Goal: Task Accomplishment & Management: Use online tool/utility

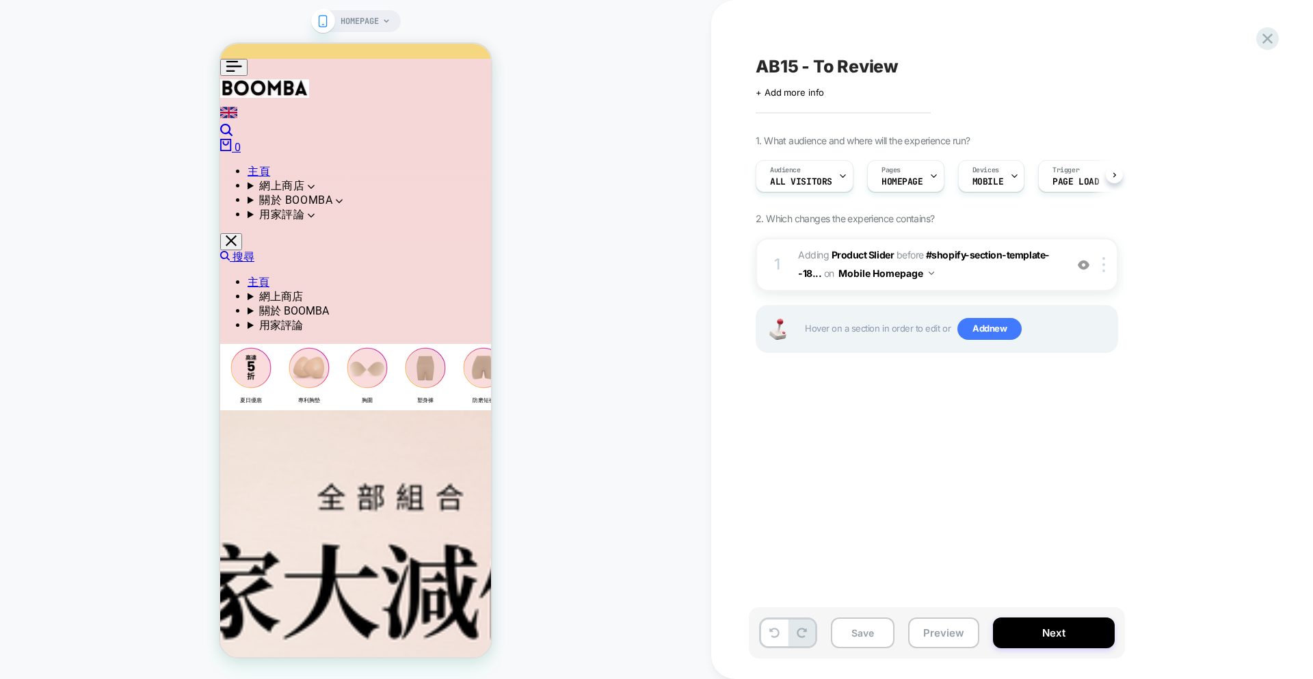
scroll to position [0, 1]
click at [271, 15] on span "#_loomi_addon_1755774661142 Adding Product Slider BEFORE #shopify-section-templ…" at bounding box center [135, 7] width 271 height 15
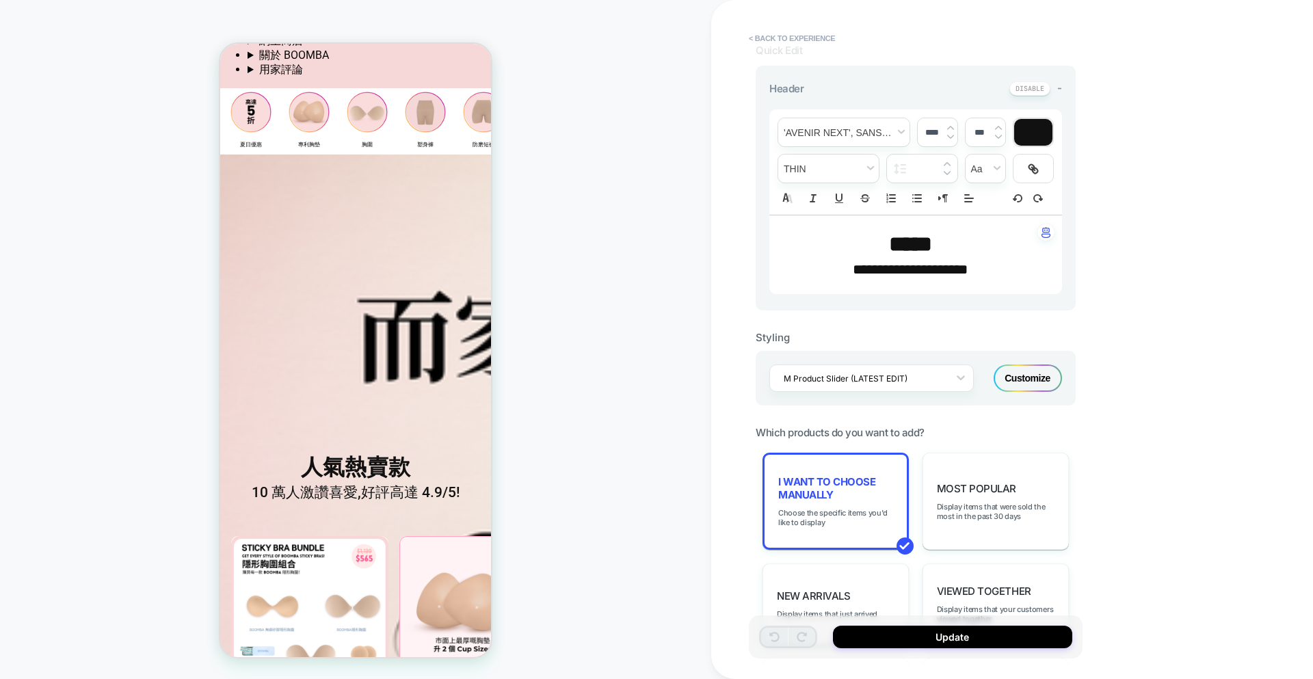
scroll to position [0, 0]
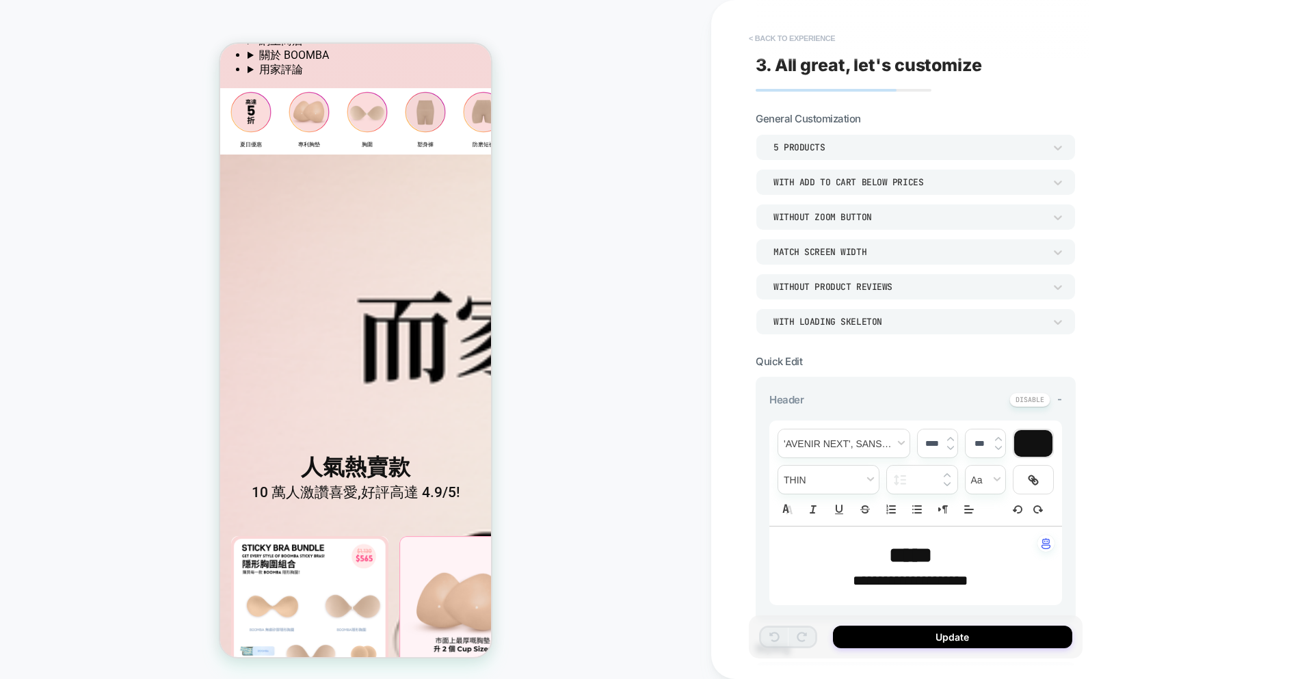
click at [801, 39] on button "< Back to experience" at bounding box center [792, 38] width 100 height 22
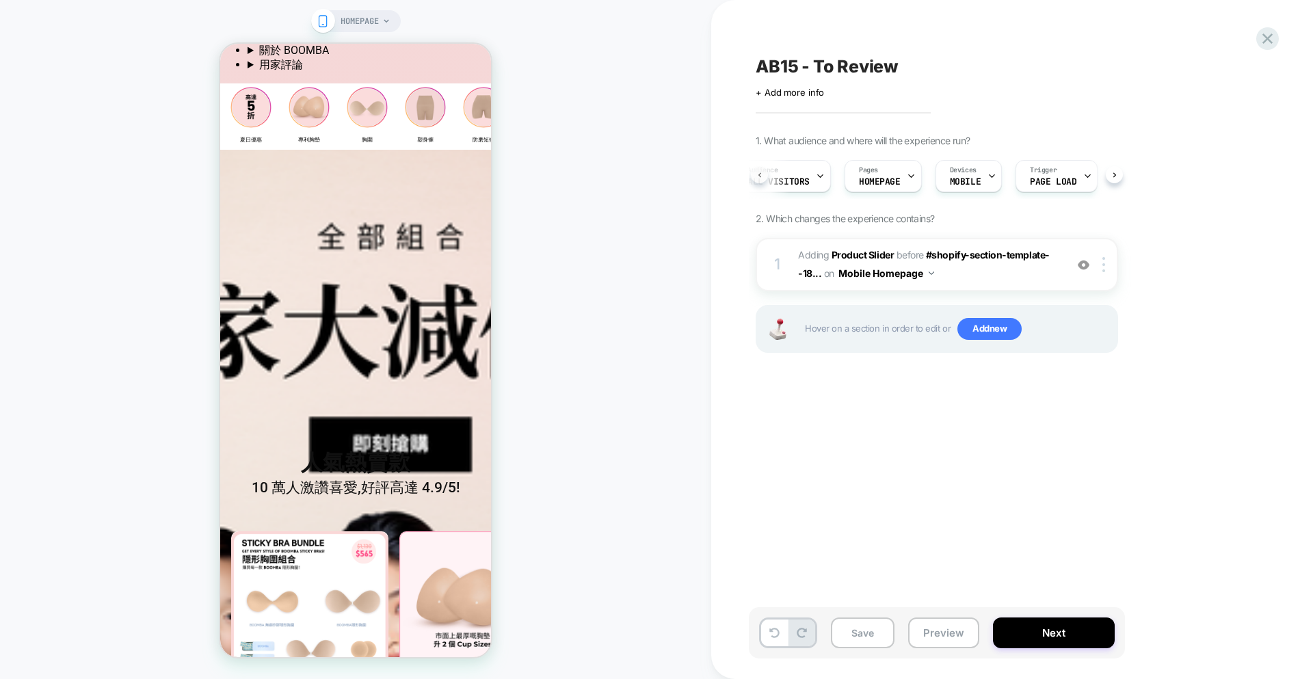
scroll to position [0, 1]
click at [0, 0] on span "#_loomi_addon_1755774661142 Adding Product Slider BEFORE #shopify-section-templ…" at bounding box center [0, 0] width 0 height 0
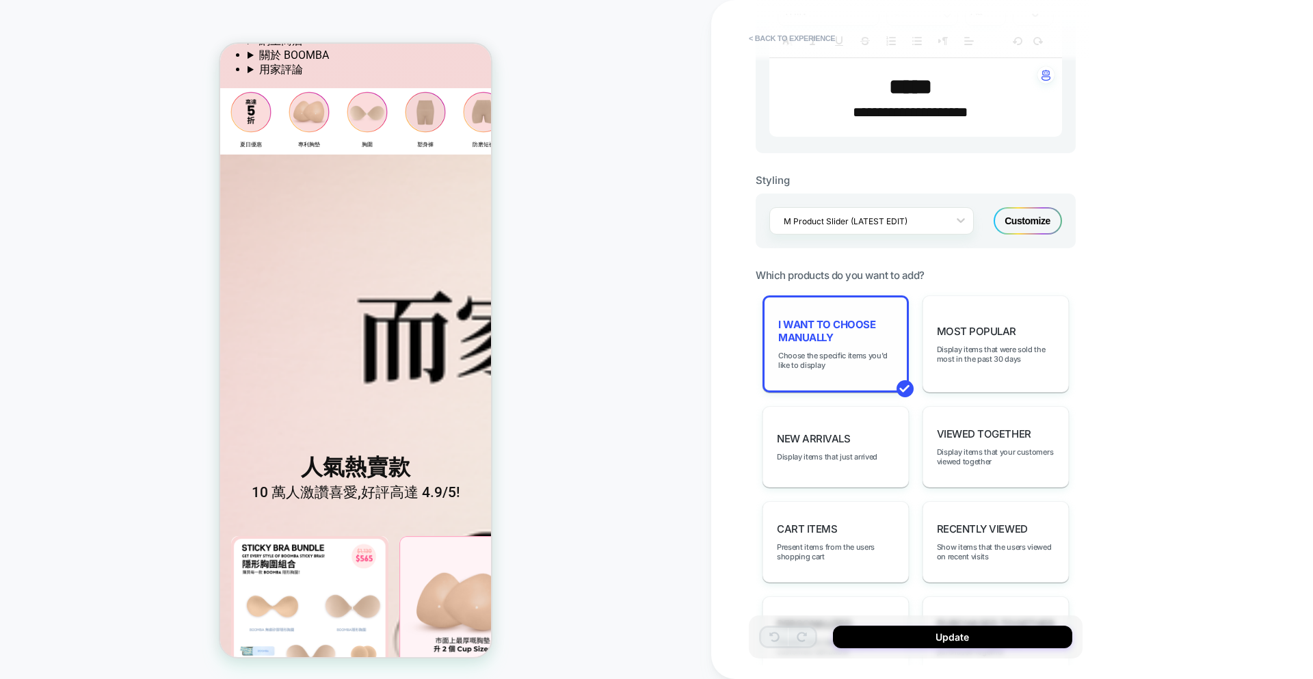
scroll to position [263, 0]
click at [175, 150] on span "I want to choose manually" at bounding box center [142, 143] width 66 height 13
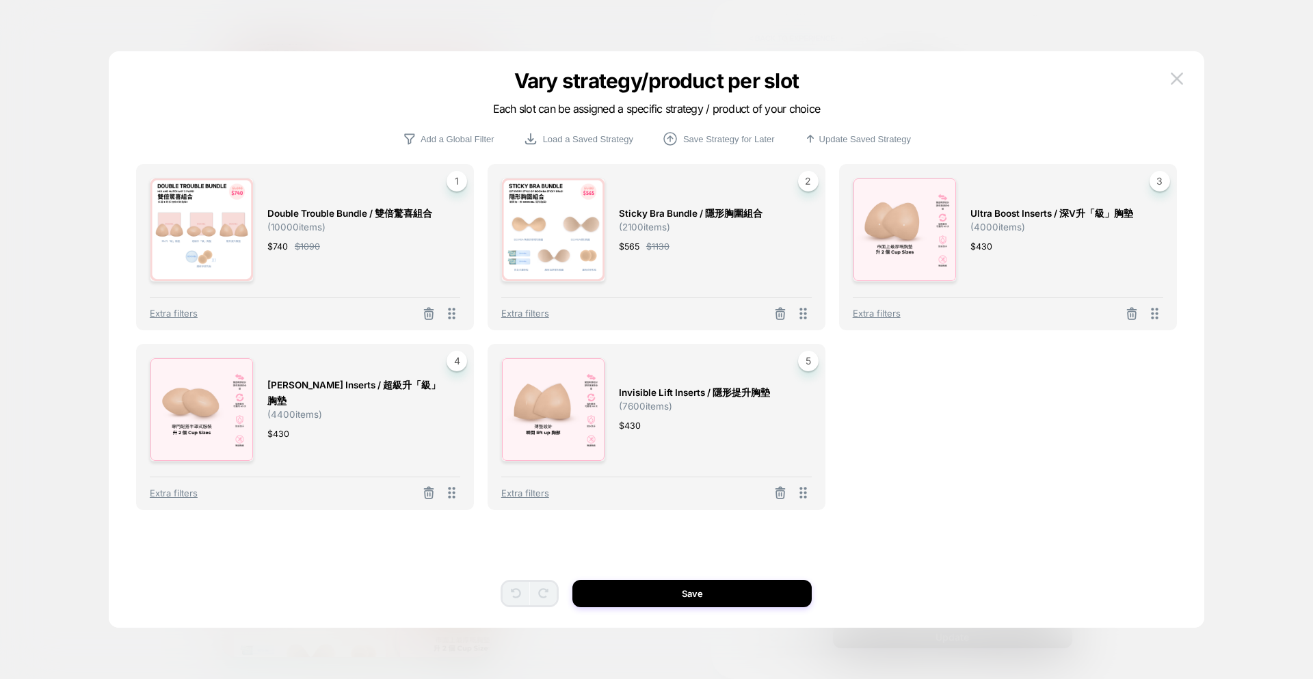
click at [365, 212] on span "Double Trouble Bundle / 雙倍驚喜組合" at bounding box center [349, 214] width 165 height 16
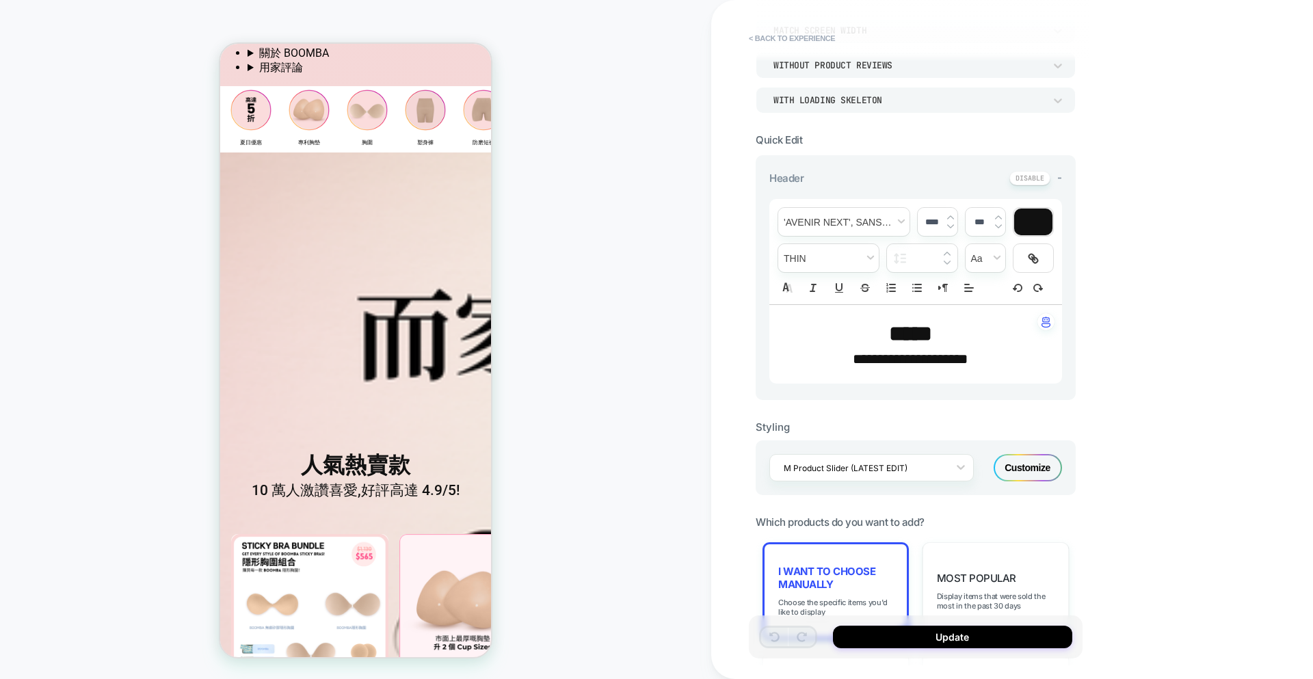
scroll to position [0, 0]
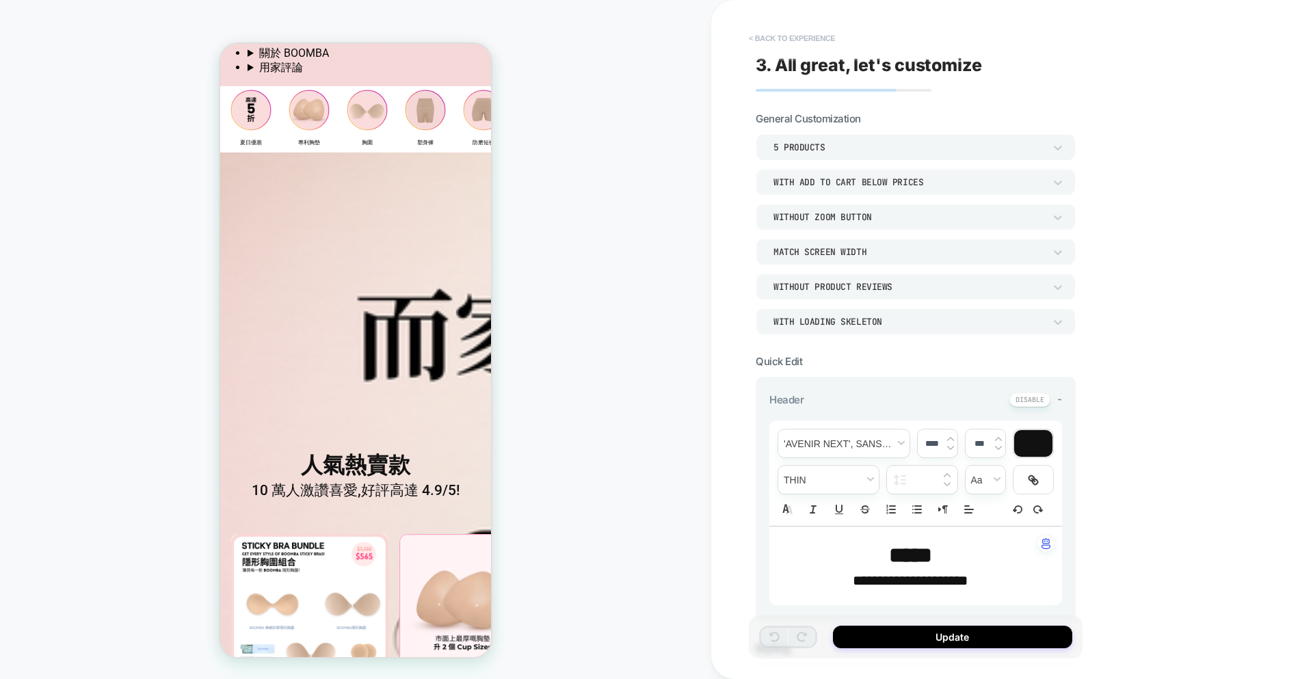
click at [0, 0] on button "< Back to experience" at bounding box center [0, 0] width 0 height 0
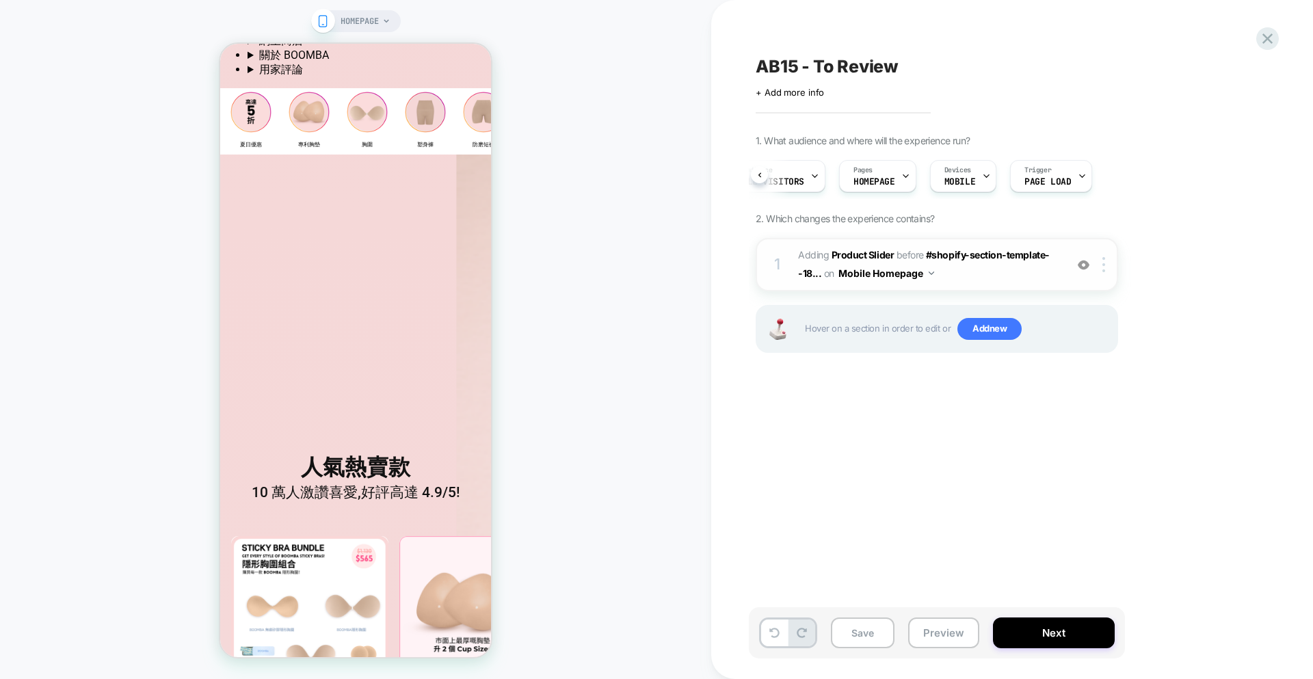
scroll to position [265, 0]
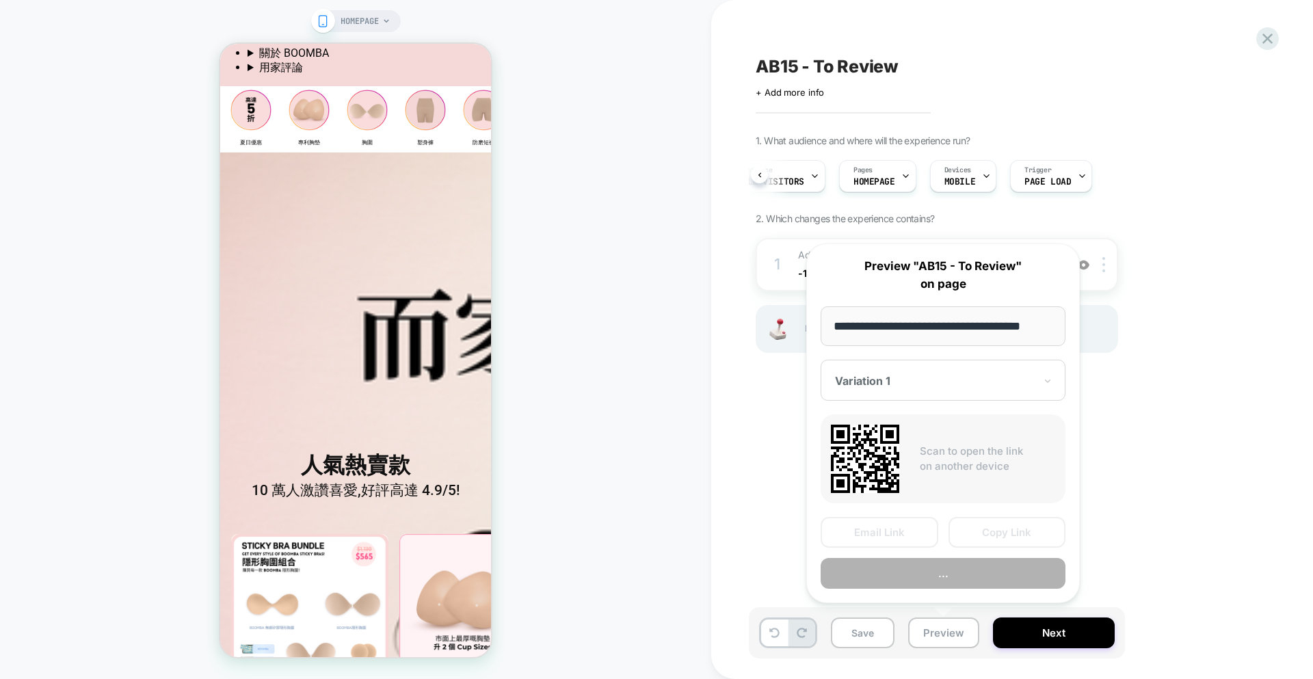
scroll to position [0, 14]
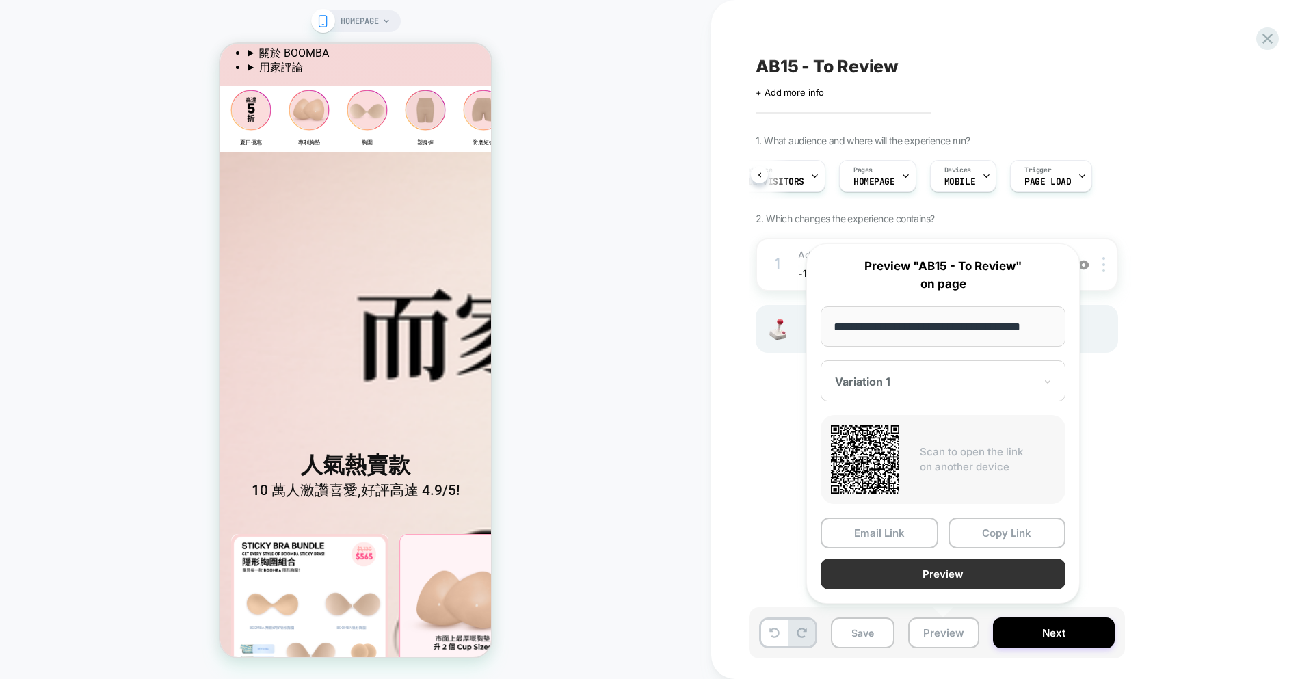
click at [936, 575] on button "Preview" at bounding box center [943, 574] width 245 height 31
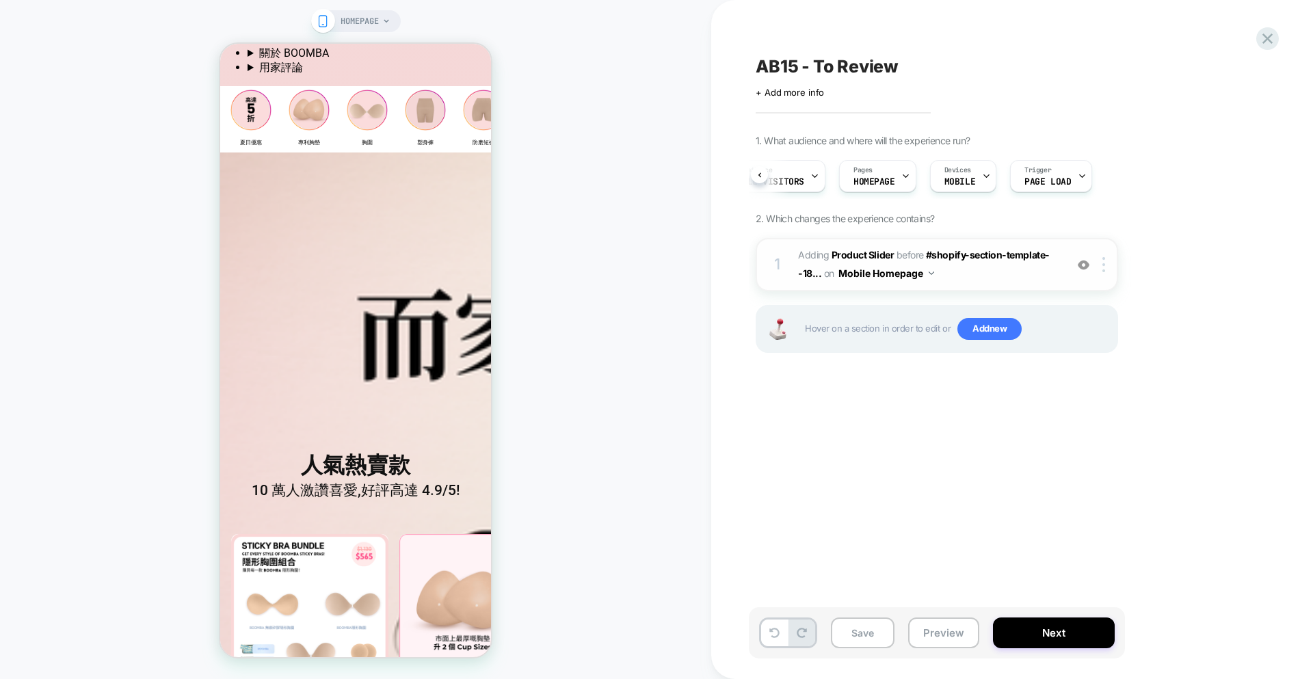
click at [962, 275] on span "#_loomi_addon_1755774661142 Adding Product Slider BEFORE #shopify-section-templ…" at bounding box center [928, 264] width 261 height 37
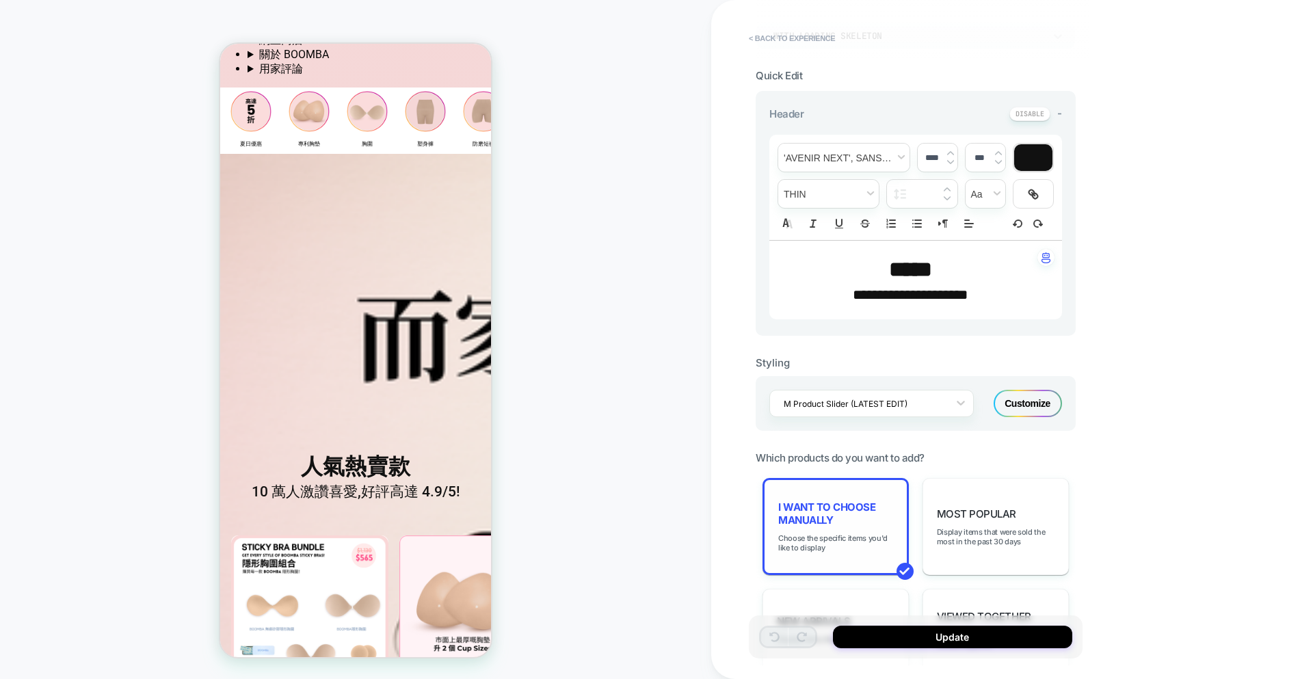
scroll to position [300, 0]
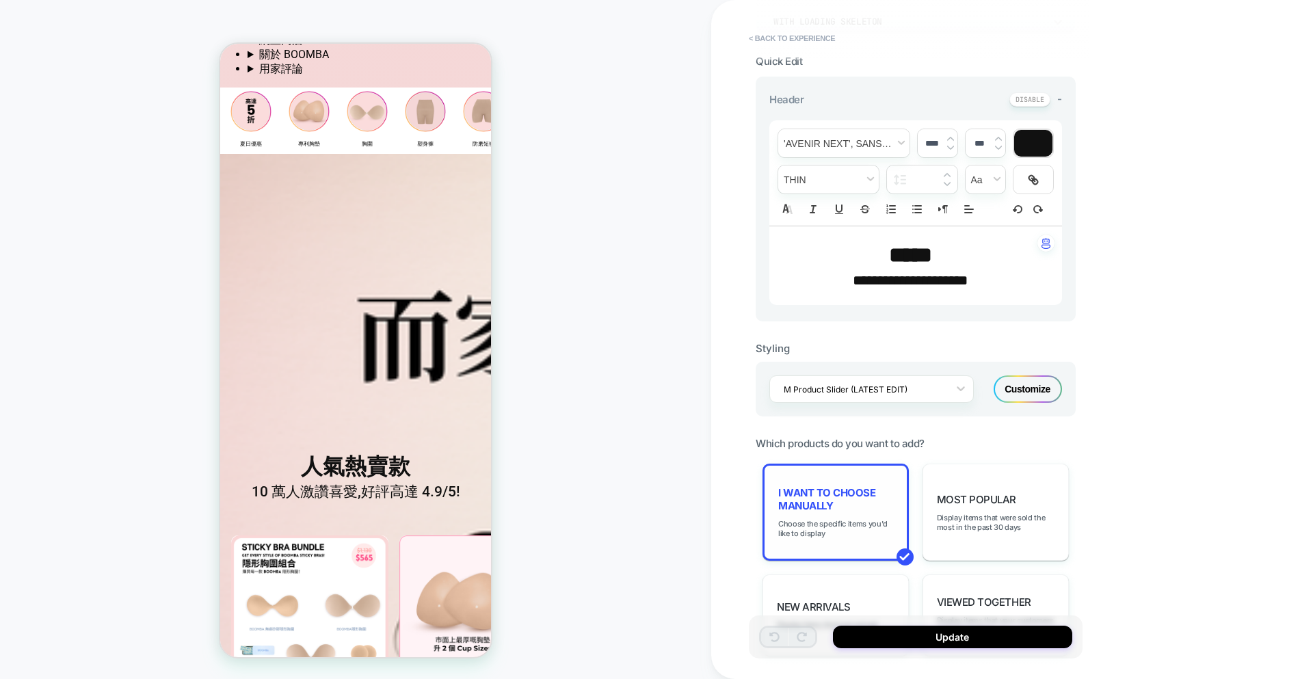
click at [879, 512] on span "I want to choose manually" at bounding box center [835, 499] width 115 height 26
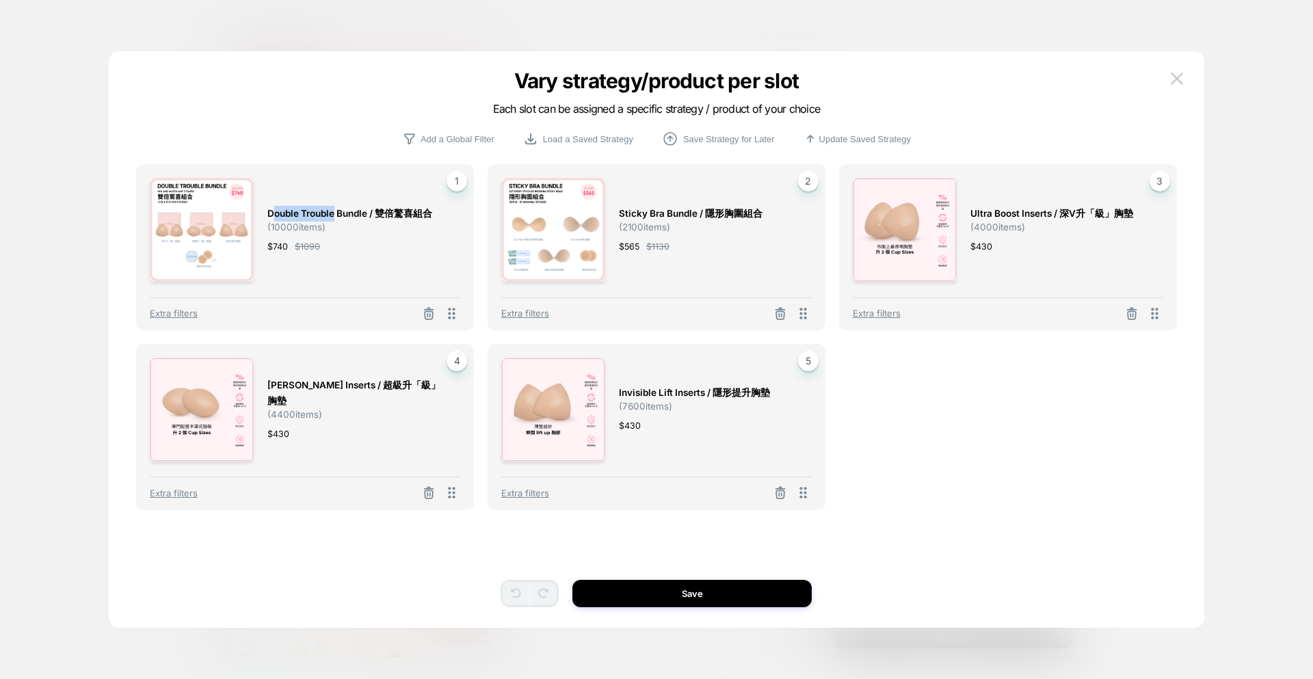
drag, startPoint x: 272, startPoint y: 214, endPoint x: 334, endPoint y: 216, distance: 62.3
click at [0, 0] on span "Double Trouble Bundle / 雙倍驚喜組合" at bounding box center [0, 0] width 0 height 0
click at [0, 0] on div "Double Trouble Bundle / 雙倍驚喜組合 ( 10000 items) $ 740 $ 1090 1" at bounding box center [0, 0] width 0 height 0
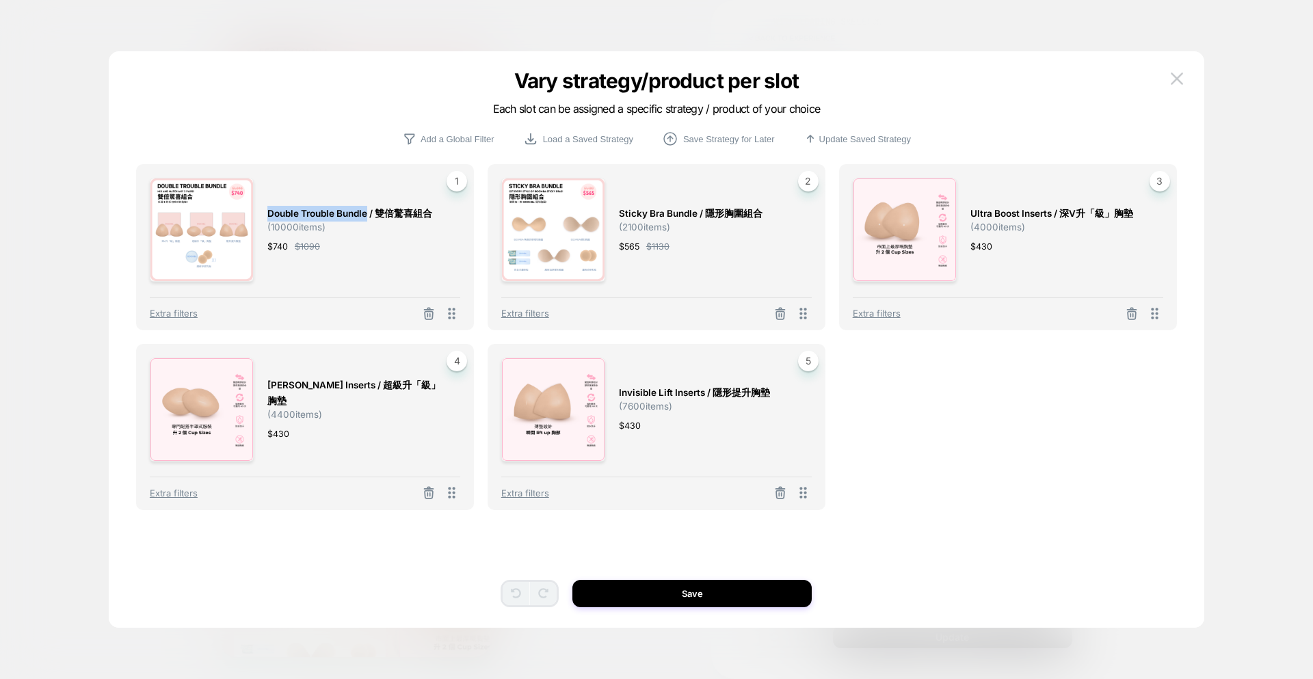
drag, startPoint x: 282, startPoint y: 214, endPoint x: 367, endPoint y: 219, distance: 84.3
click at [0, 0] on span "Double Trouble Bundle / 雙倍驚喜組合" at bounding box center [0, 0] width 0 height 0
copy span "Double Trouble Bundle"
click at [163, 313] on span "Extra filters" at bounding box center [174, 313] width 48 height 11
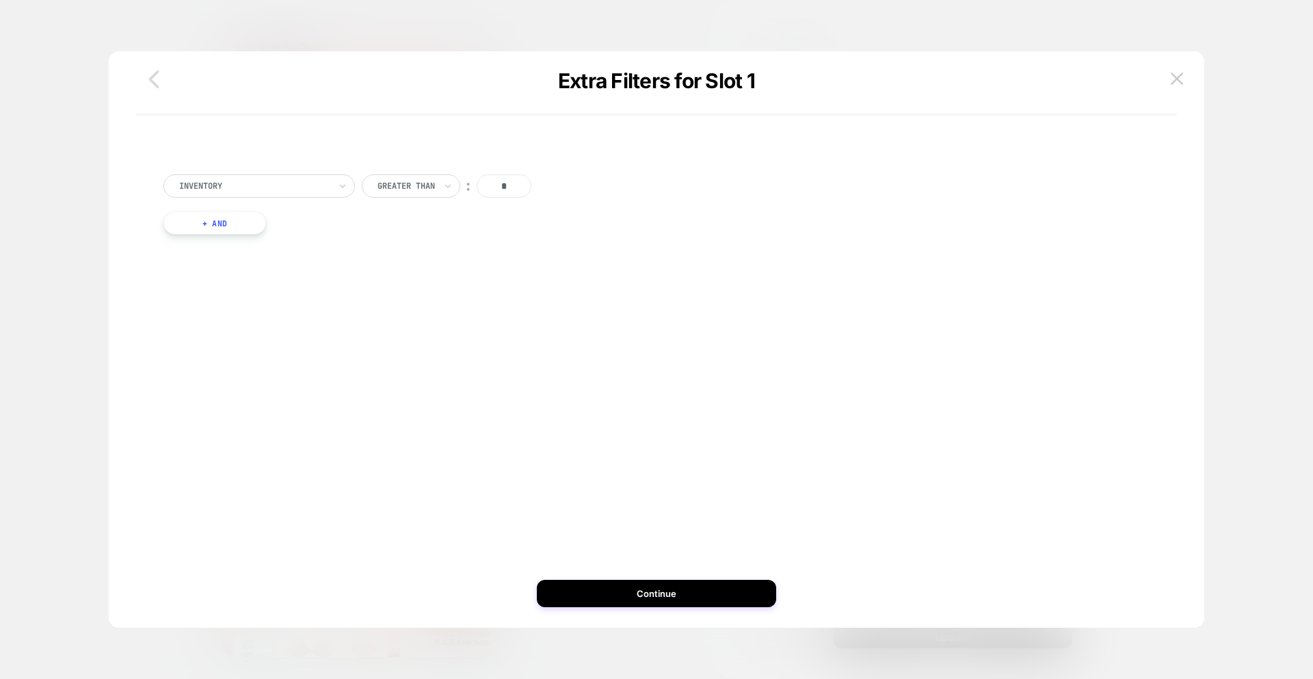
click at [0, 0] on icon "button" at bounding box center [0, 0] width 0 height 0
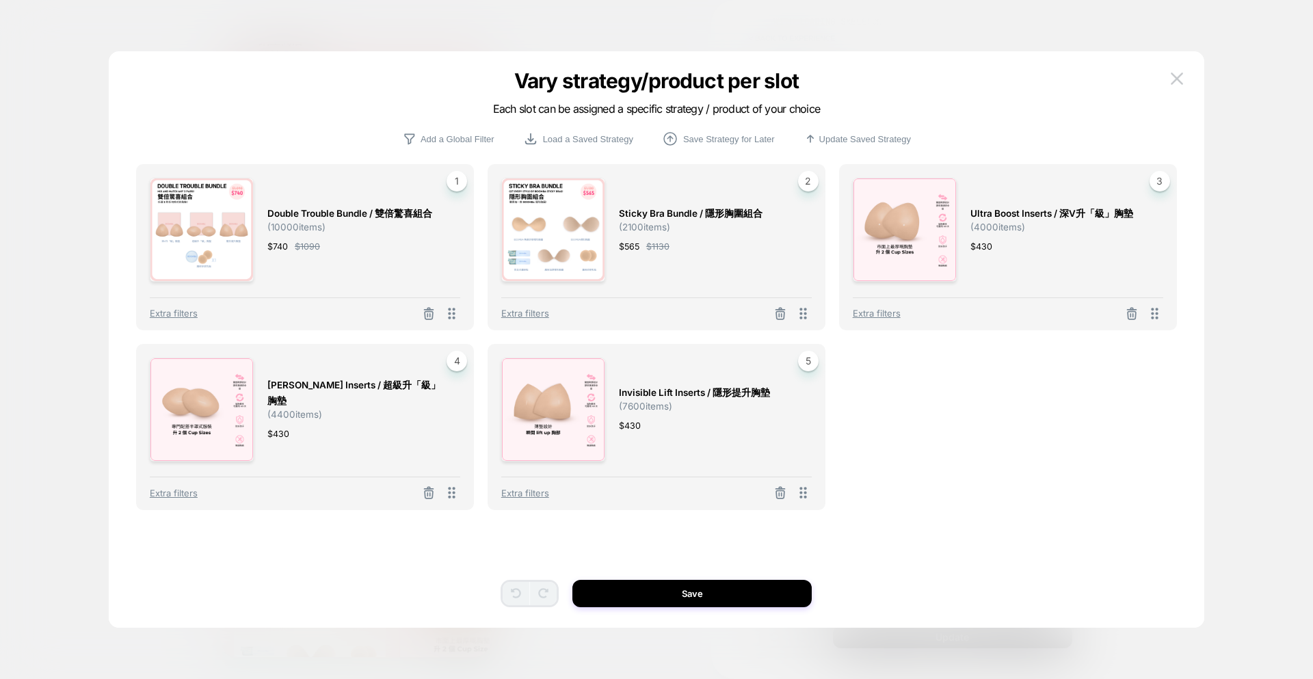
scroll to position [265, 0]
drag, startPoint x: 300, startPoint y: 218, endPoint x: 366, endPoint y: 220, distance: 65.7
click at [0, 0] on span "Double Trouble Bundle / 雙倍驚喜組合" at bounding box center [0, 0] width 0 height 0
copy span "Double Trouble Bundle"
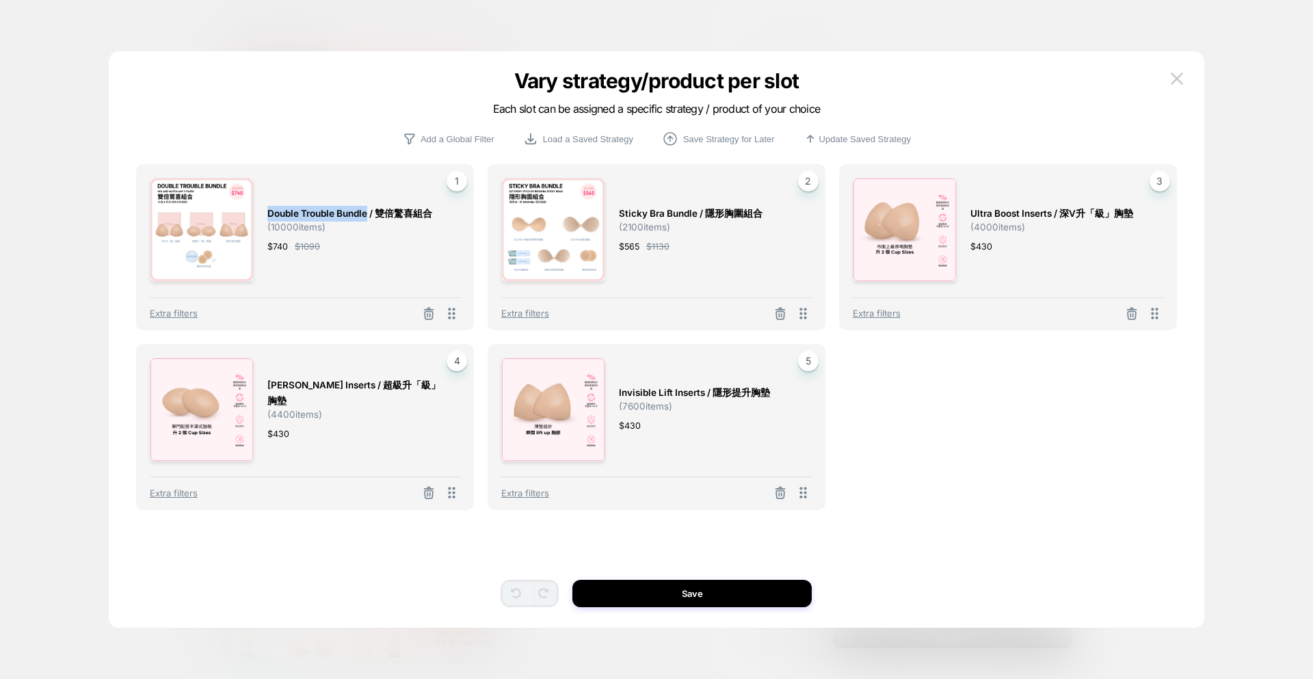
click at [0, 0] on button at bounding box center [0, 0] width 0 height 0
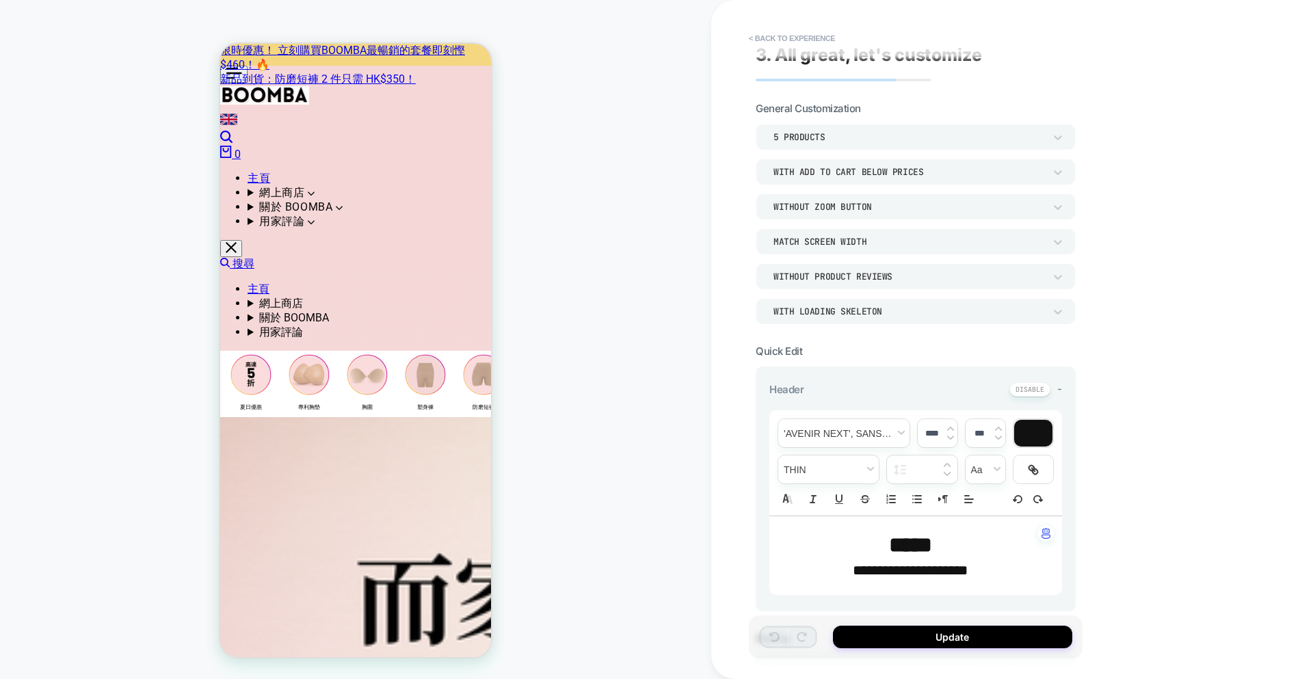
scroll to position [12, 0]
click at [1046, 529] on img "button" at bounding box center [1046, 531] width 9 height 11
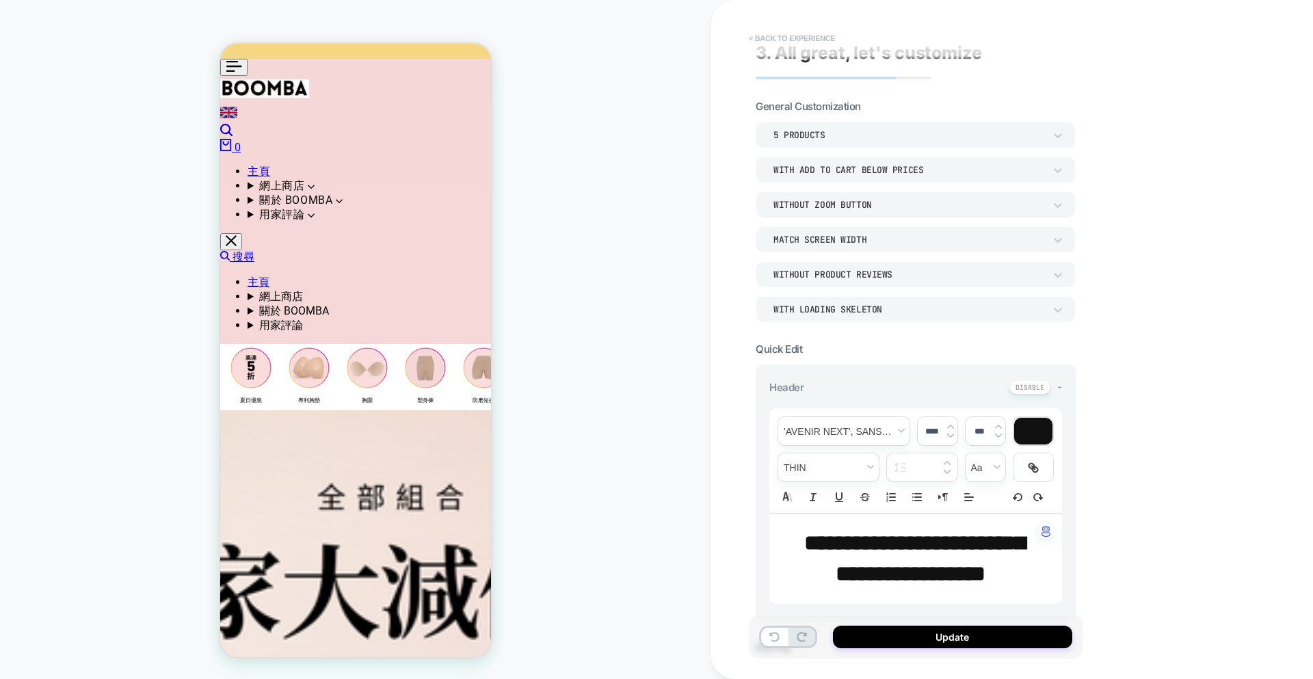
click at [780, 37] on button "< Back to experience" at bounding box center [792, 38] width 100 height 22
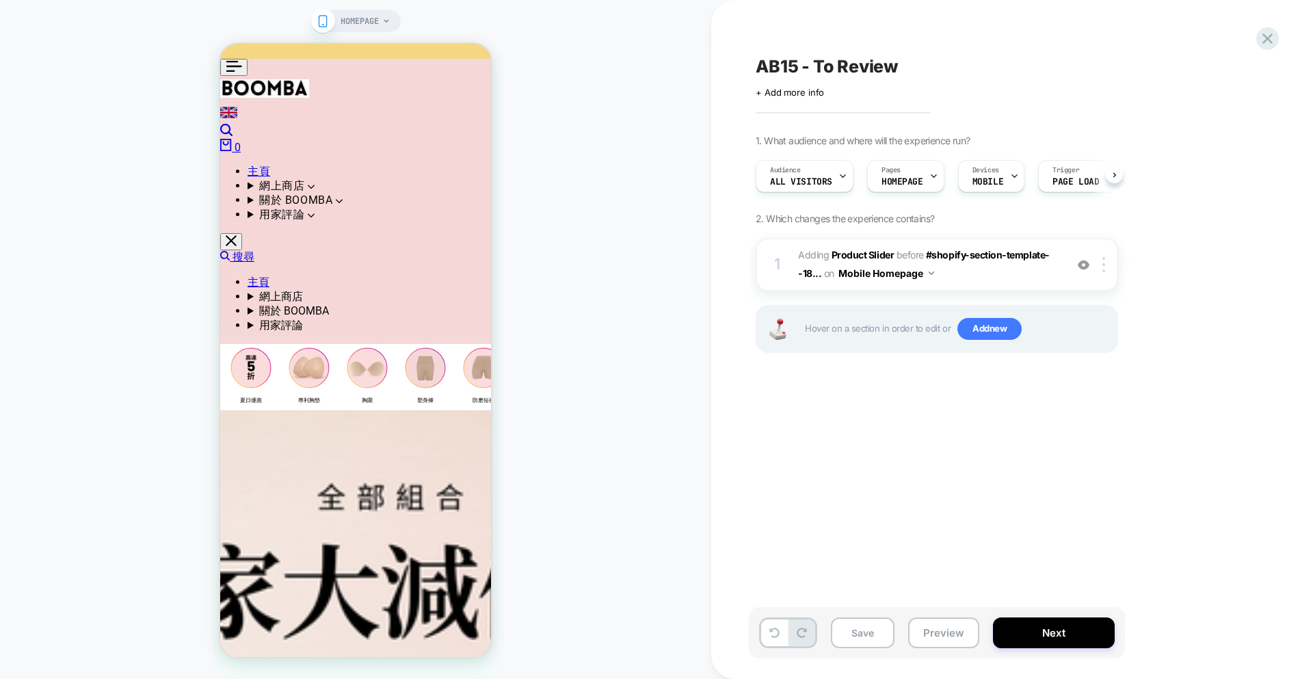
scroll to position [0, 1]
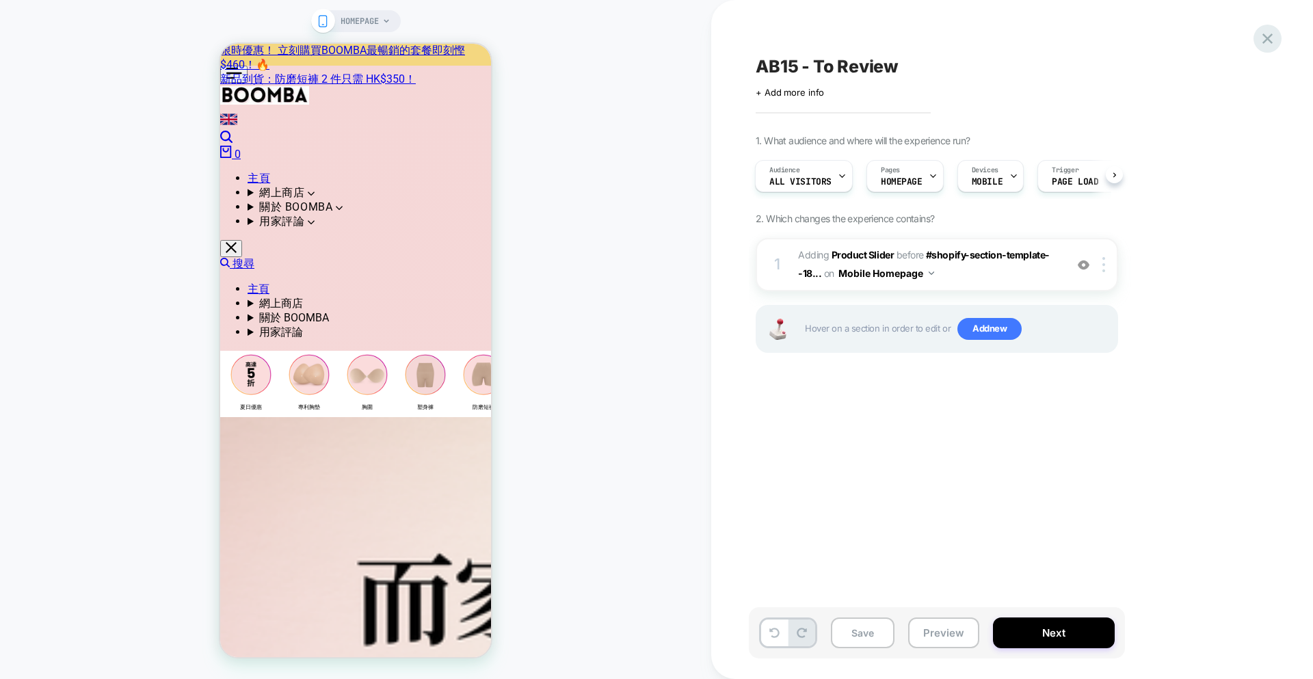
click at [1267, 48] on div at bounding box center [1268, 39] width 28 height 28
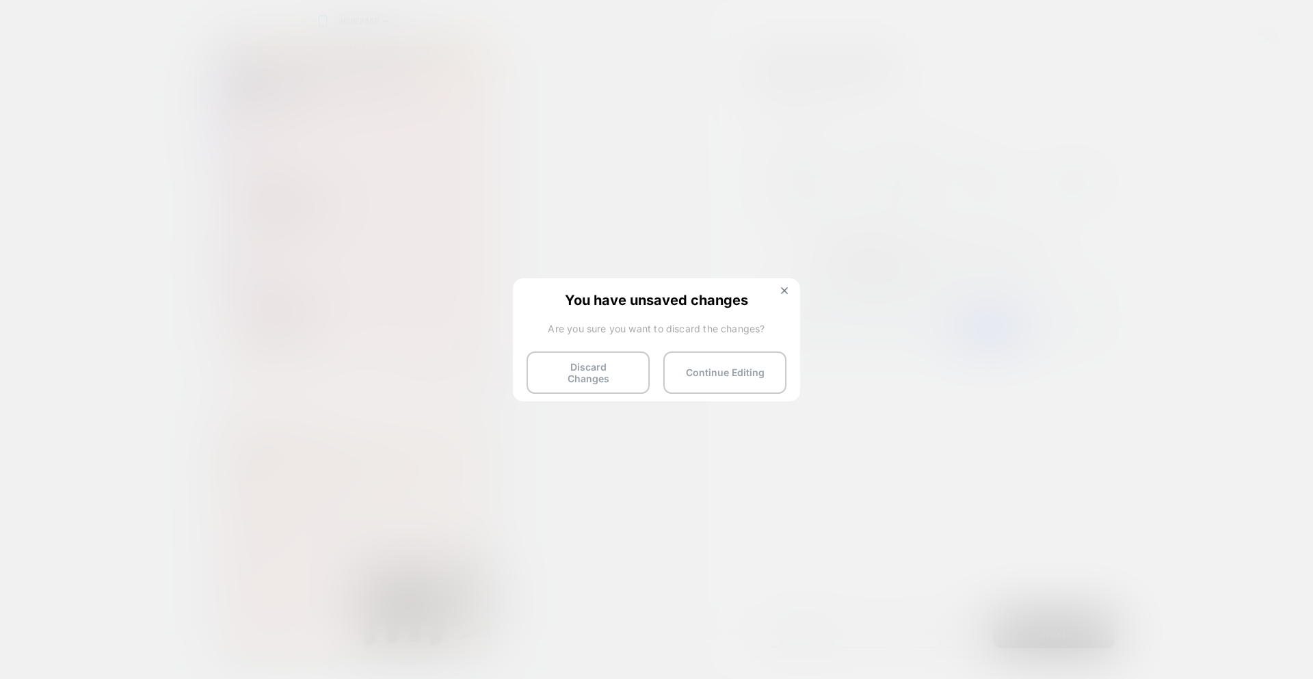
drag, startPoint x: 580, startPoint y: 374, endPoint x: 846, endPoint y: 167, distance: 337.2
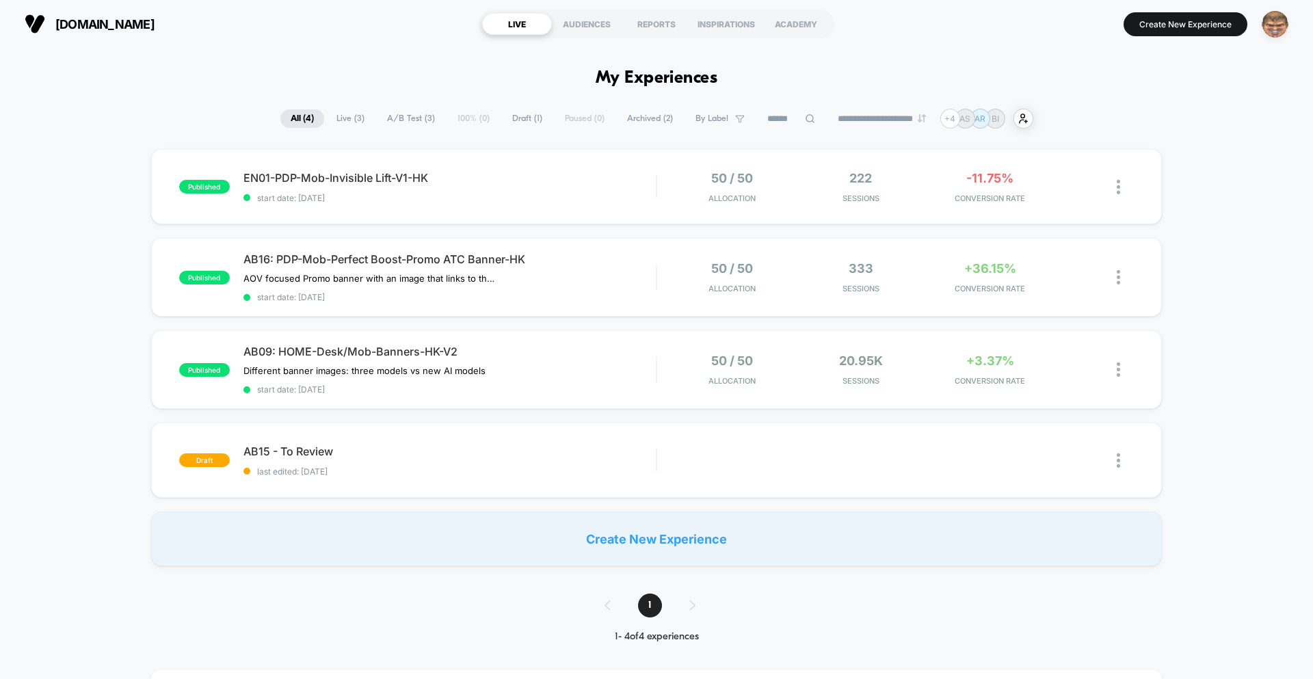
click at [1265, 26] on img "button" at bounding box center [1275, 24] width 27 height 27
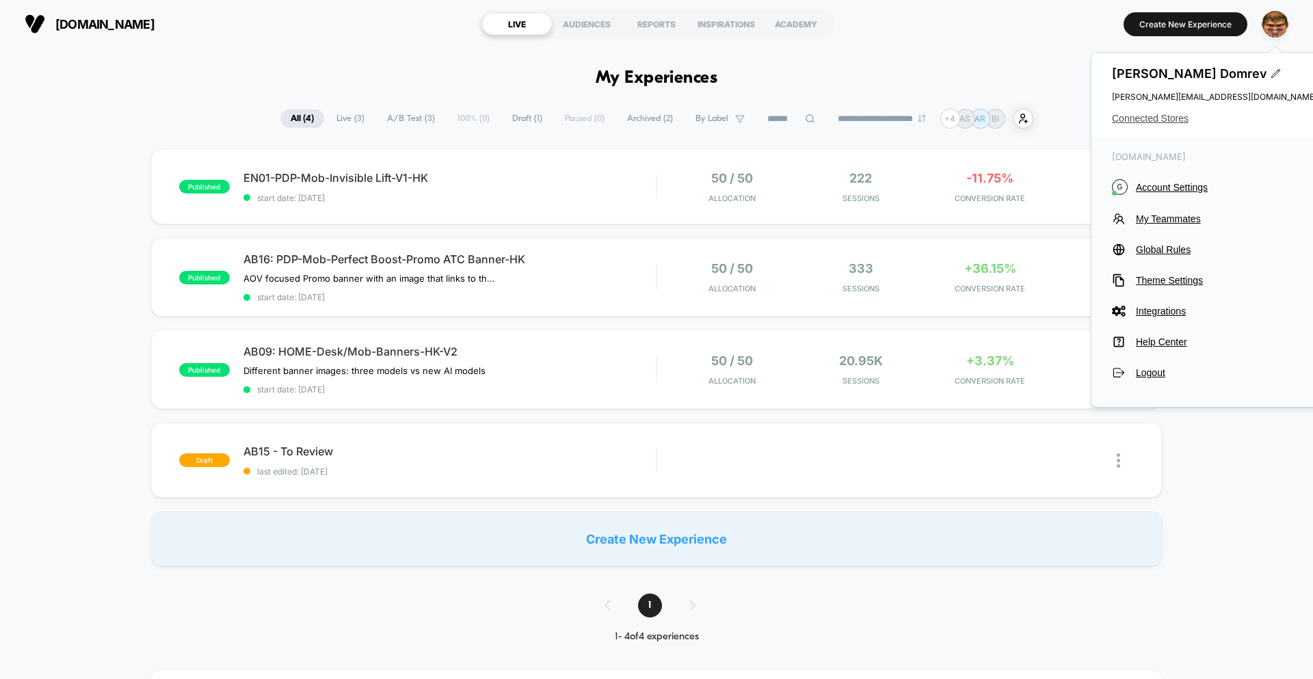
click at [1138, 118] on span "Connected Stores" at bounding box center [1214, 118] width 205 height 11
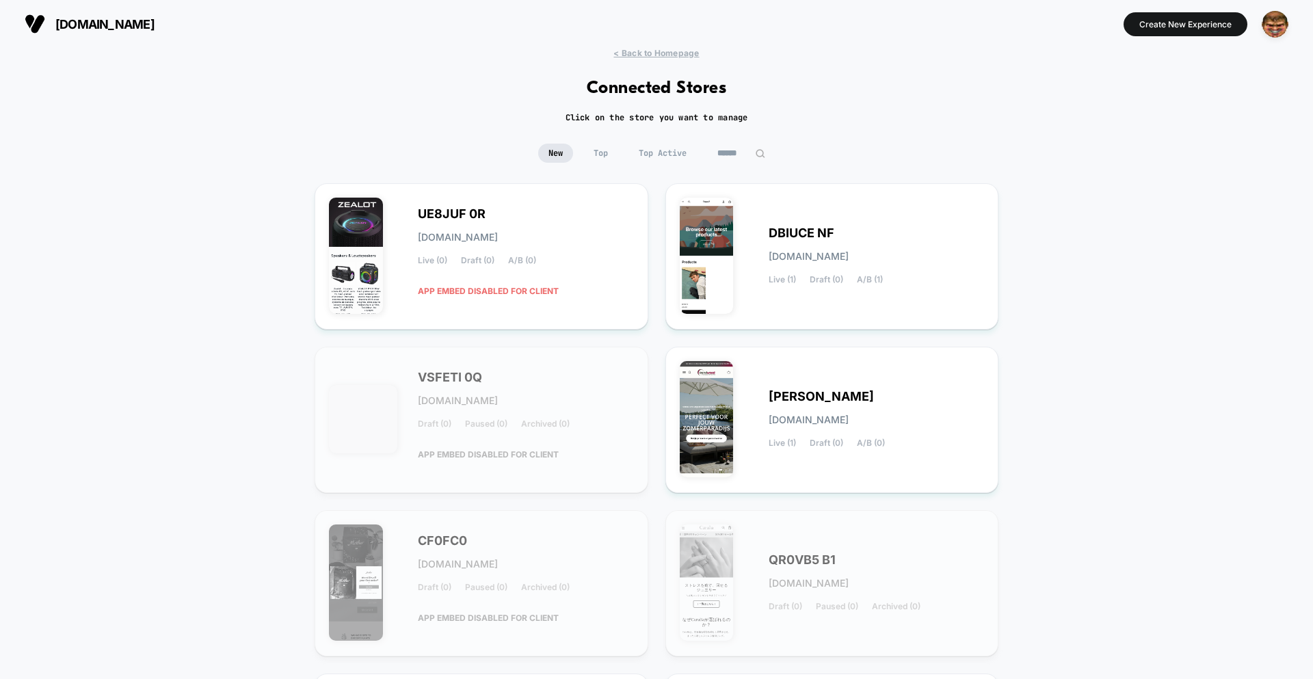
click at [745, 154] on input at bounding box center [741, 153] width 68 height 19
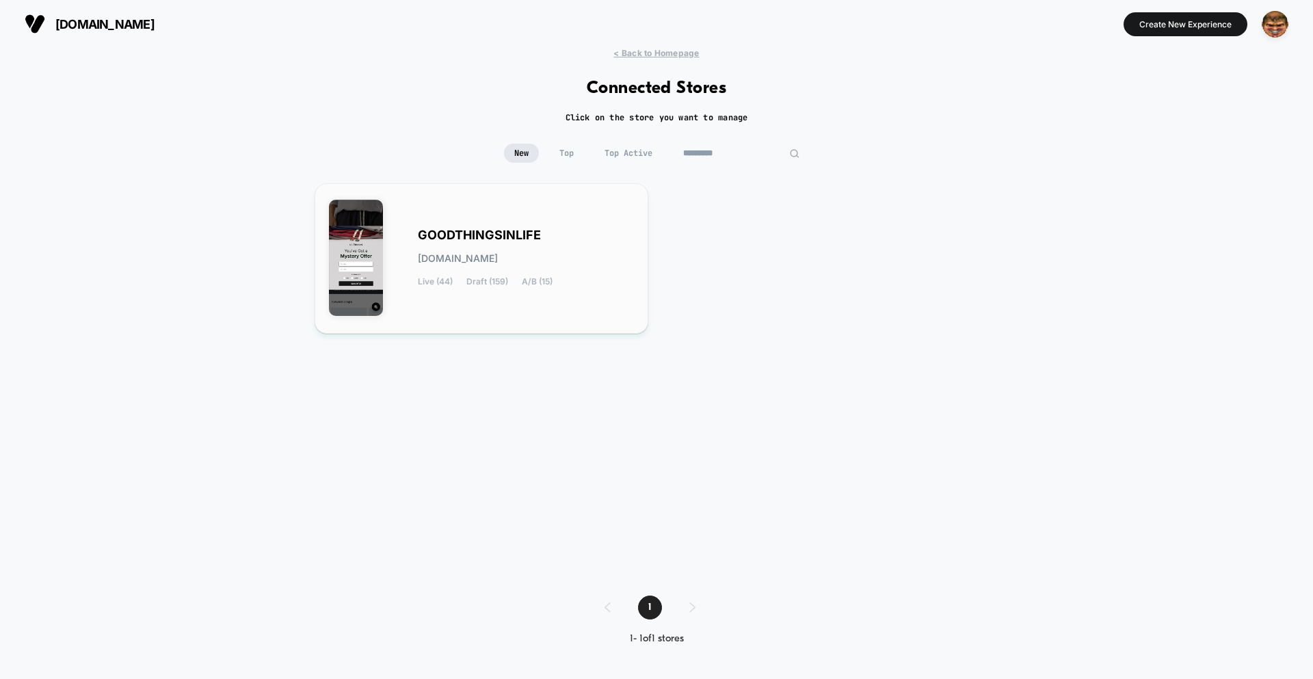
type input "*********"
click at [583, 240] on div "GOODTHINGSINLIFE goodthingsinlife.myshopify.com Live (44) Draft (159) A/B (15)" at bounding box center [526, 258] width 216 height 56
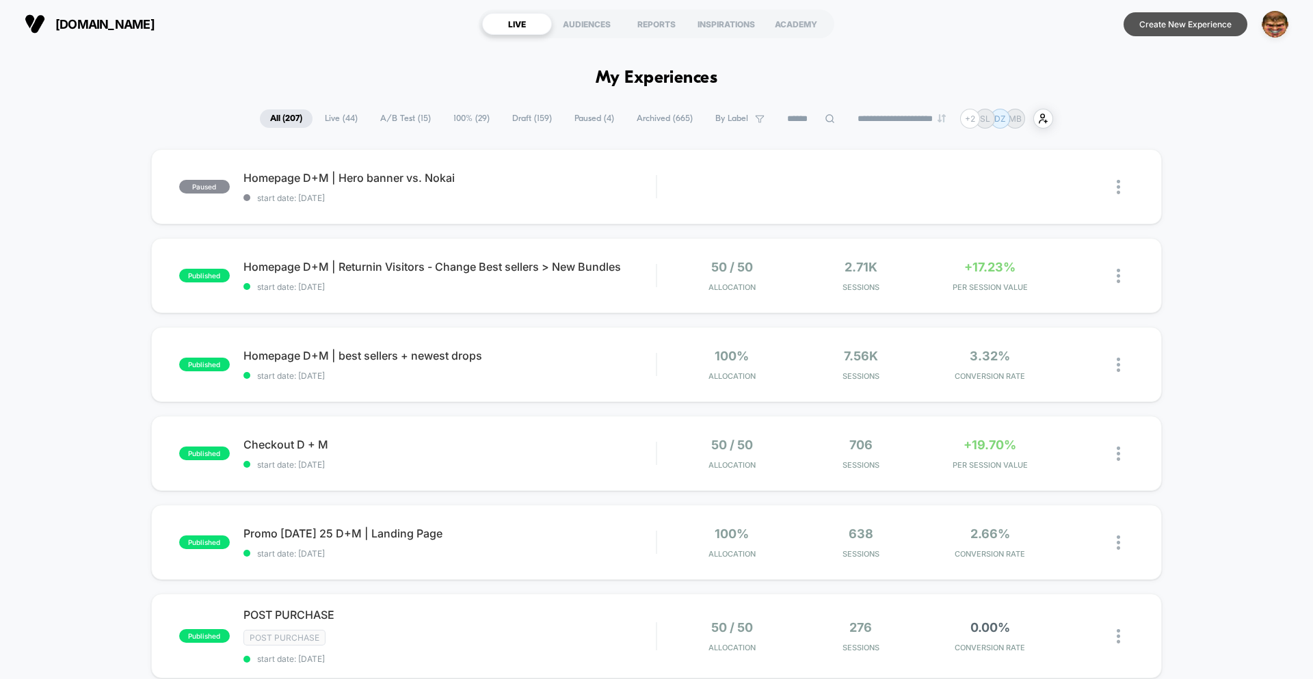
click at [1193, 25] on button "Create New Experience" at bounding box center [1186, 24] width 124 height 24
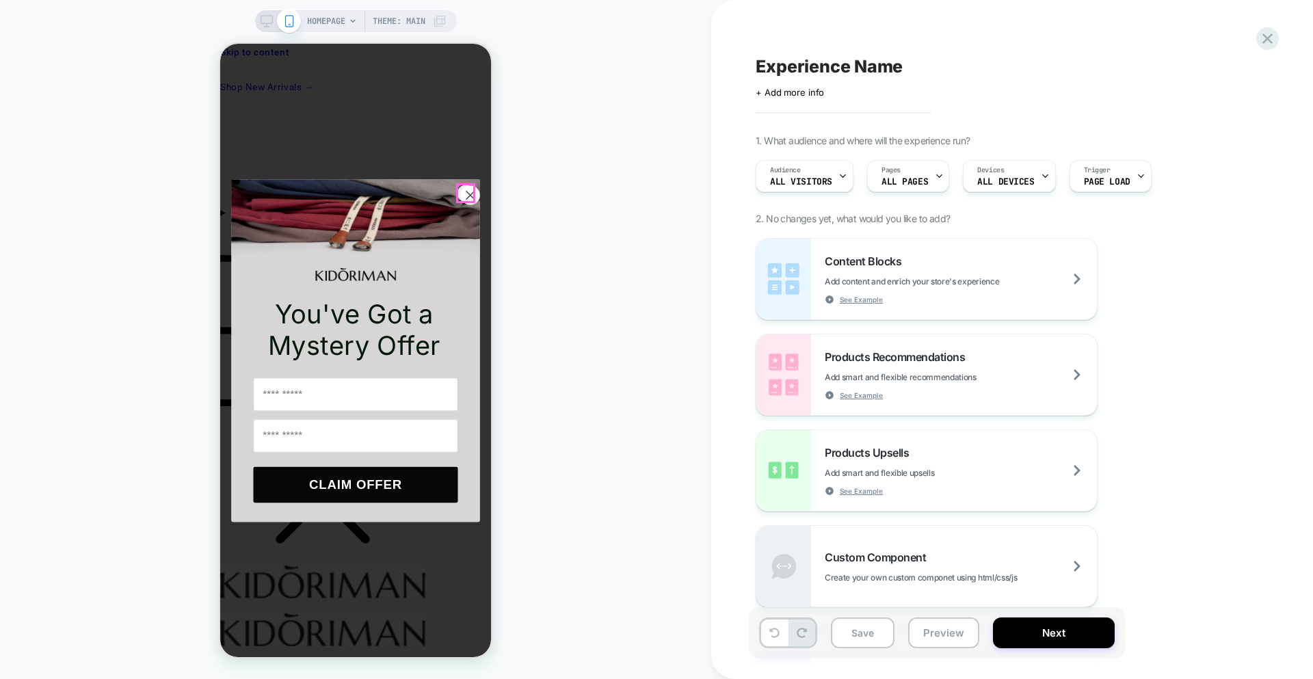
click at [467, 199] on circle "Close dialog" at bounding box center [470, 195] width 18 height 18
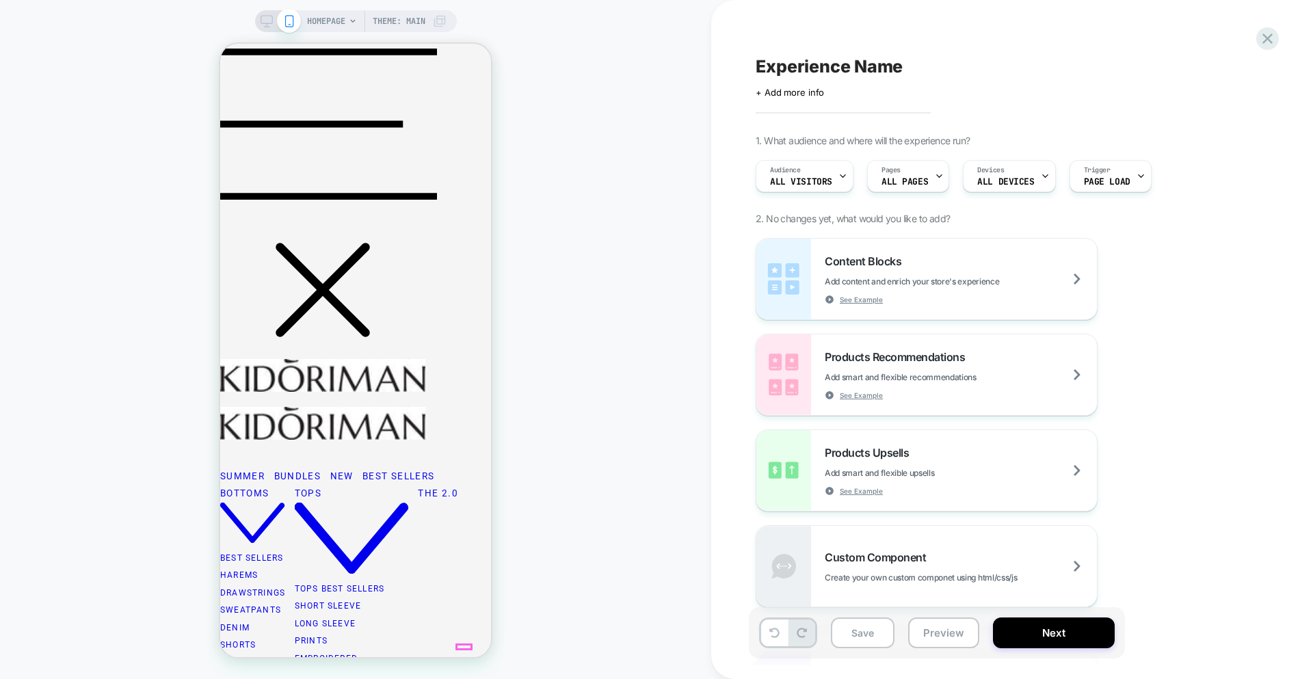
scroll to position [207, 0]
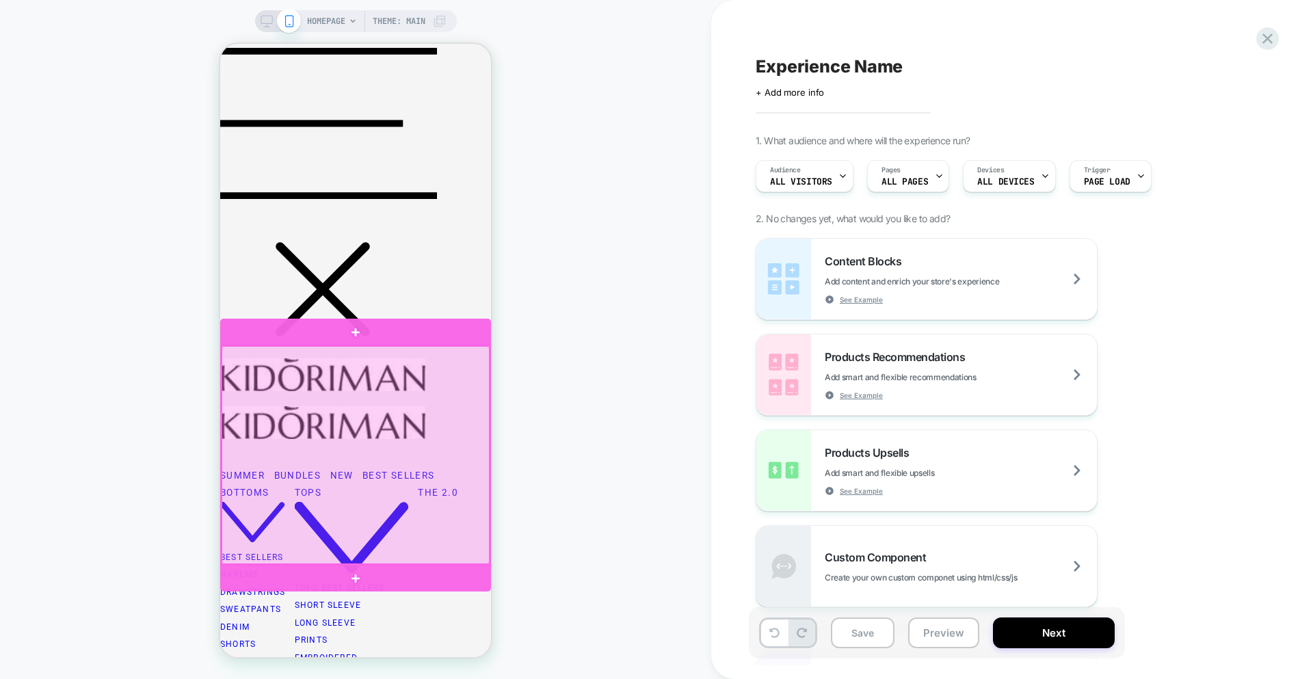
click at [424, 365] on div at bounding box center [356, 455] width 268 height 219
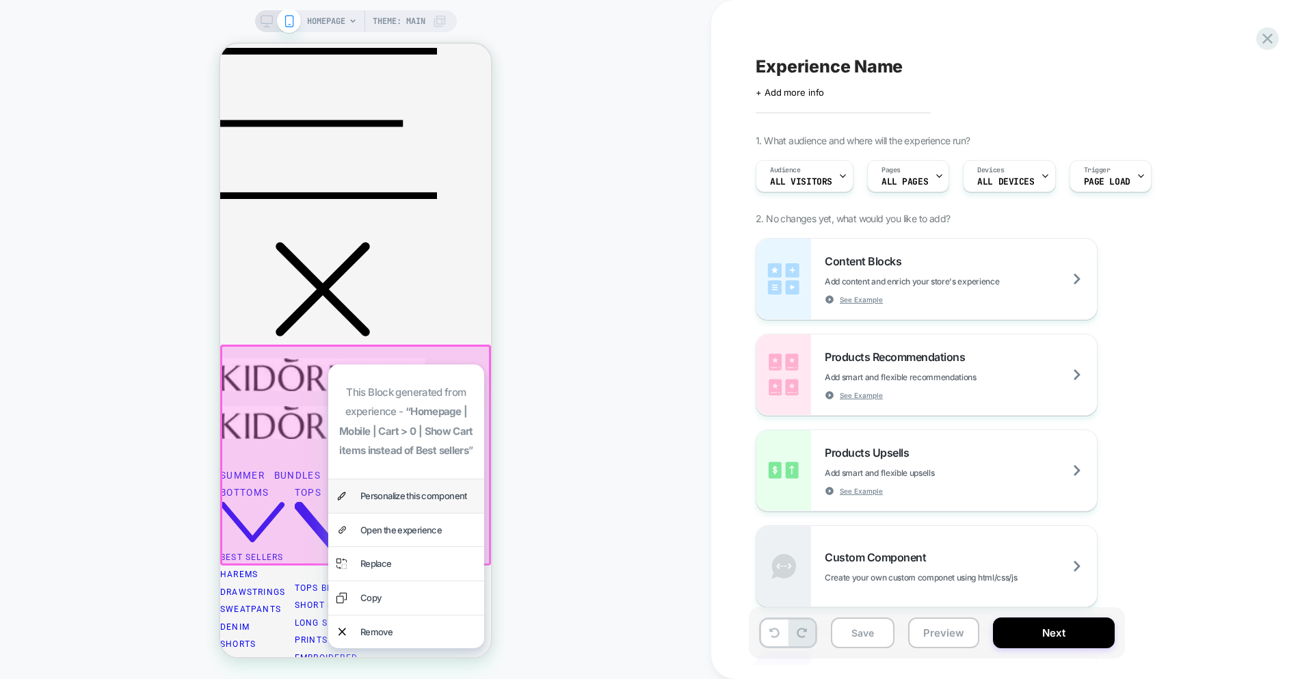
click at [393, 494] on div "Personalize this component" at bounding box center [418, 496] width 116 height 17
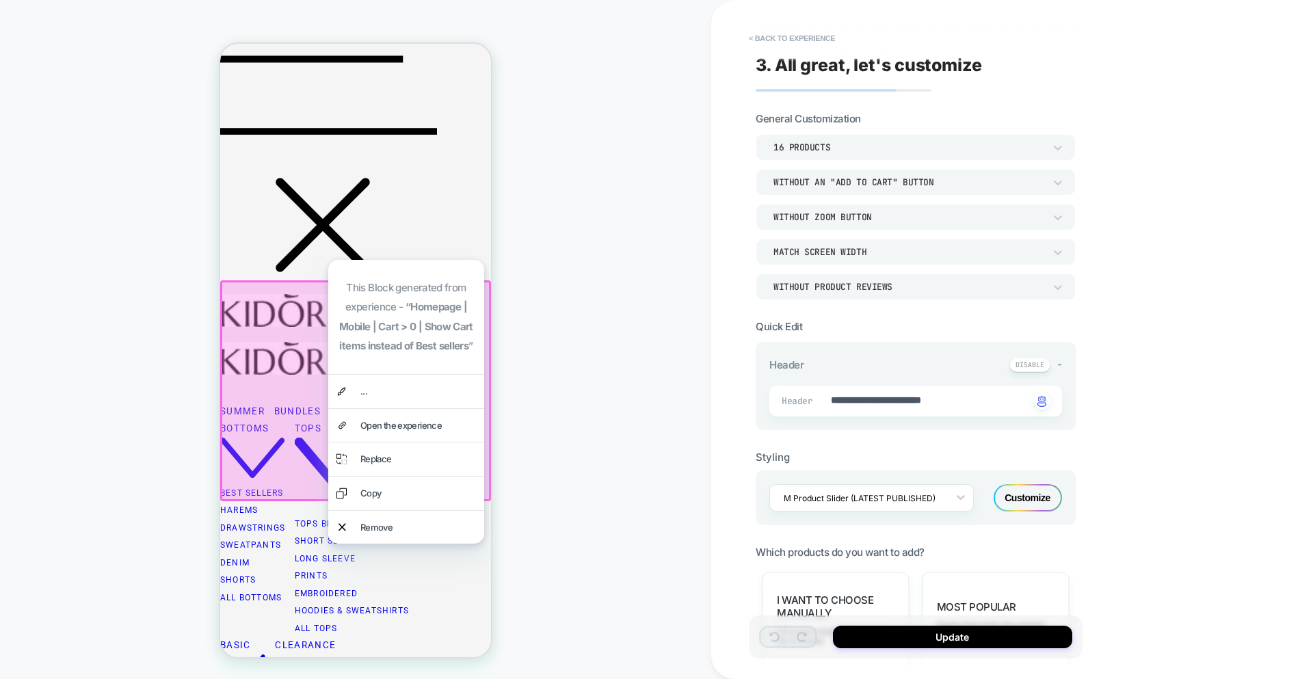
scroll to position [312, 0]
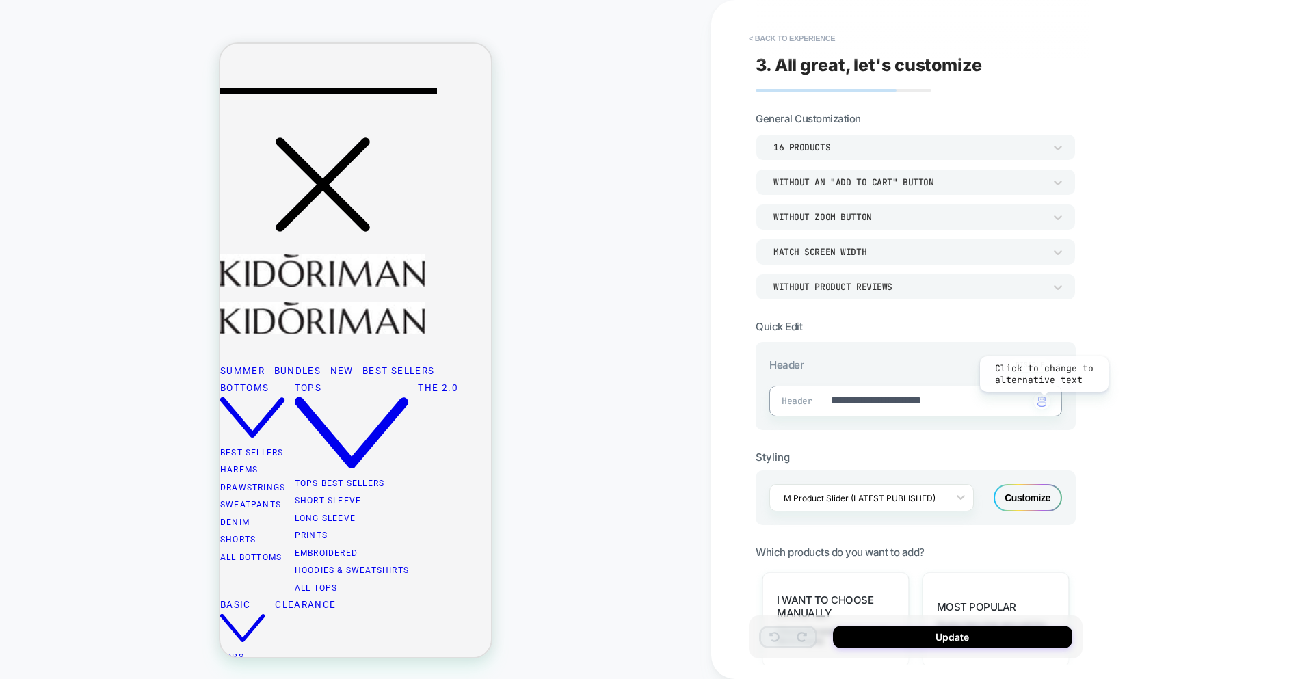
click at [1043, 402] on img "button" at bounding box center [1042, 401] width 9 height 11
type textarea "*"
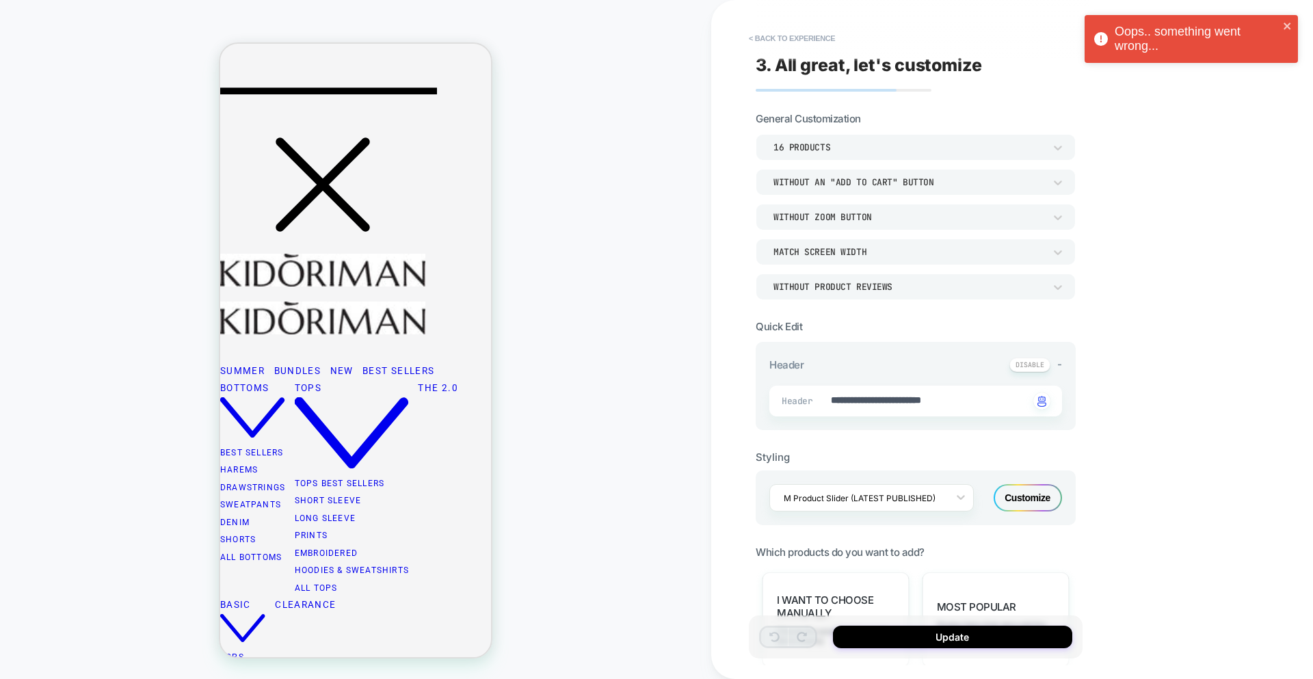
click at [1190, 47] on div "Oops.. something went wrong..." at bounding box center [1197, 39] width 164 height 29
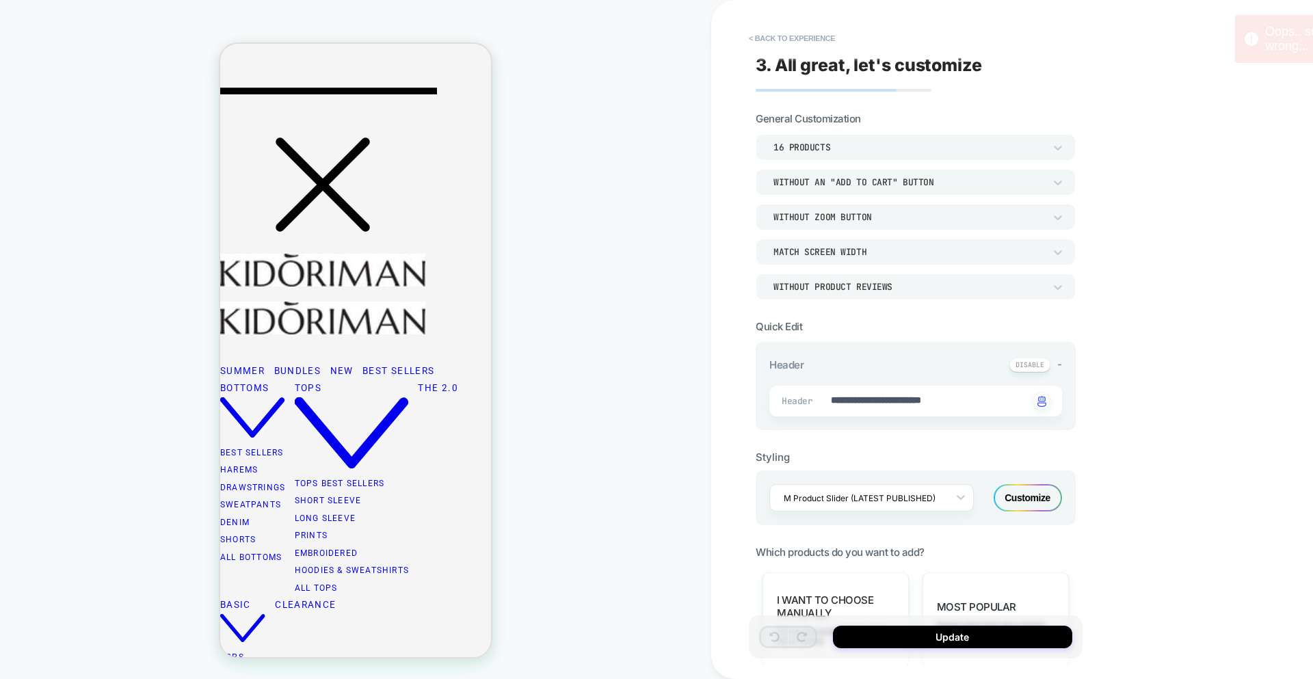
drag, startPoint x: 1293, startPoint y: 56, endPoint x: 1185, endPoint y: 217, distance: 194.6
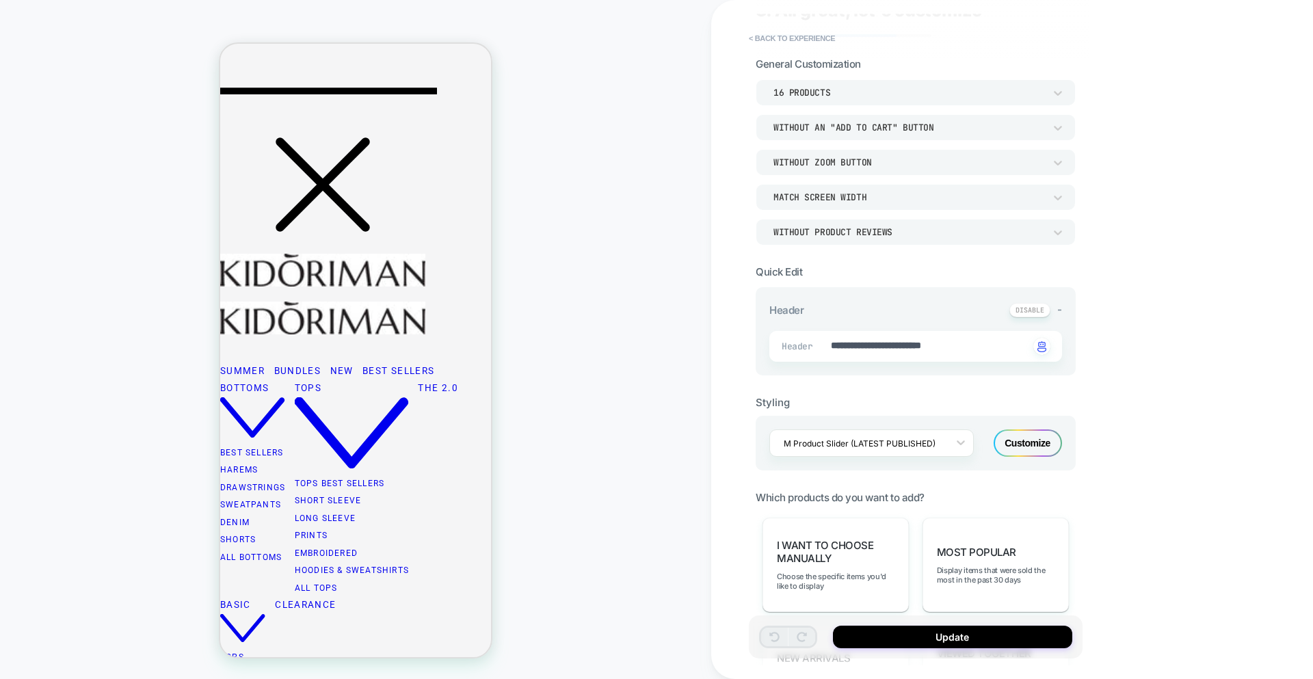
scroll to position [0, 0]
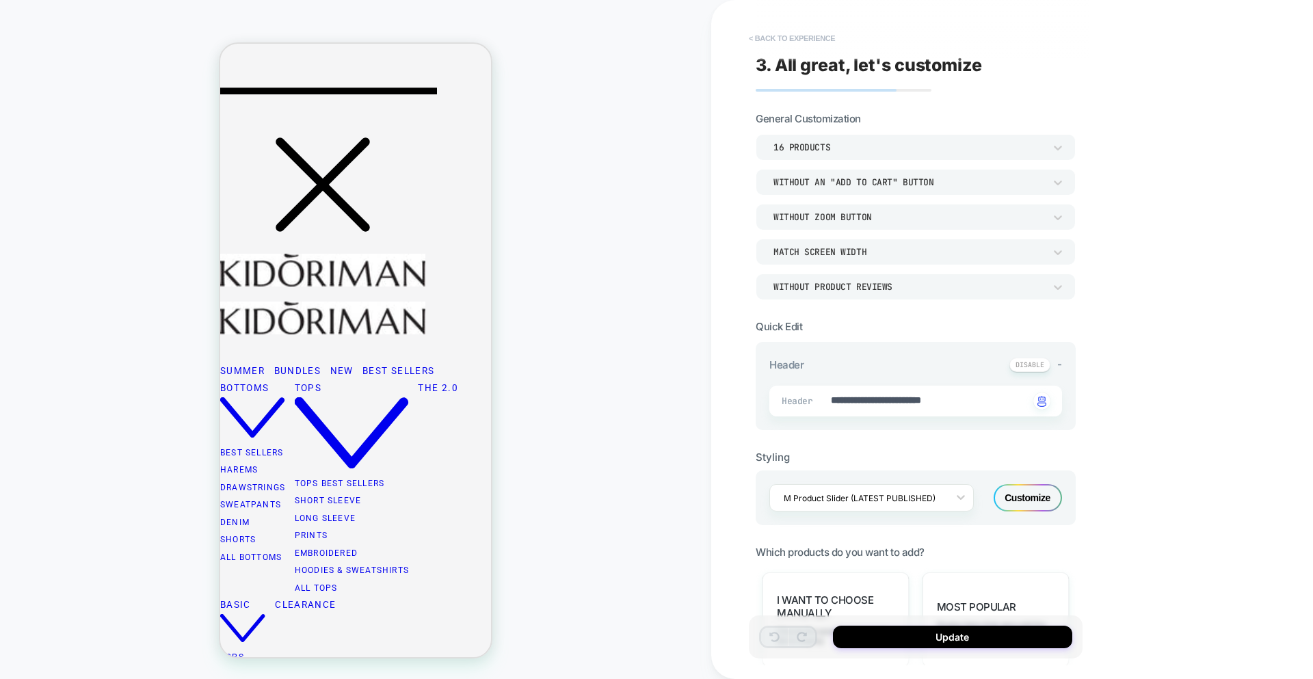
click at [786, 42] on button "< Back to experience" at bounding box center [792, 38] width 100 height 22
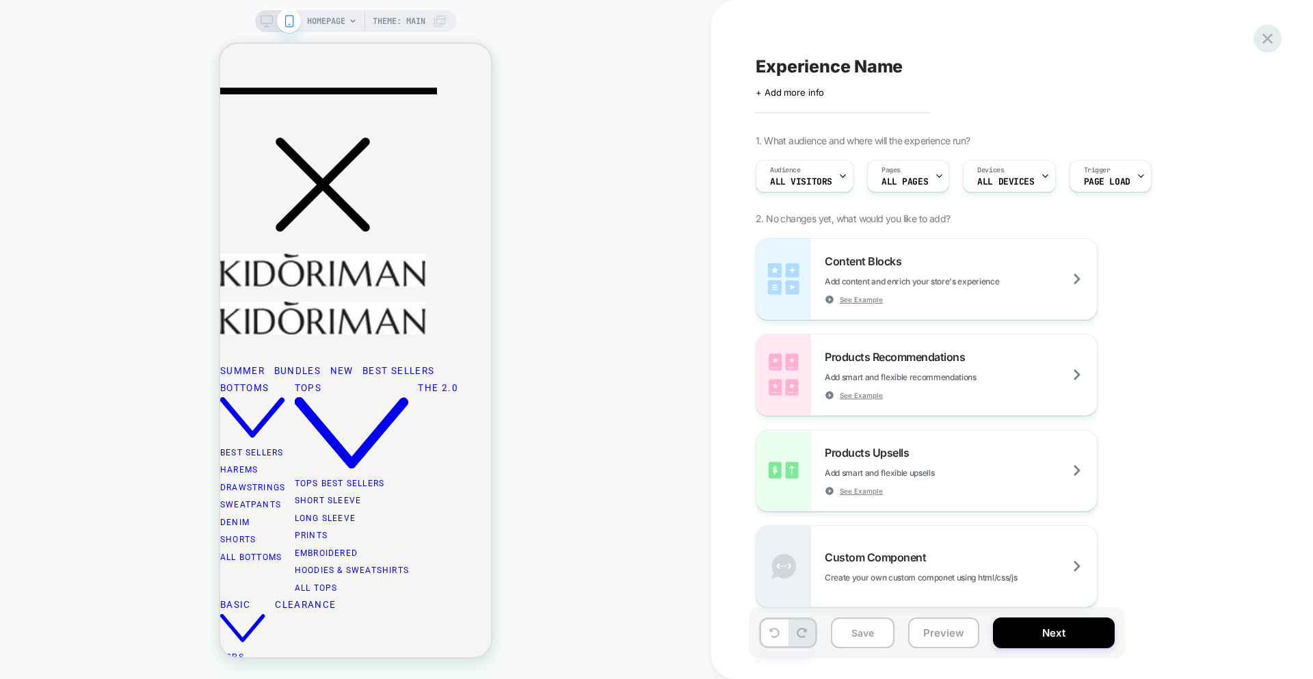
click at [1267, 42] on icon at bounding box center [1267, 38] width 18 height 18
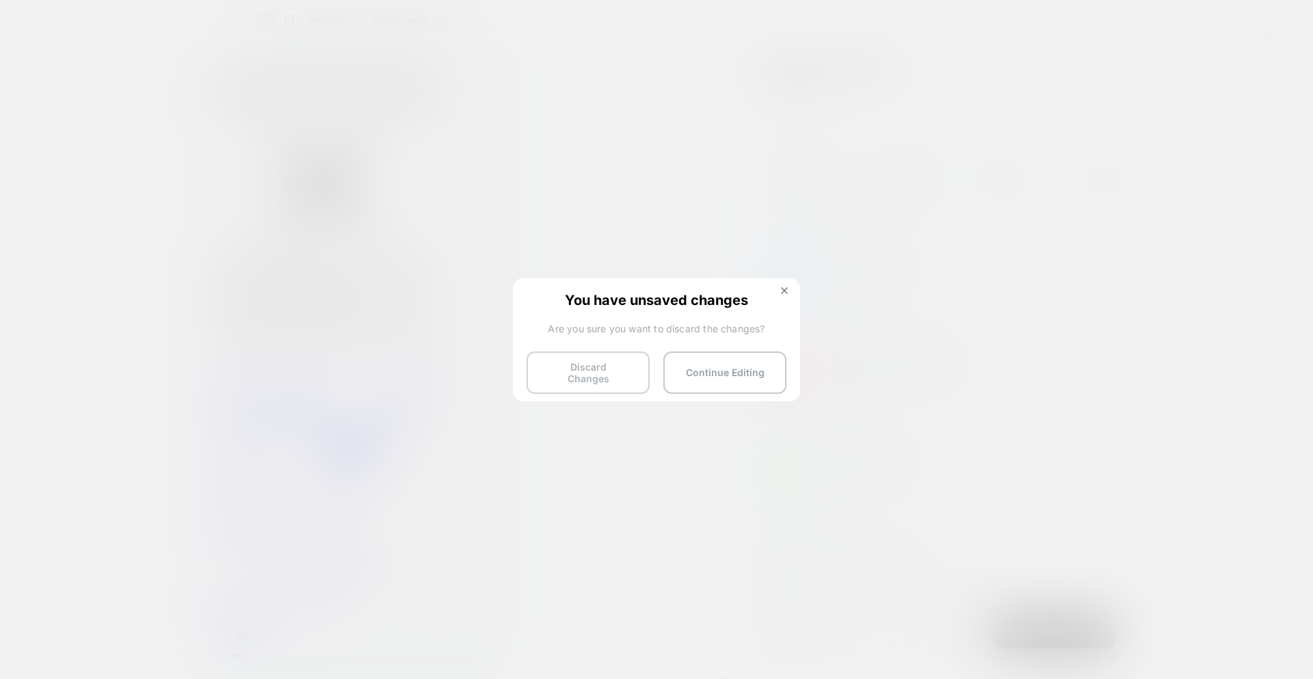
click at [589, 379] on button "Discard Changes" at bounding box center [588, 373] width 123 height 42
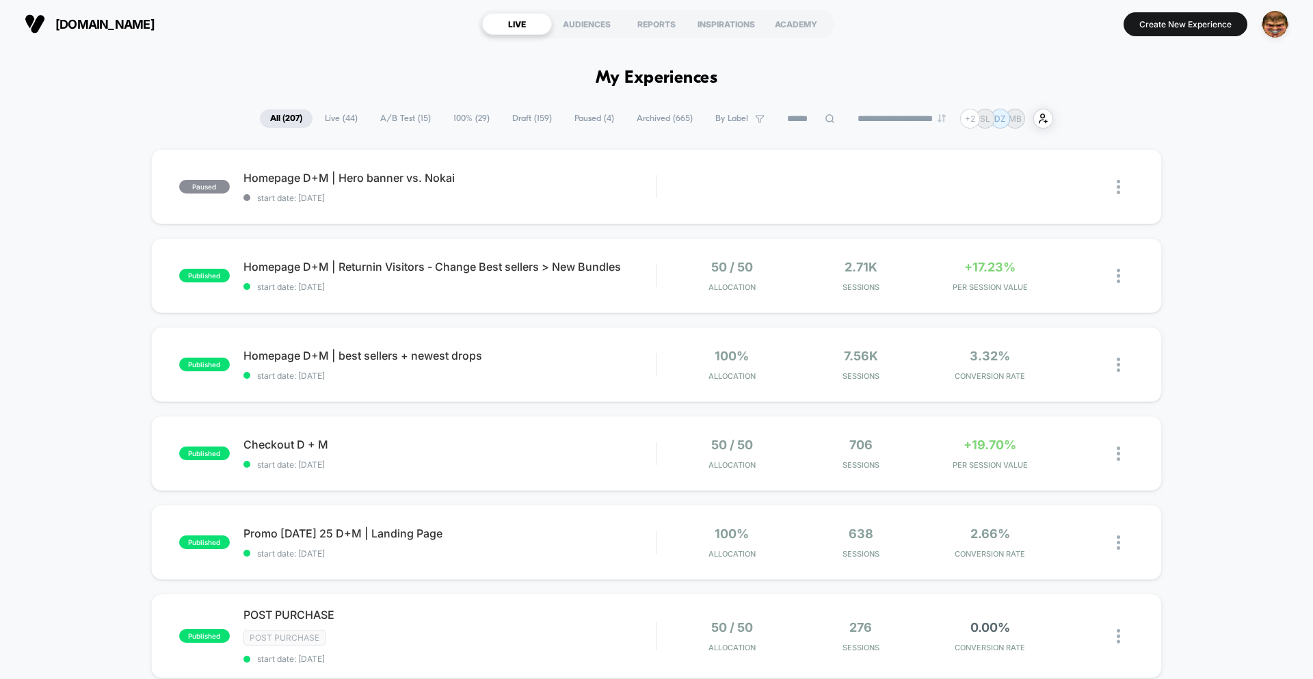
drag, startPoint x: 1278, startPoint y: 26, endPoint x: 1274, endPoint y: 39, distance: 13.4
click at [1278, 27] on img "button" at bounding box center [1275, 24] width 27 height 27
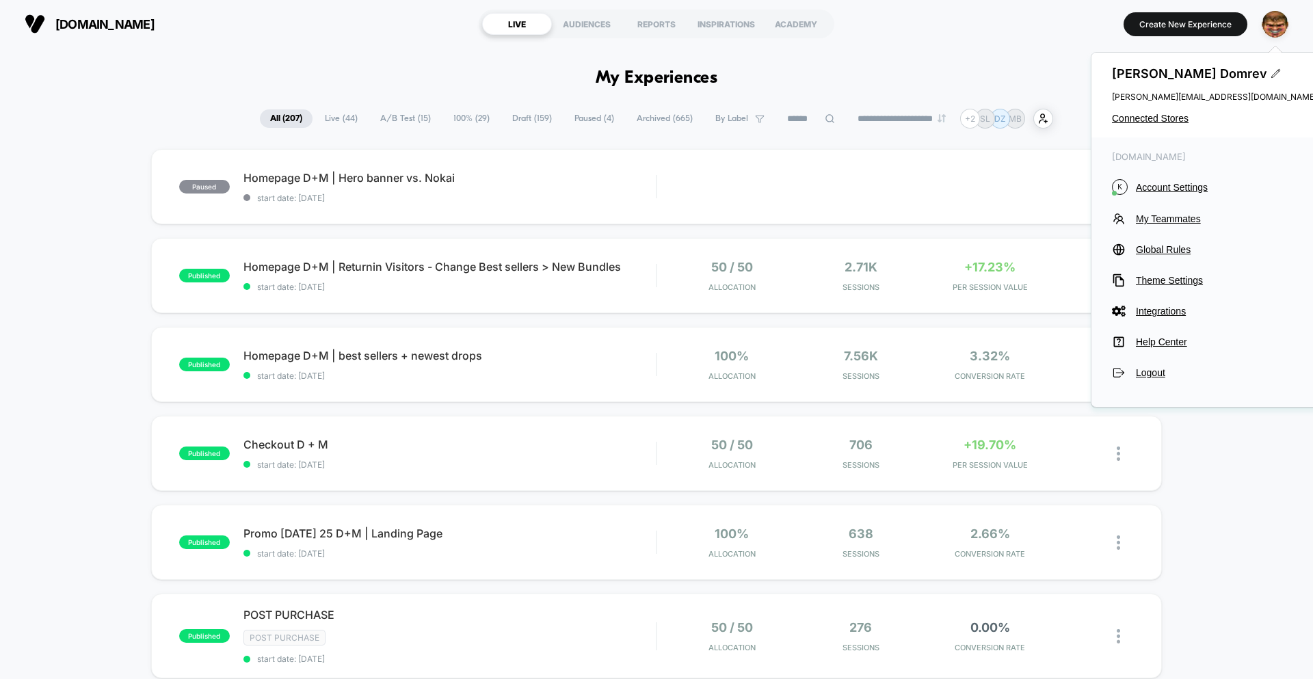
click at [1144, 125] on div "Igor Domrev igor@loomi.me Connected Stores" at bounding box center [1215, 95] width 246 height 85
click at [1143, 114] on span "Connected Stores" at bounding box center [1214, 118] width 205 height 11
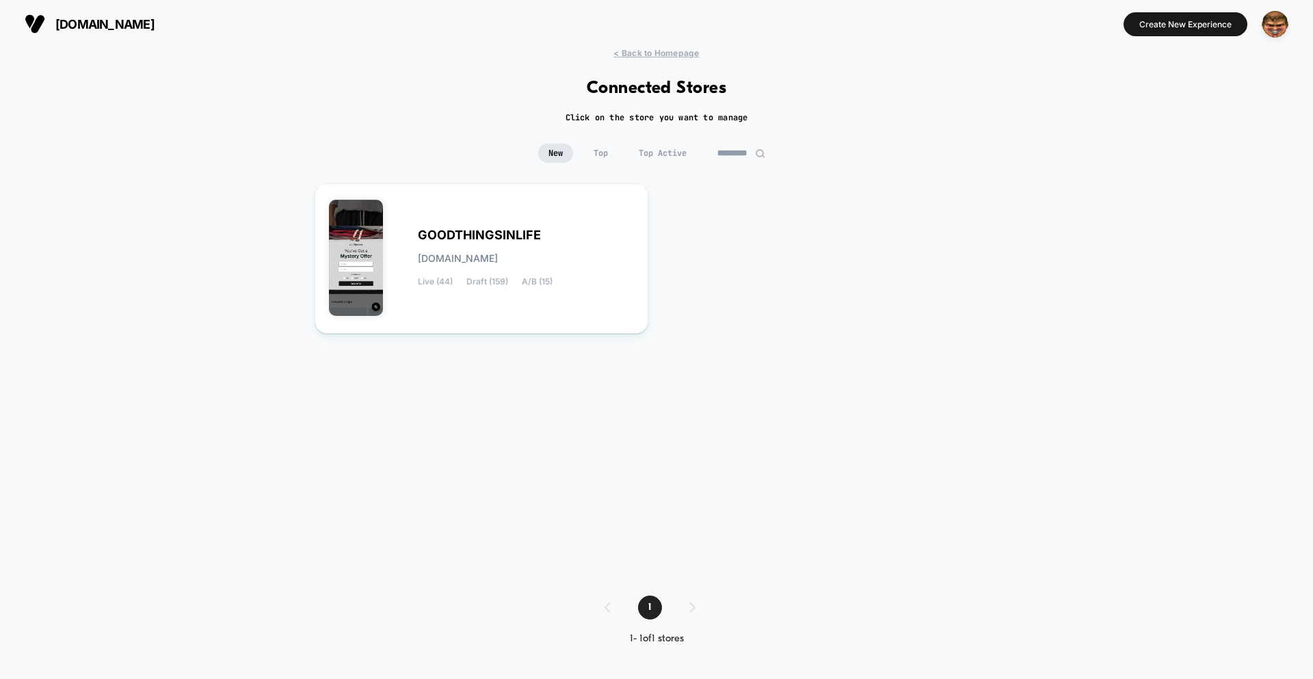
click at [734, 150] on input "*********" at bounding box center [741, 153] width 68 height 19
type input "******"
click at [575, 226] on div "THEPERFECTJEAN theperfectjean.myshopify.com Live (20) Draft (136) A/B (6)" at bounding box center [481, 259] width 305 height 122
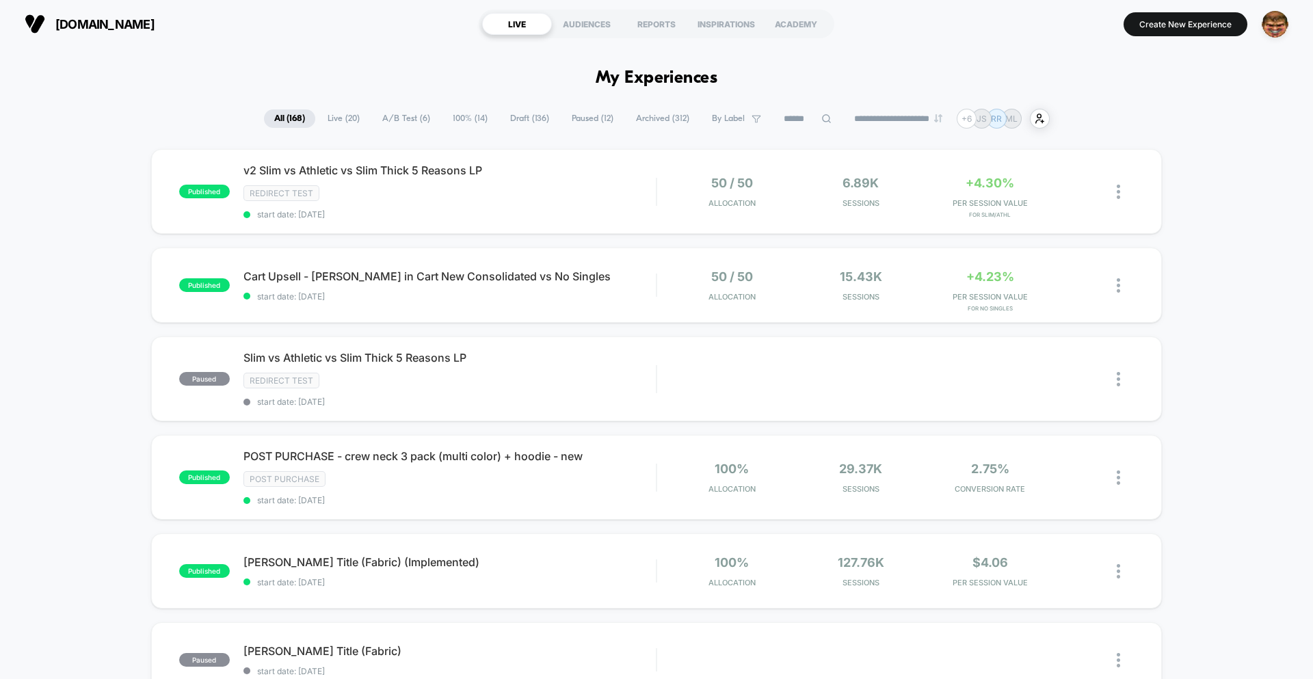
click at [1183, 32] on button "Create New Experience" at bounding box center [1186, 24] width 124 height 24
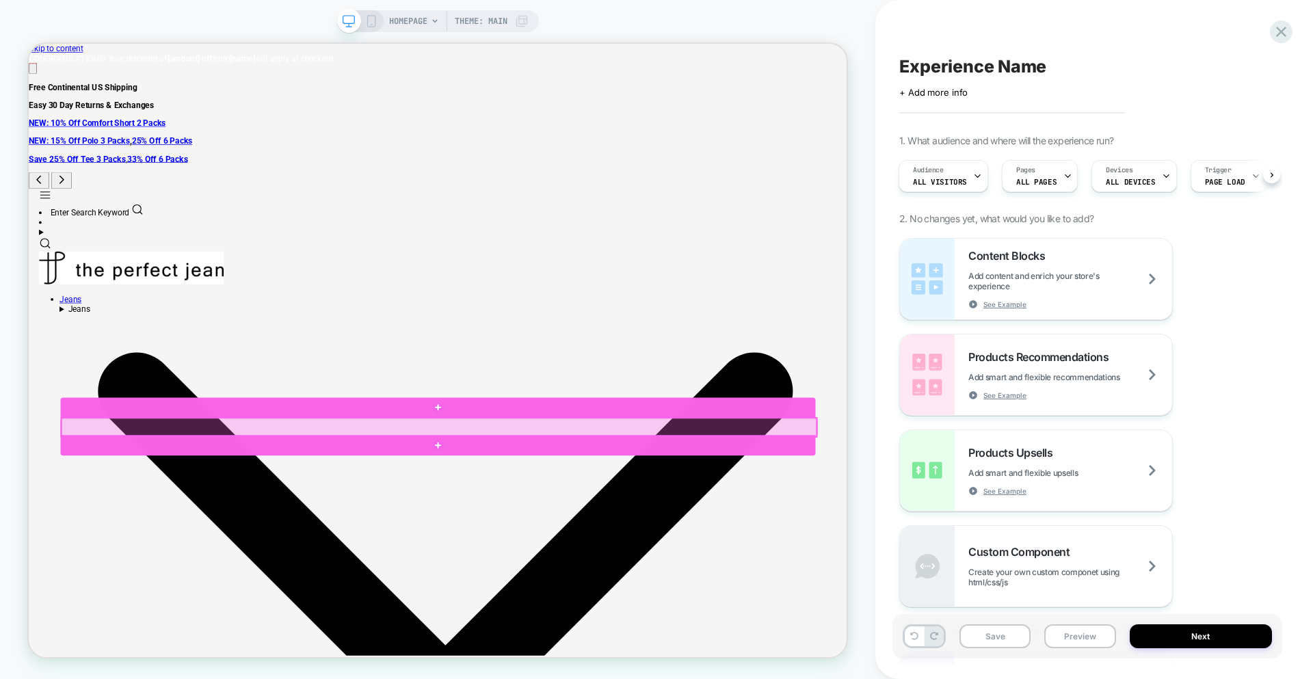
click at [601, 548] on div at bounding box center [575, 555] width 1007 height 25
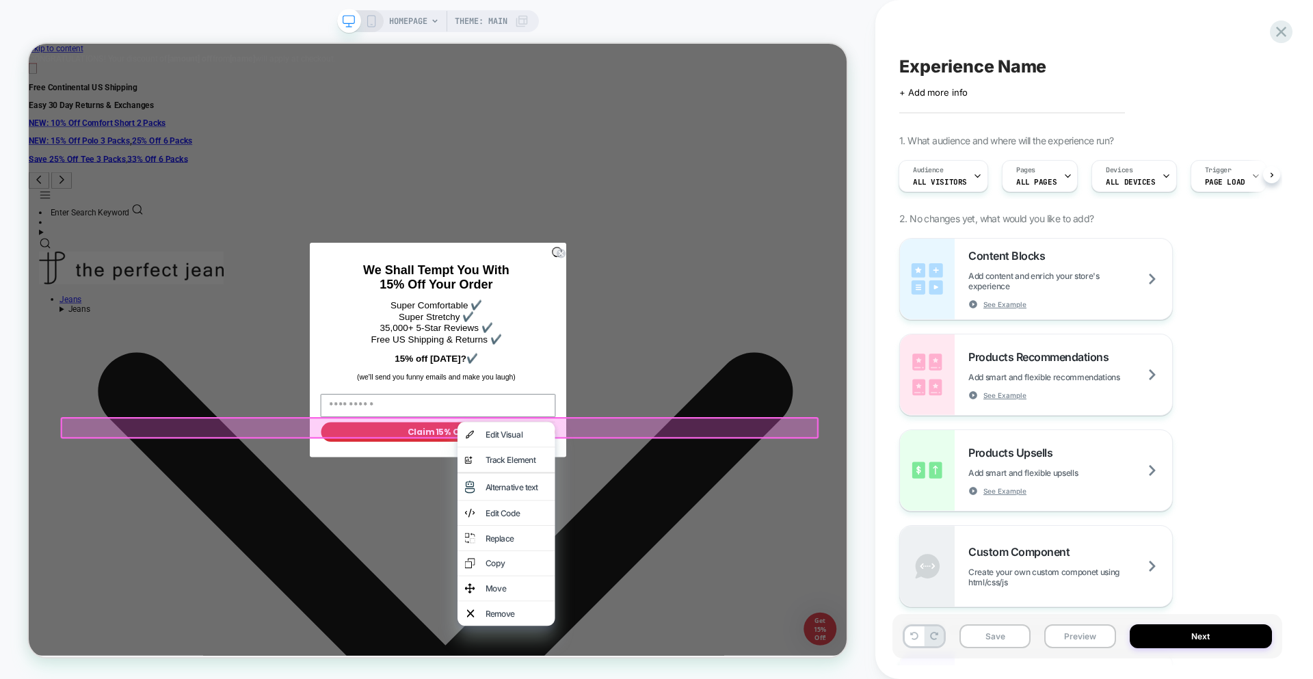
click at [661, 571] on div "Edit Visual" at bounding box center [678, 565] width 83 height 14
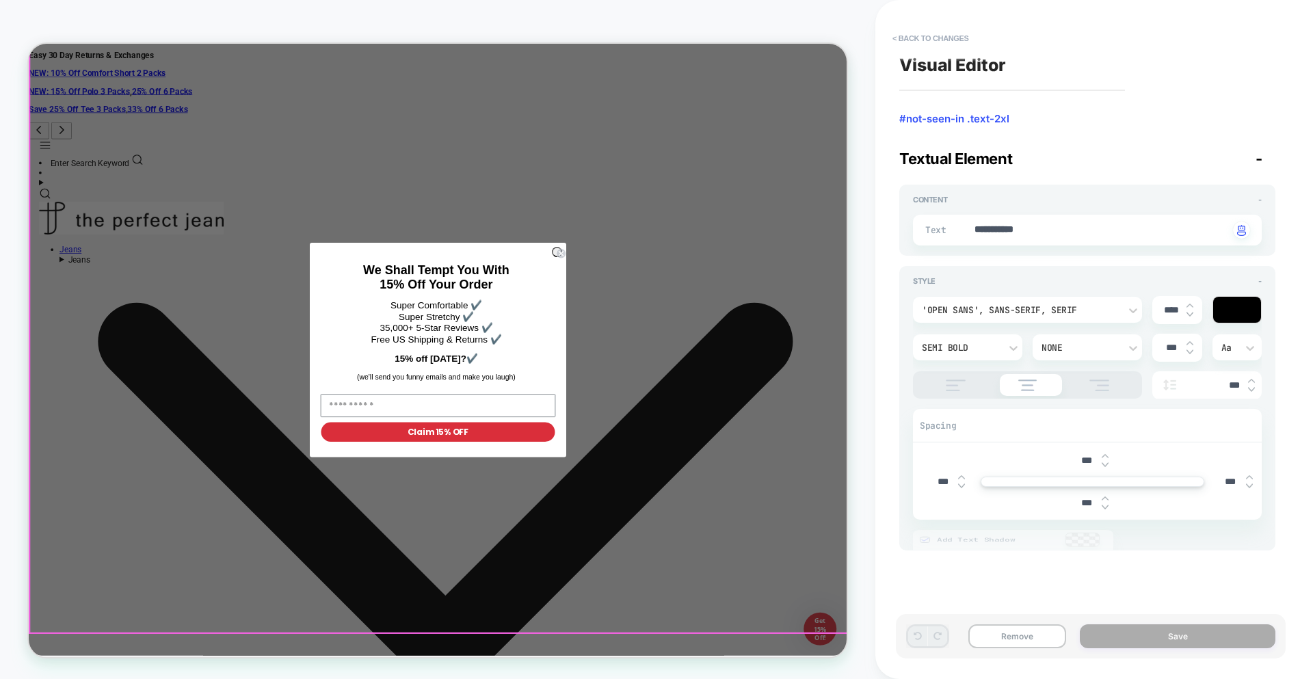
scroll to position [75, 0]
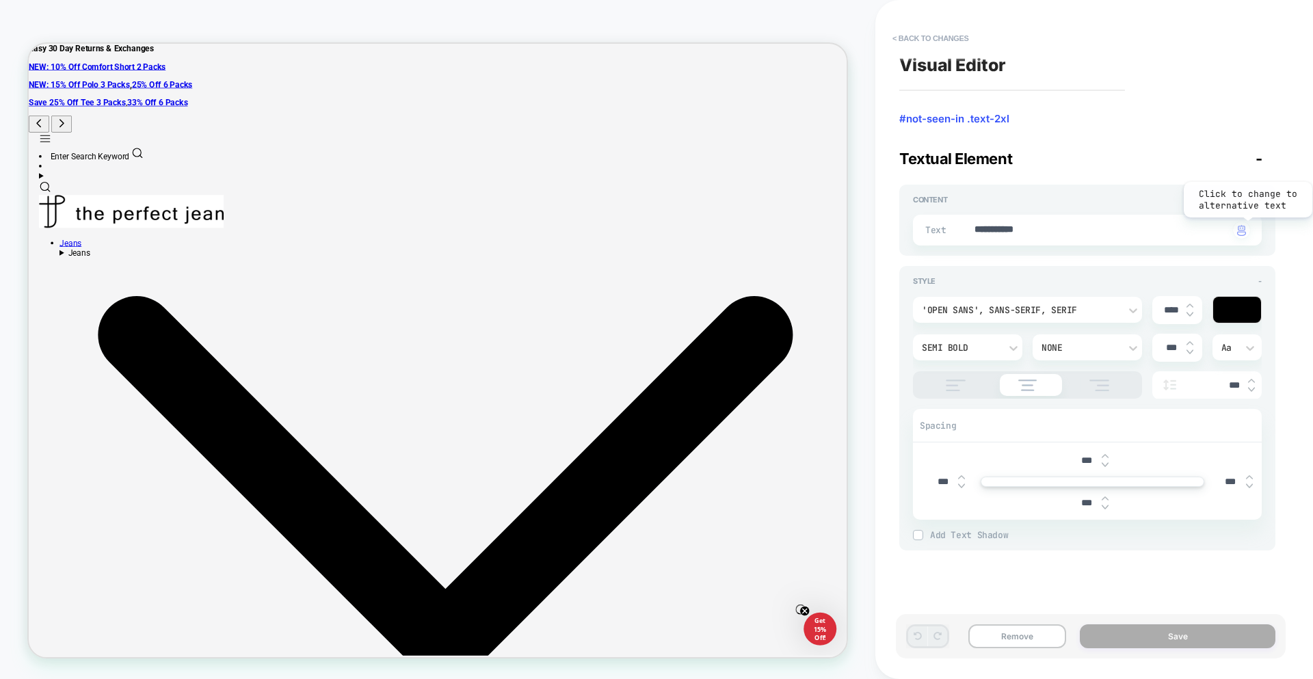
click at [1247, 228] on div "button" at bounding box center [1241, 230] width 17 height 17
type textarea "*"
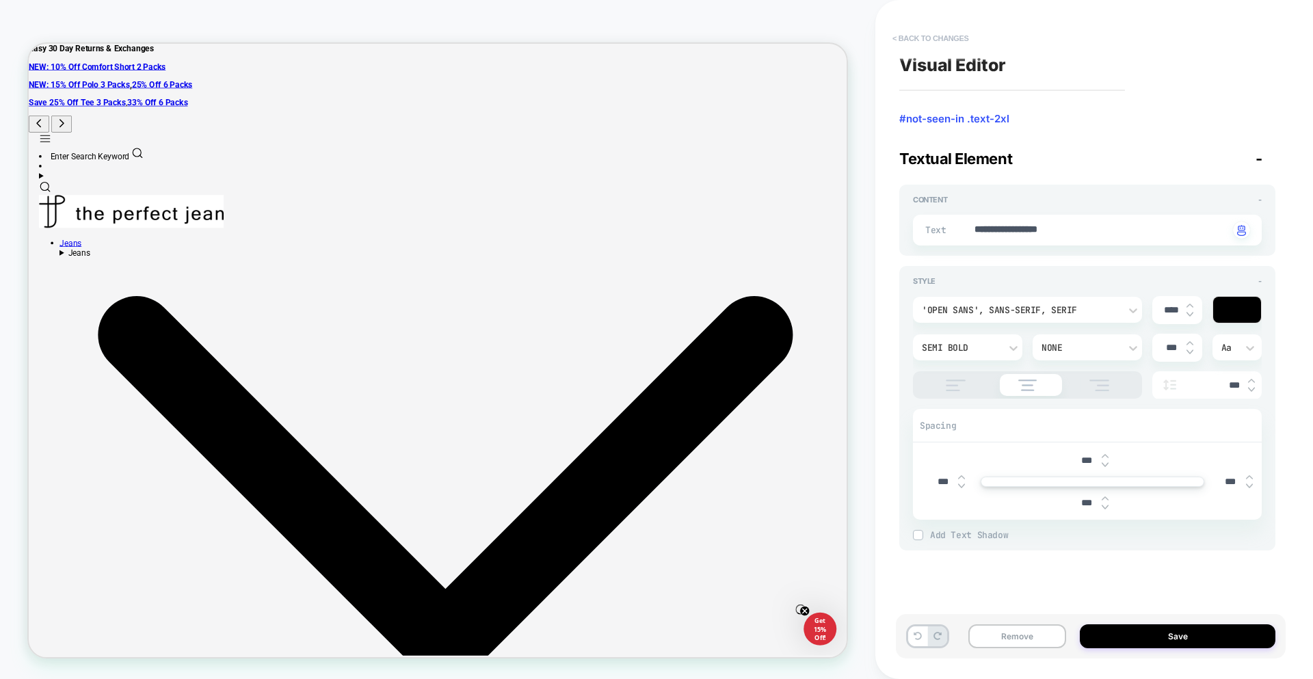
click at [942, 42] on button "< Back to changes" at bounding box center [931, 38] width 90 height 22
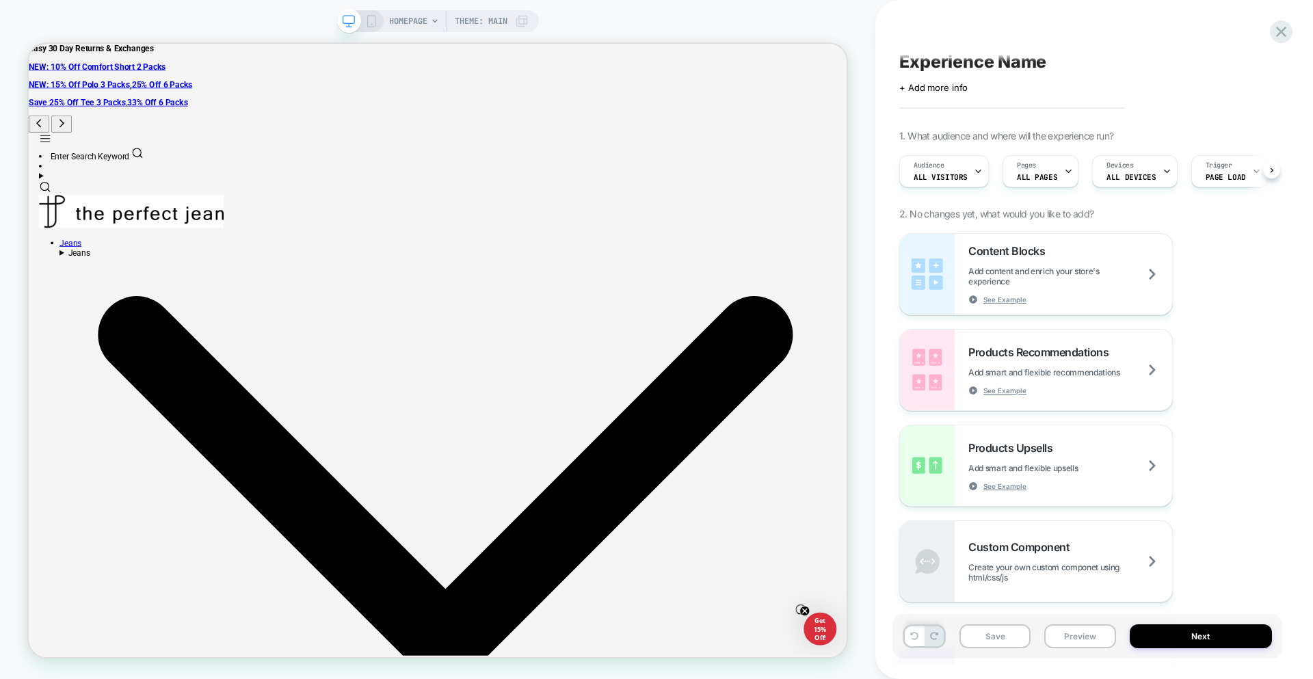
scroll to position [0, 1]
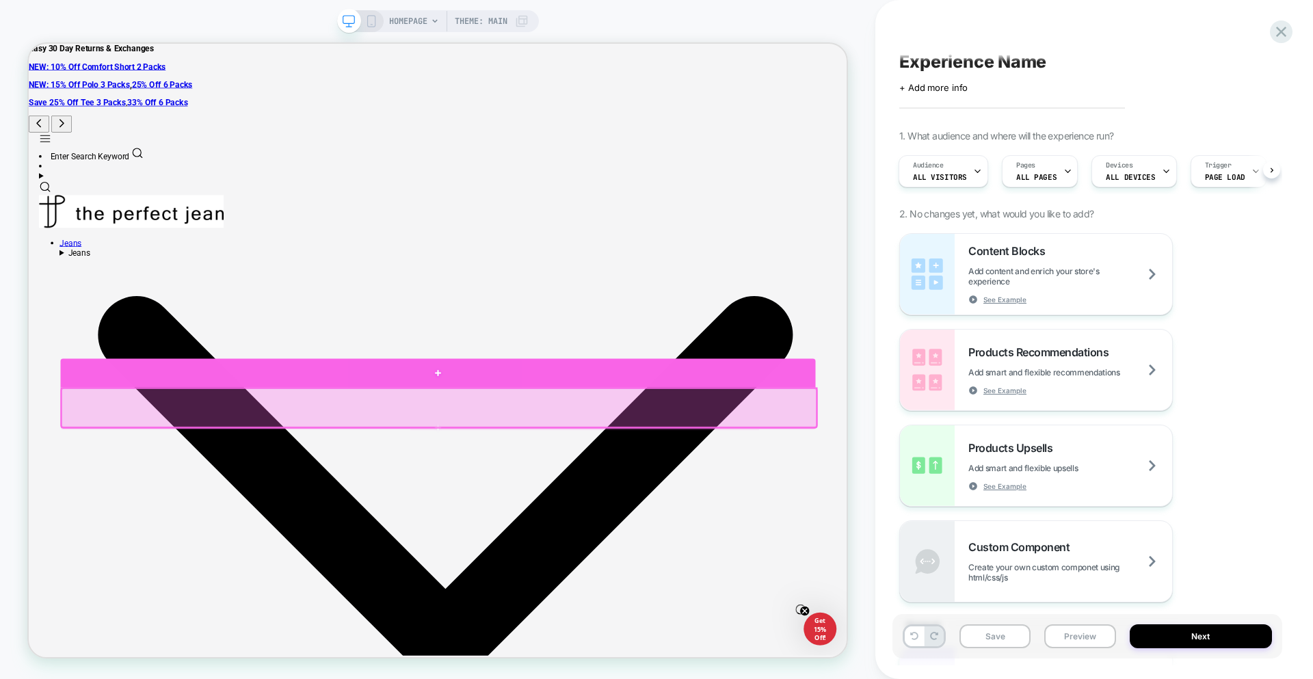
click at [576, 490] on div at bounding box center [574, 483] width 1007 height 38
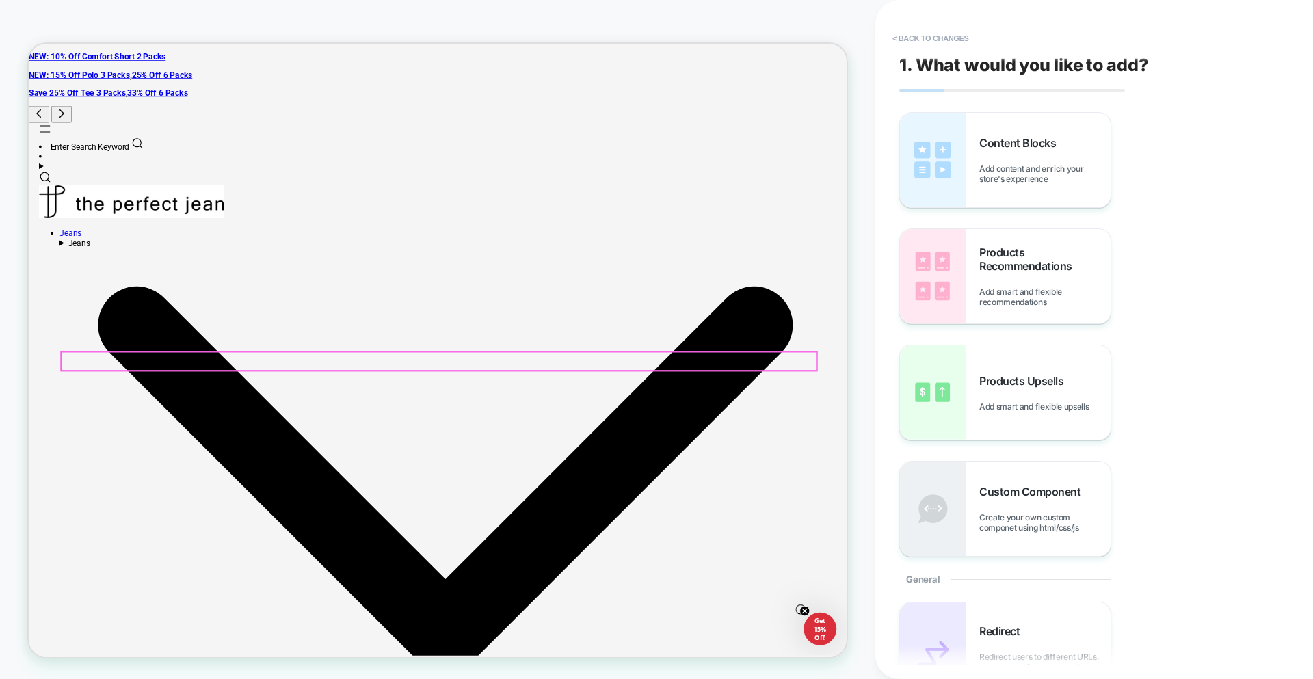
scroll to position [126, 0]
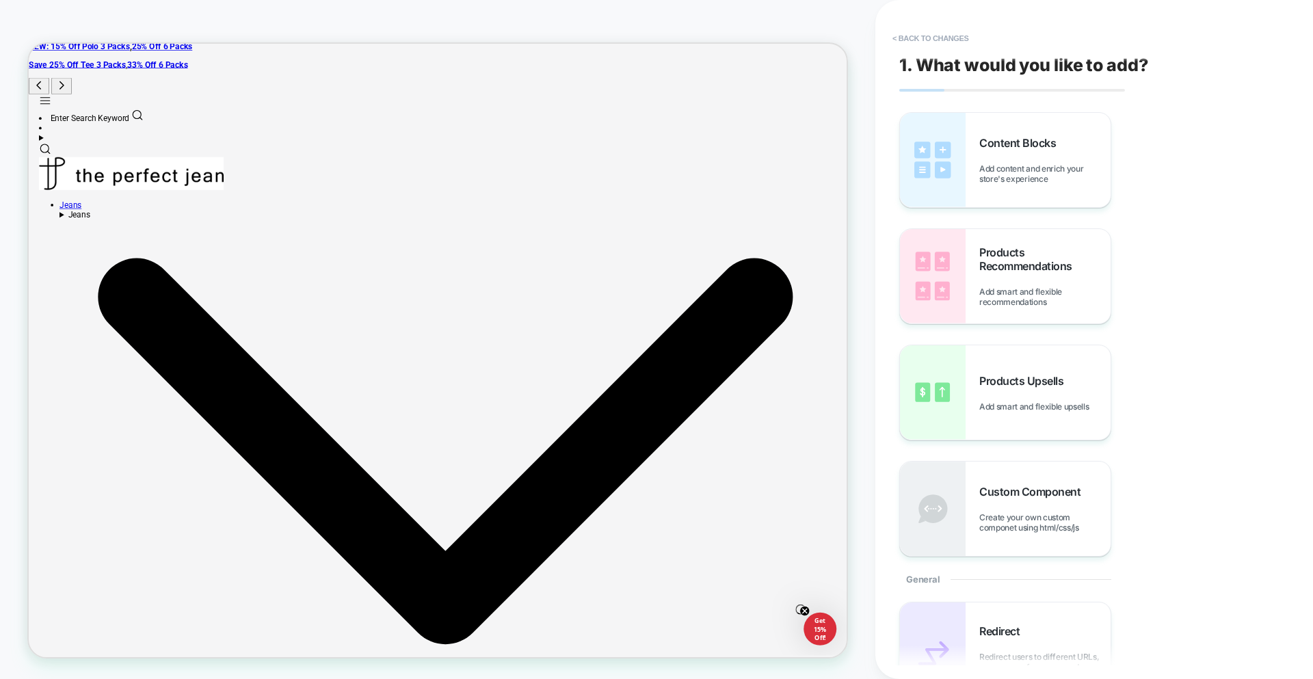
drag, startPoint x: 1036, startPoint y: 162, endPoint x: 1094, endPoint y: 224, distance: 84.7
click at [1037, 163] on div "Content Blocks Add content and enrich your store's experience" at bounding box center [1044, 160] width 131 height 48
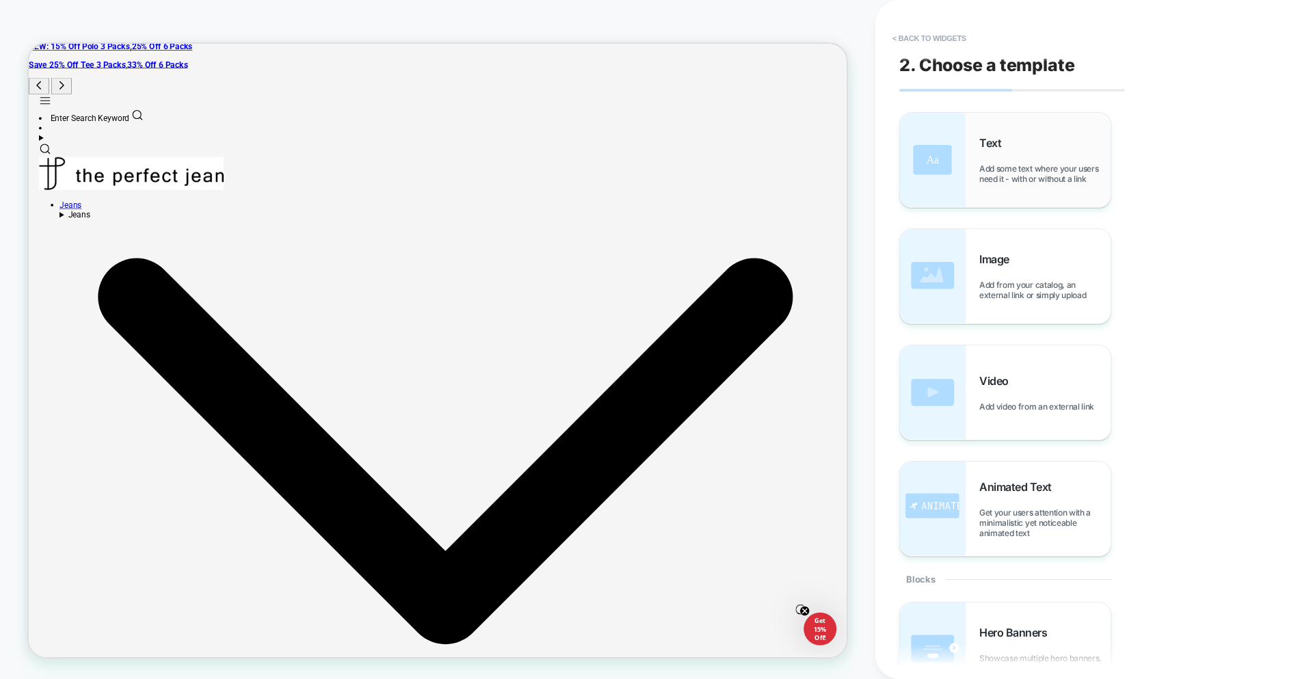
click at [1048, 183] on span "Add some text where your users need it - with or without a link" at bounding box center [1044, 173] width 131 height 21
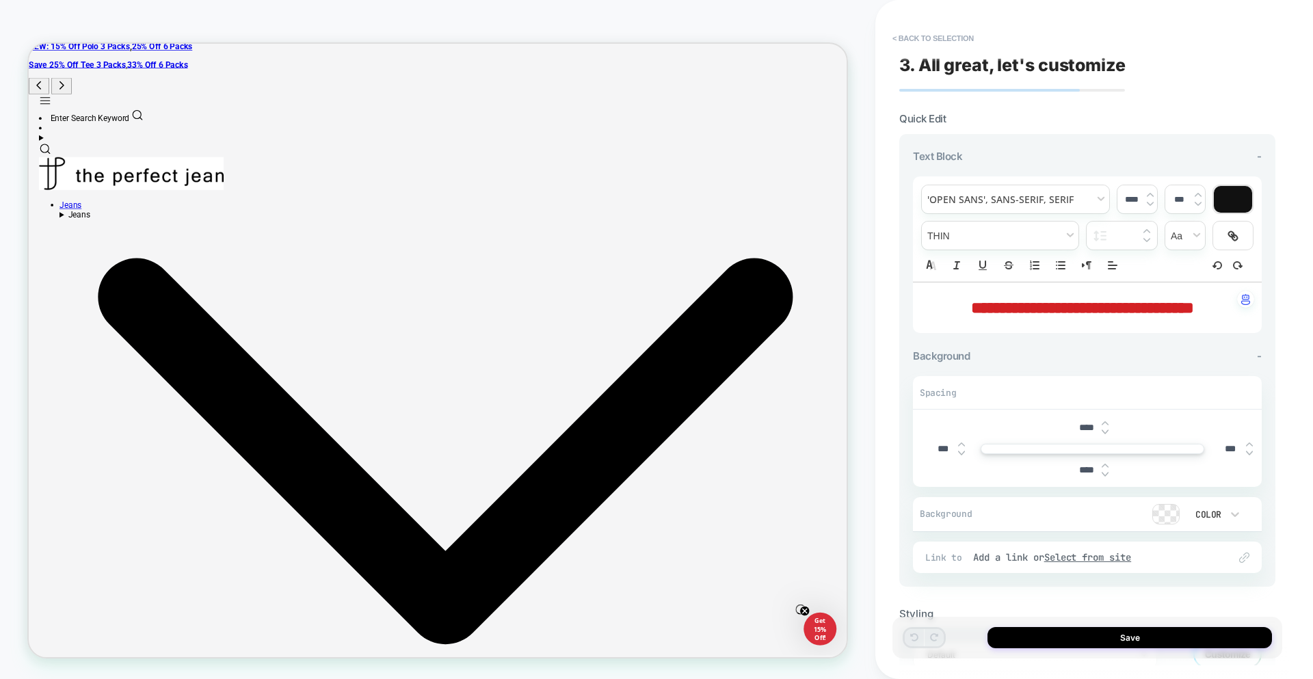
scroll to position [138, 0]
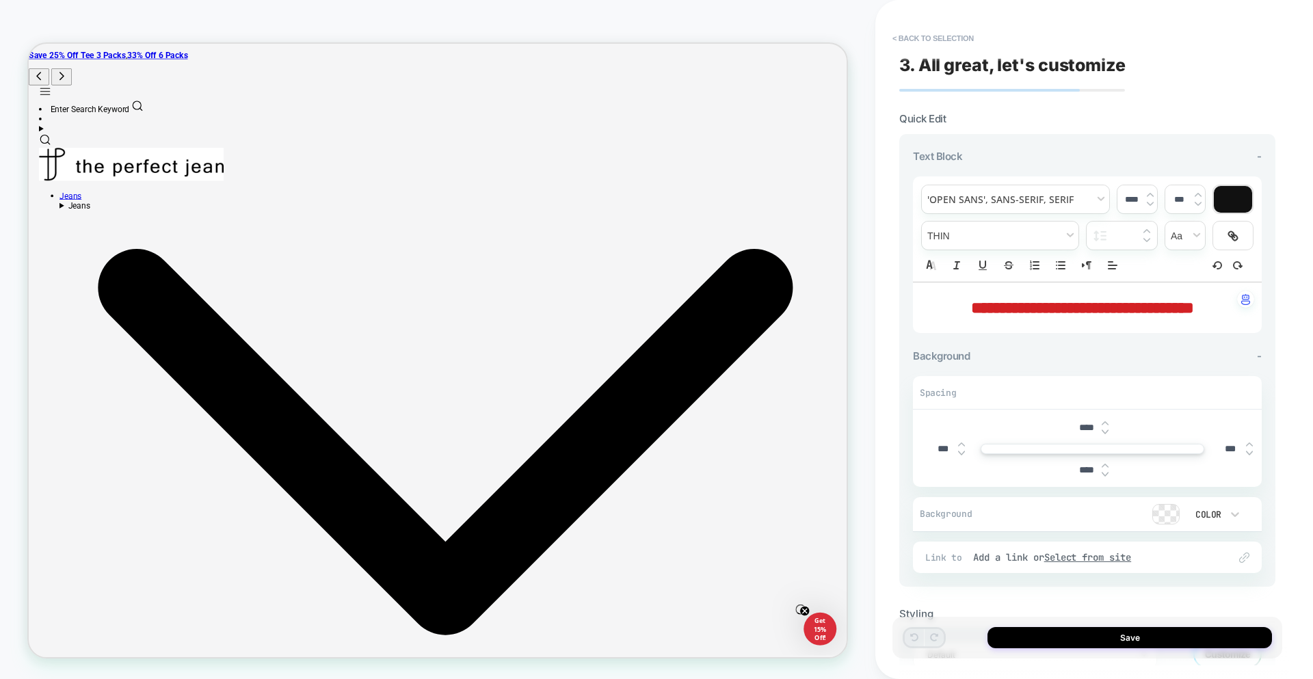
click at [1162, 297] on p "**********" at bounding box center [1082, 307] width 311 height 23
click at [1244, 302] on img "button" at bounding box center [1245, 299] width 9 height 11
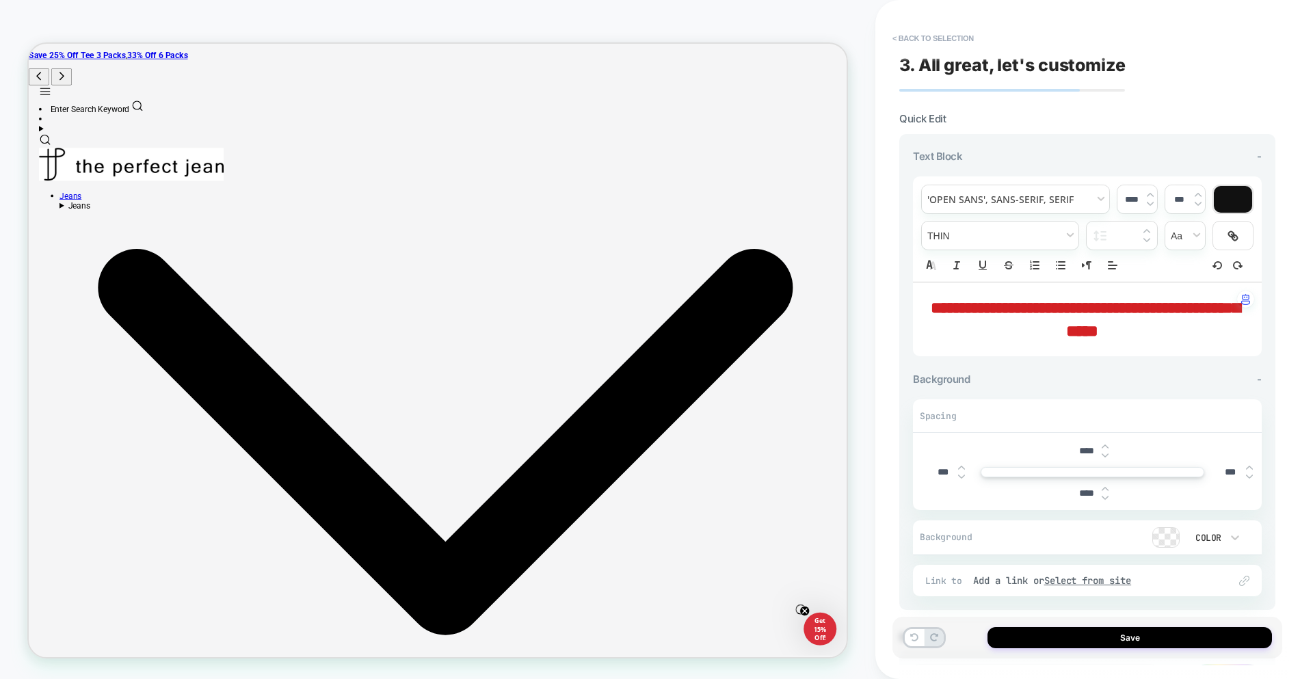
click at [1080, 308] on strong "**********" at bounding box center [1085, 320] width 309 height 40
type input "****"
click at [1080, 308] on strong "**********" at bounding box center [1085, 320] width 309 height 40
click at [1234, 329] on p "**********" at bounding box center [1082, 319] width 311 height 47
click at [1250, 303] on img "button" at bounding box center [1245, 299] width 9 height 11
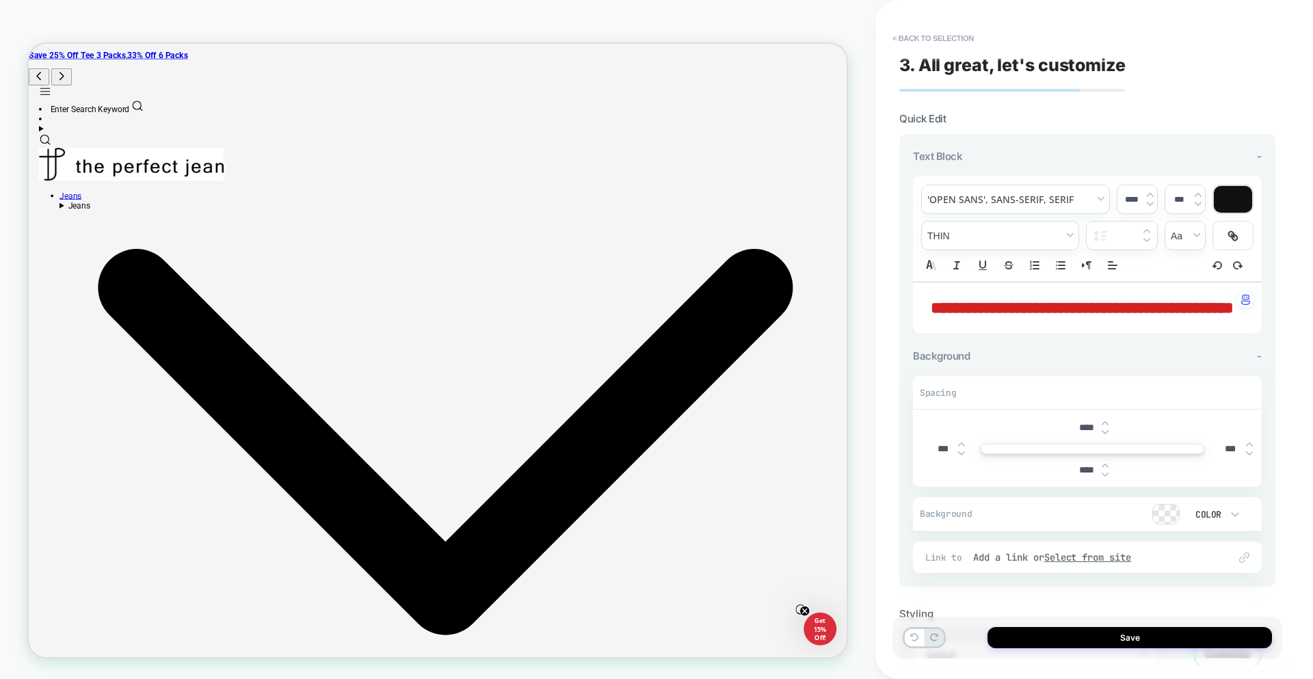
drag, startPoint x: 1072, startPoint y: 327, endPoint x: 1126, endPoint y: 349, distance: 58.9
click at [1130, 333] on div "**********" at bounding box center [1087, 307] width 349 height 51
click at [908, 43] on button "< Back to selection" at bounding box center [933, 38] width 95 height 22
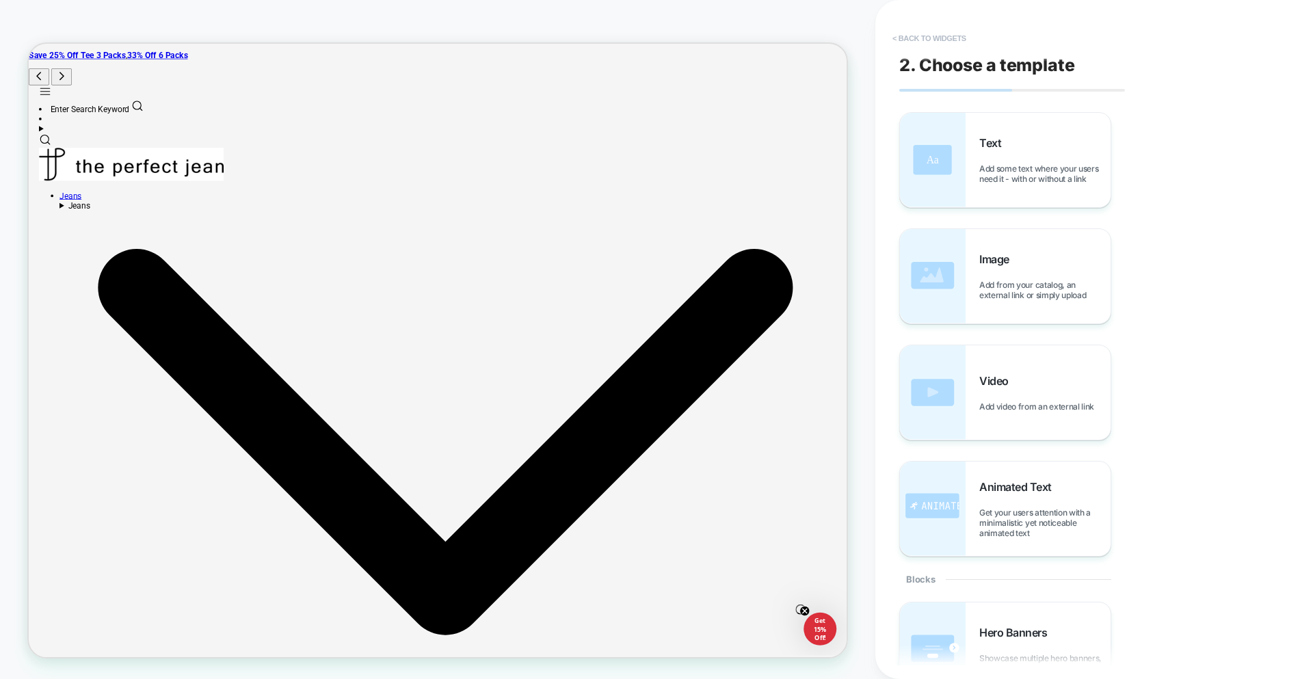
click at [938, 41] on button "< Back to widgets" at bounding box center [930, 38] width 88 height 22
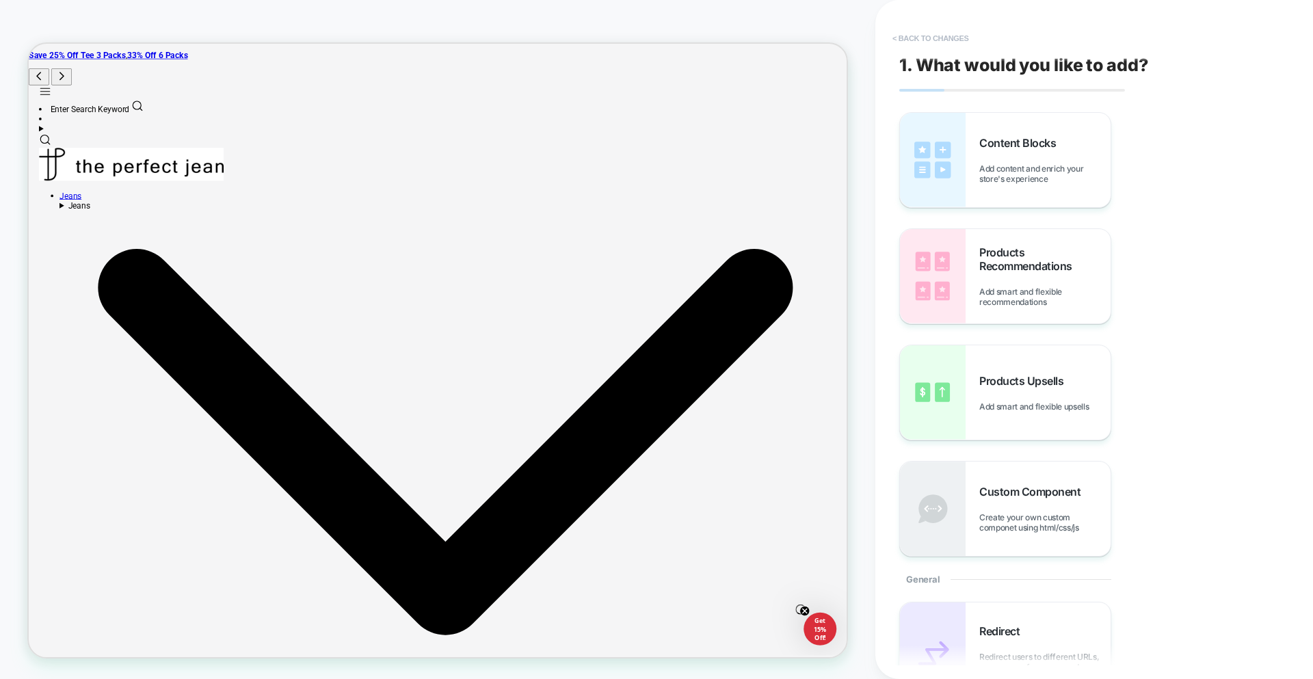
scroll to position [126, 0]
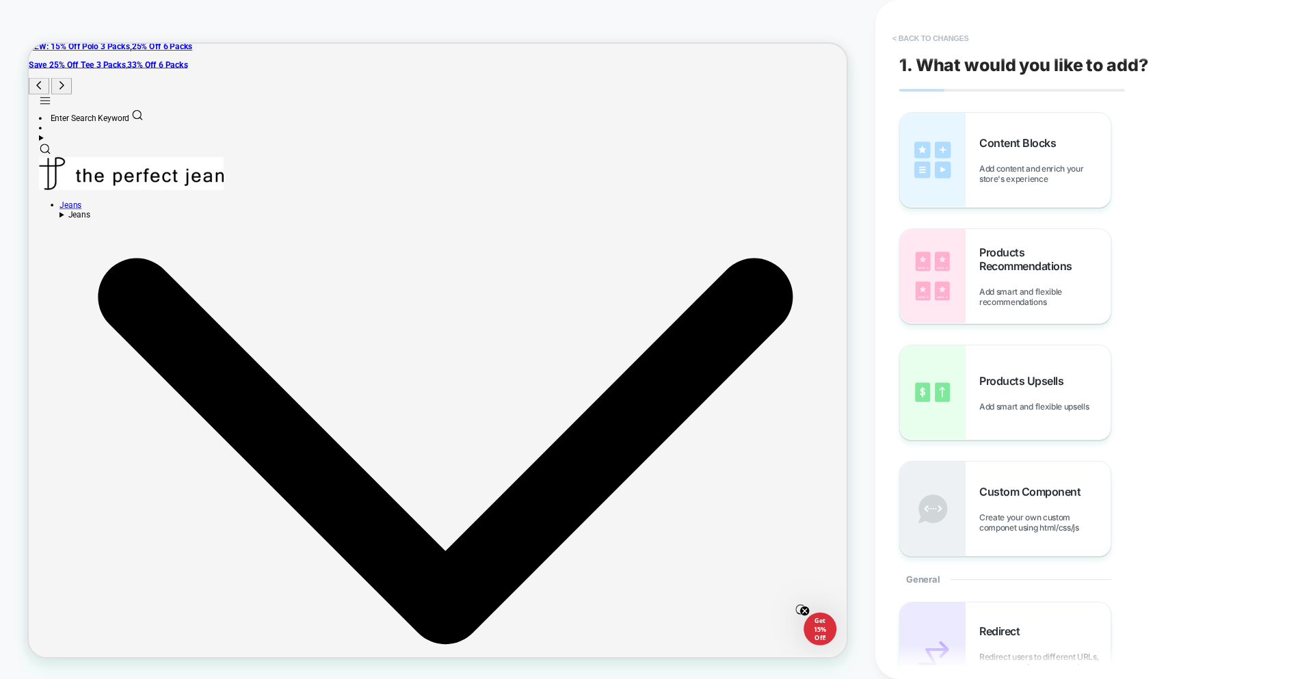
click at [932, 42] on button "< Back to changes" at bounding box center [931, 38] width 90 height 22
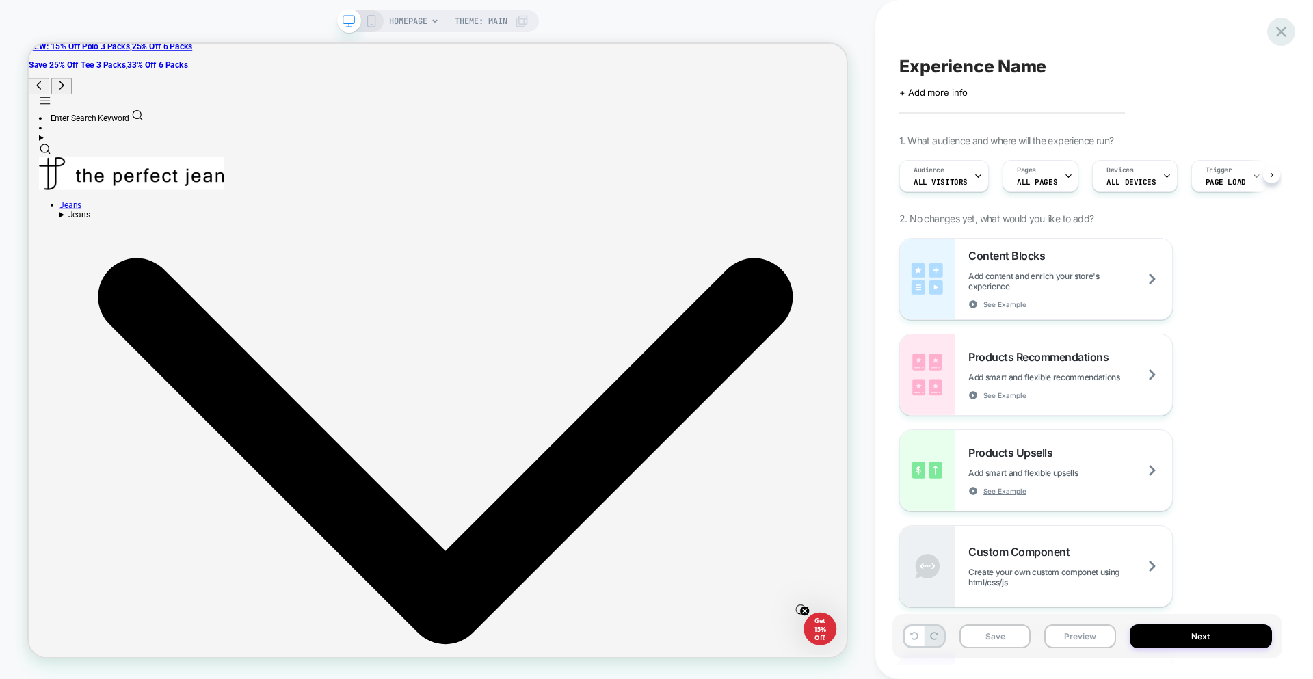
scroll to position [0, 1]
click at [1276, 27] on icon at bounding box center [1281, 32] width 18 height 18
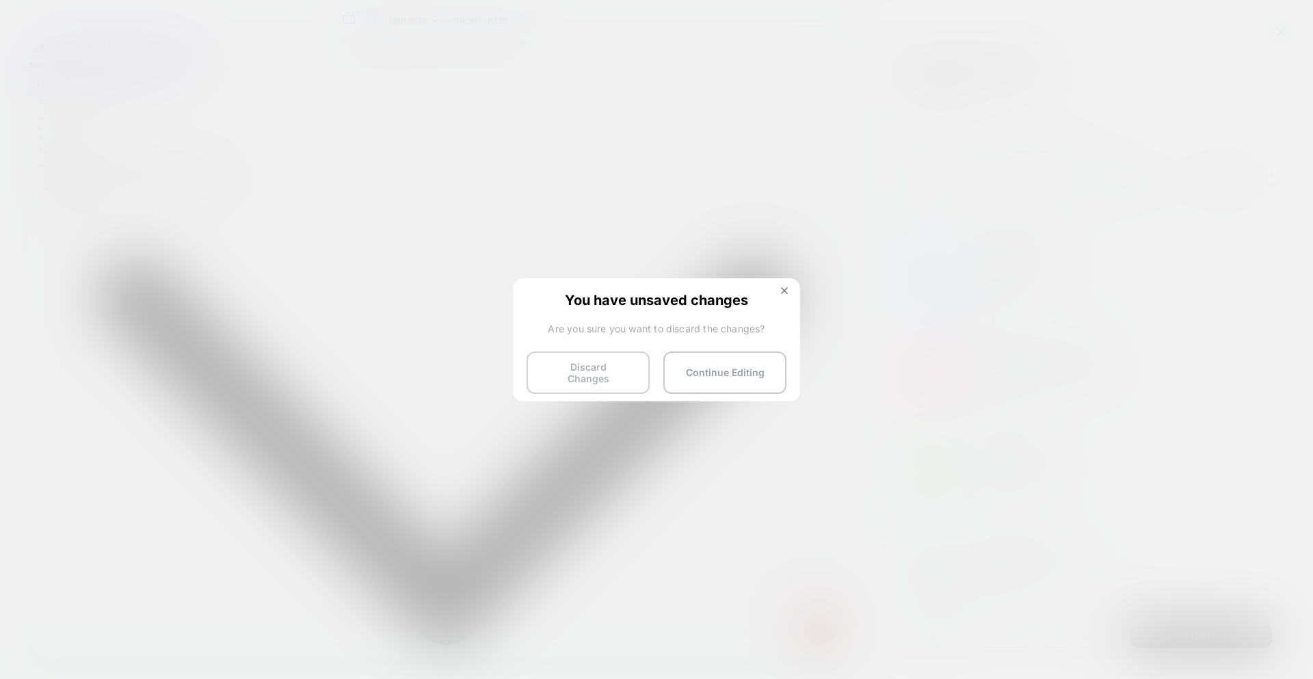
click at [584, 369] on button "Discard Changes" at bounding box center [588, 373] width 123 height 42
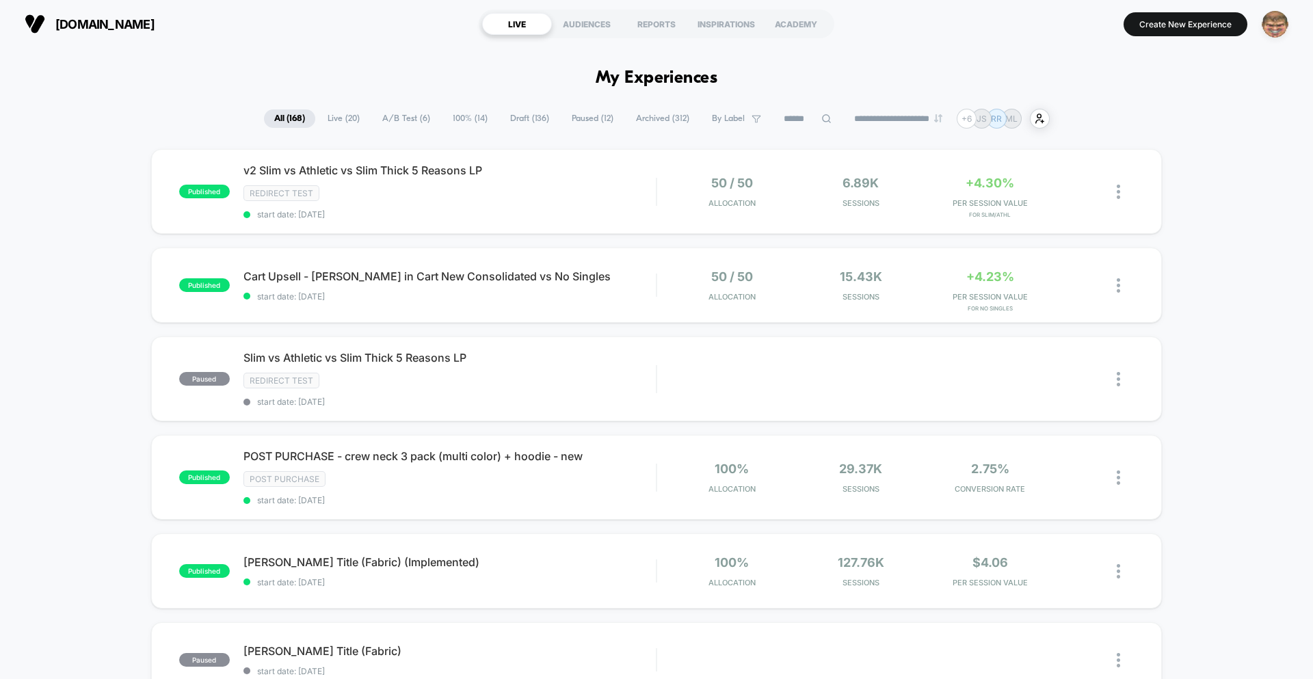
click at [1267, 30] on img "button" at bounding box center [1275, 24] width 27 height 27
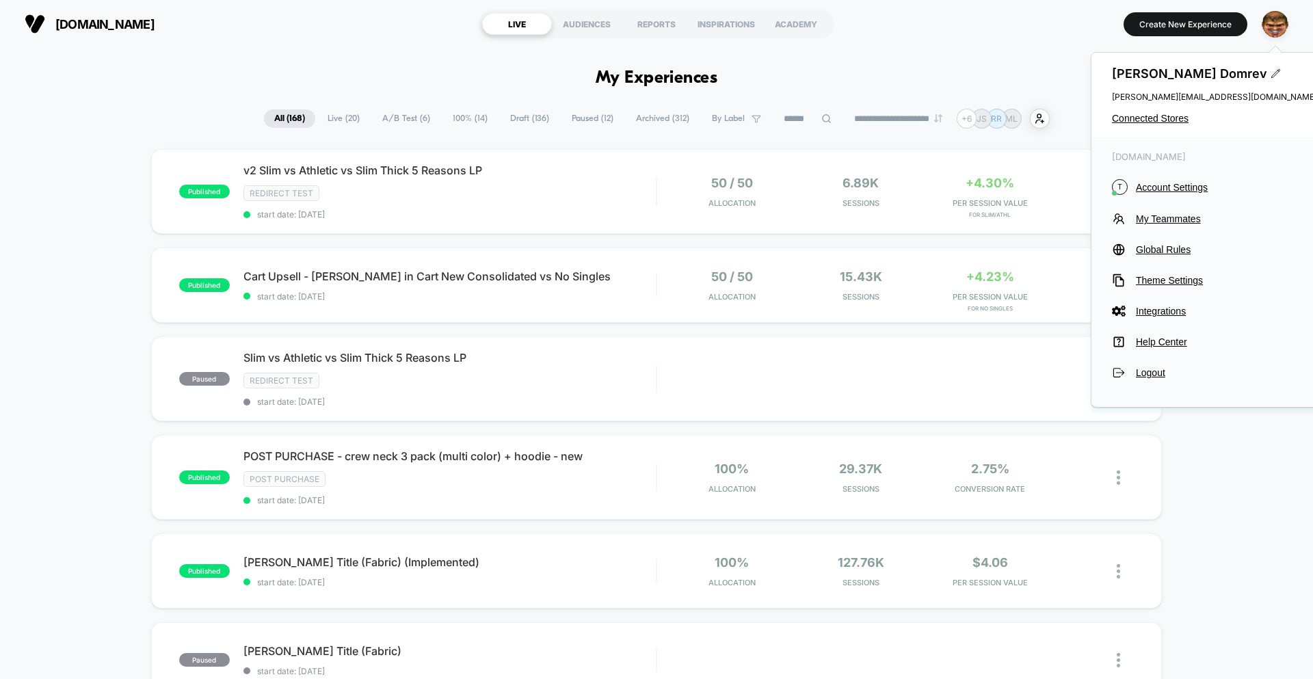
click at [1145, 122] on span "Connected Stores" at bounding box center [1214, 118] width 205 height 11
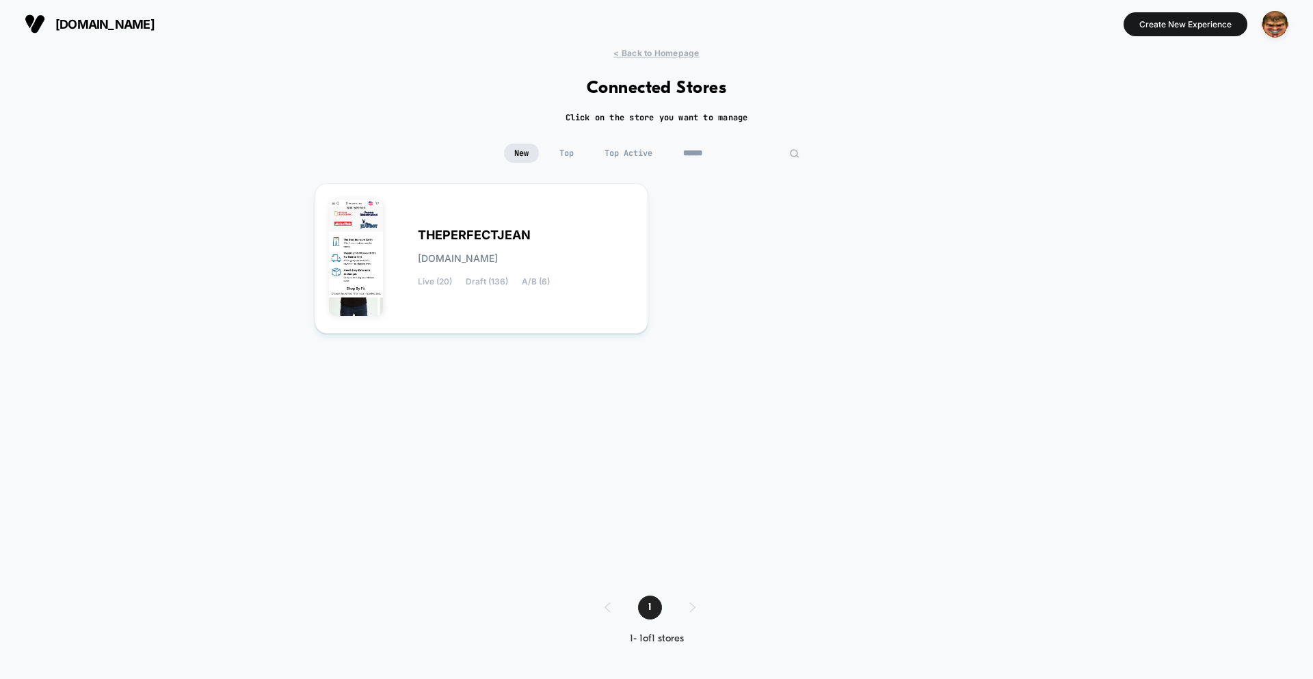
click at [733, 155] on input "******" at bounding box center [741, 153] width 137 height 19
type input "**********"
click at [557, 223] on div "UNDEROUTFIT underoutfit.myshopify.com Live (55) Draft (120) A/B (7)" at bounding box center [481, 259] width 305 height 122
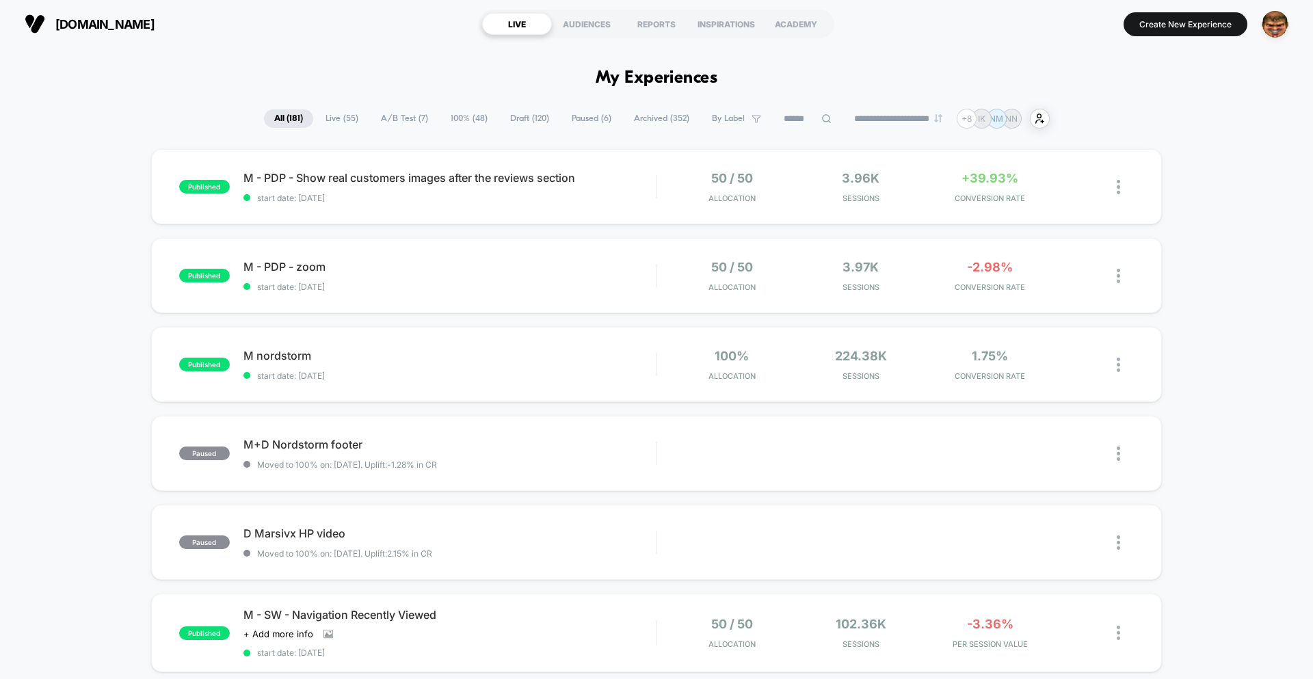
drag, startPoint x: 1170, startPoint y: 23, endPoint x: 1168, endPoint y: 30, distance: 7.1
click at [1170, 27] on button "Create New Experience" at bounding box center [1186, 24] width 124 height 24
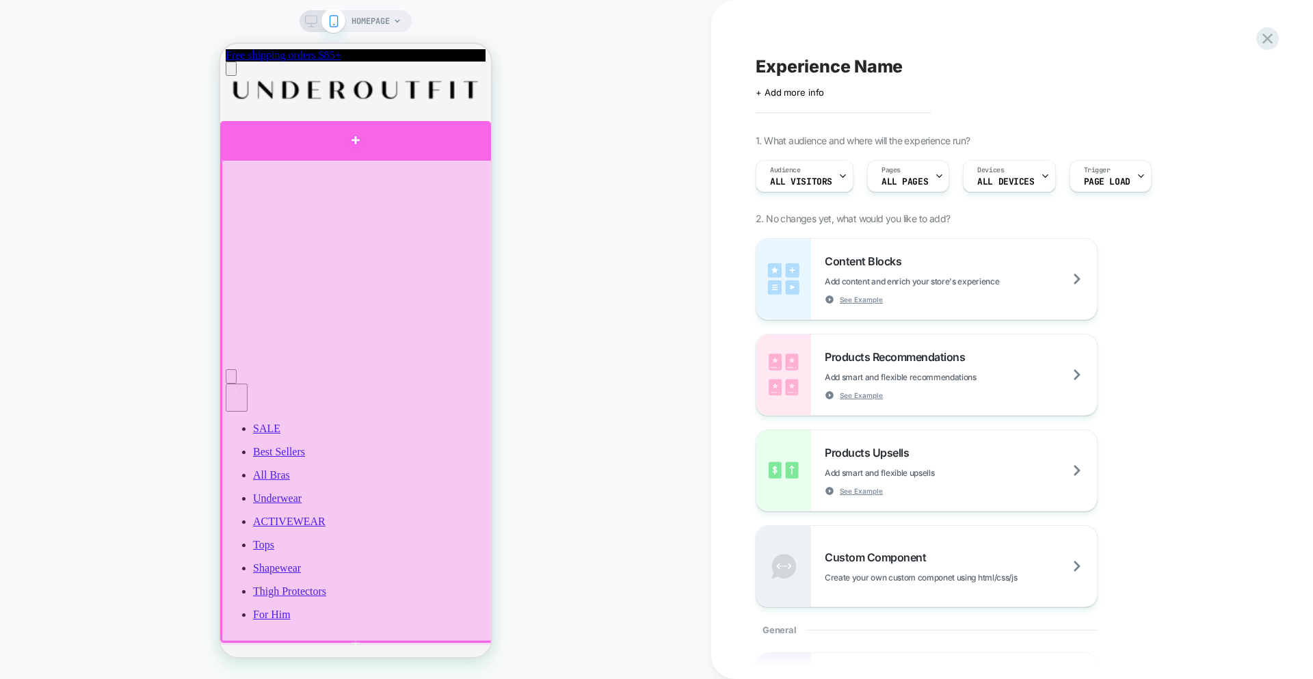
click at [424, 151] on div at bounding box center [355, 140] width 271 height 38
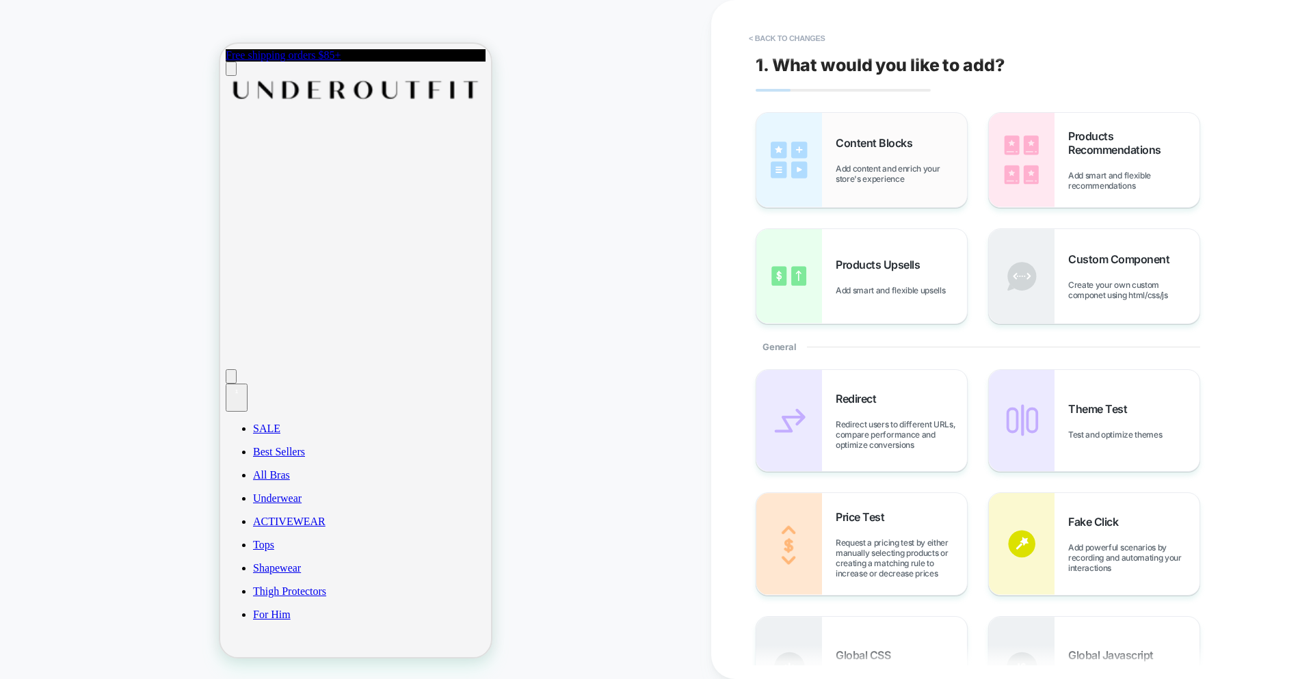
drag, startPoint x: 865, startPoint y: 181, endPoint x: 872, endPoint y: 182, distance: 7.6
click at [865, 181] on span "Add content and enrich your store's experience" at bounding box center [901, 173] width 131 height 21
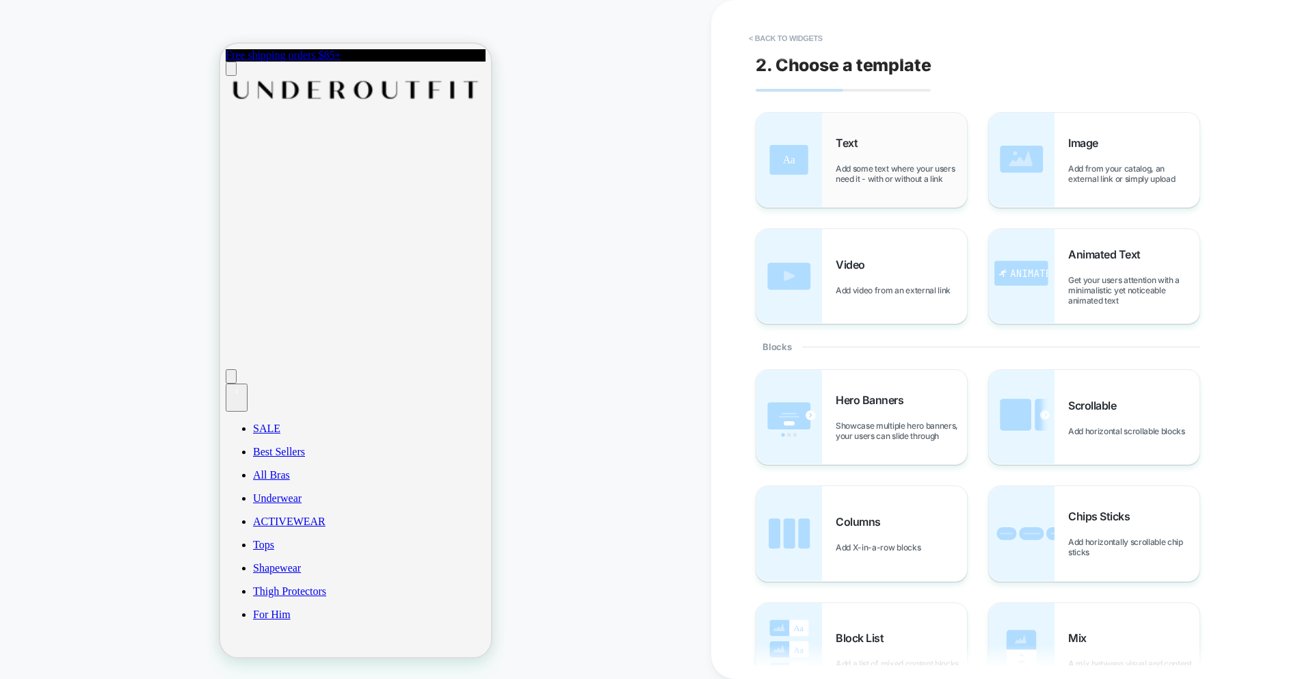
click at [852, 165] on span "Add some text where your users need it - with or without a link" at bounding box center [901, 173] width 131 height 21
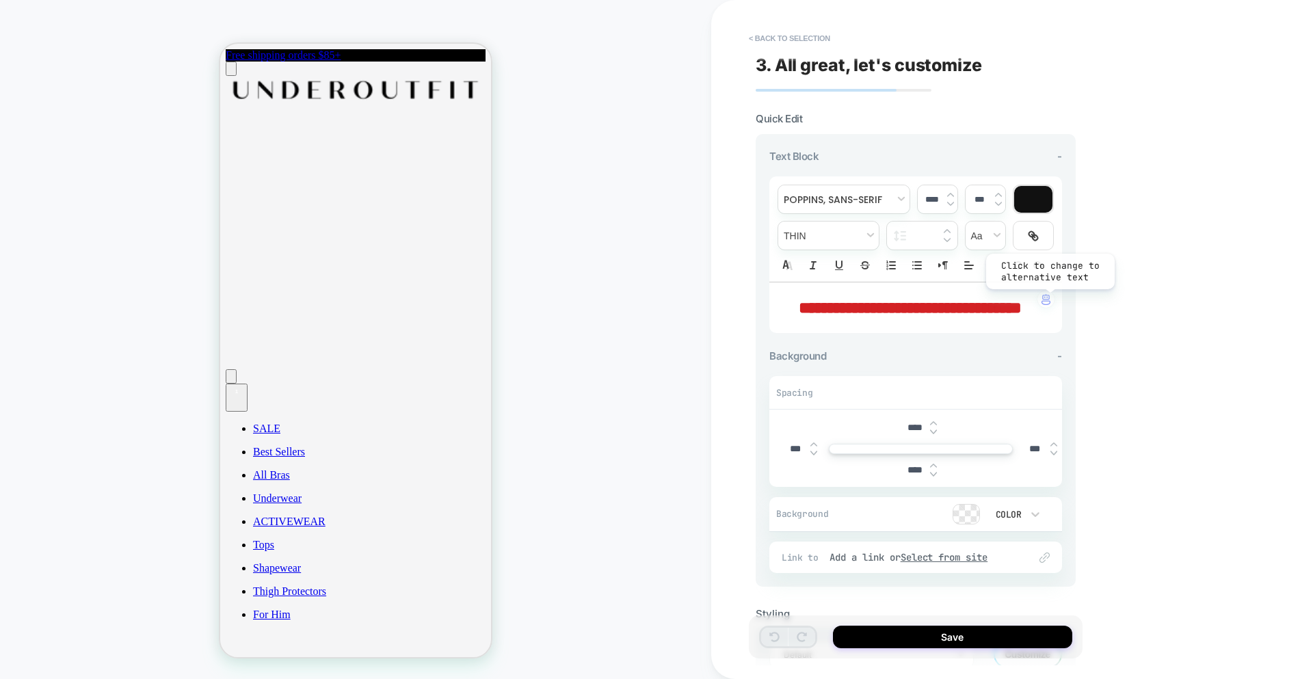
click at [1049, 300] on img "button" at bounding box center [1046, 299] width 9 height 11
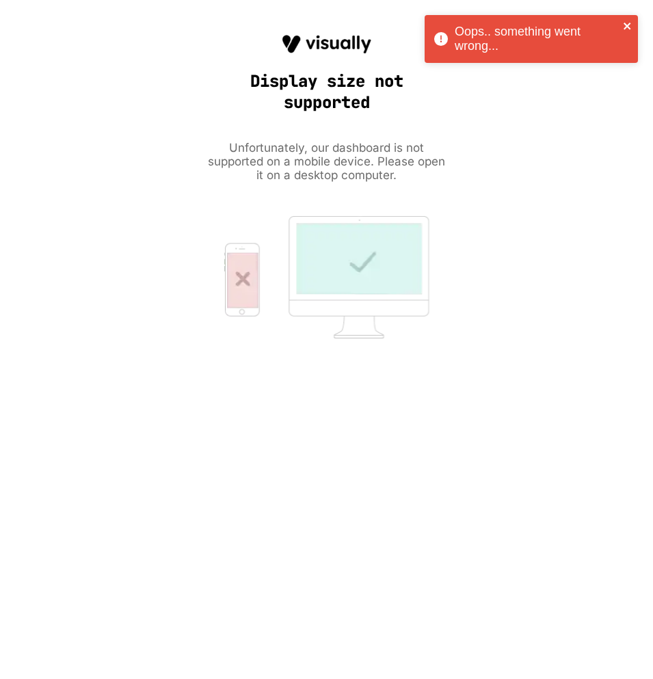
drag, startPoint x: 627, startPoint y: 26, endPoint x: 280, endPoint y: 153, distance: 369.4
click at [627, 26] on icon "close" at bounding box center [627, 26] width 7 height 7
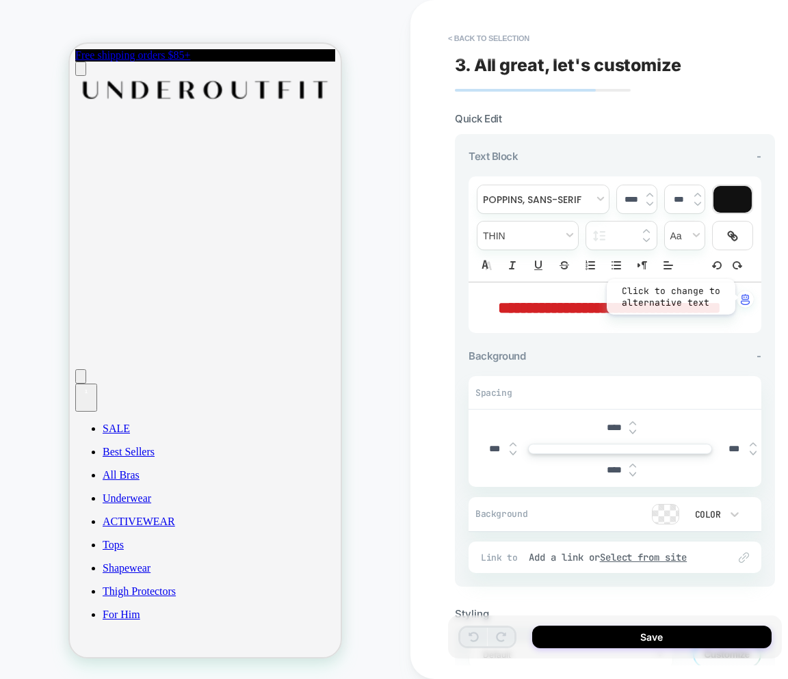
drag, startPoint x: 18, startPoint y: 202, endPoint x: 414, endPoint y: 275, distance: 403.4
click at [742, 297] on img "button" at bounding box center [745, 299] width 9 height 11
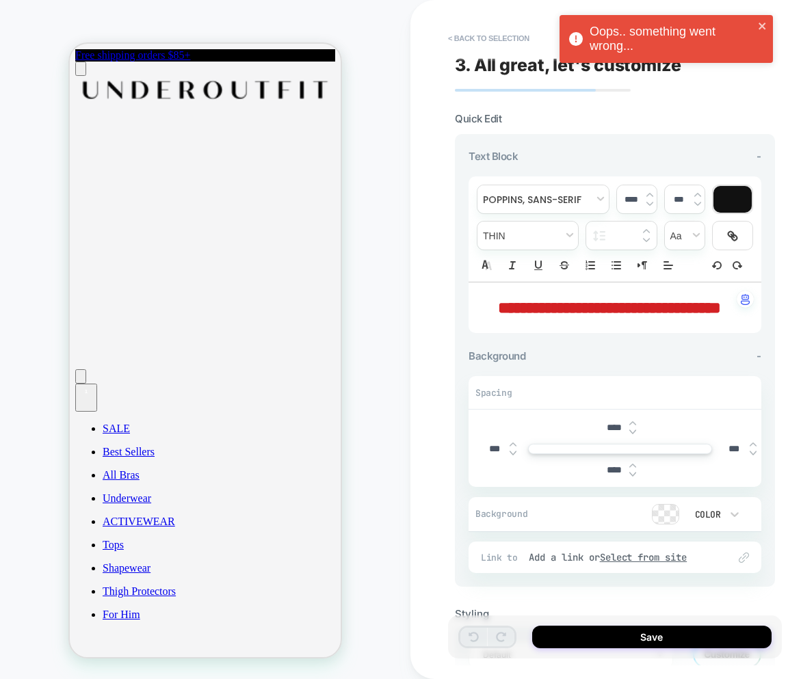
click at [767, 27] on div "Oops.. something went wrong..." at bounding box center [665, 39] width 213 height 48
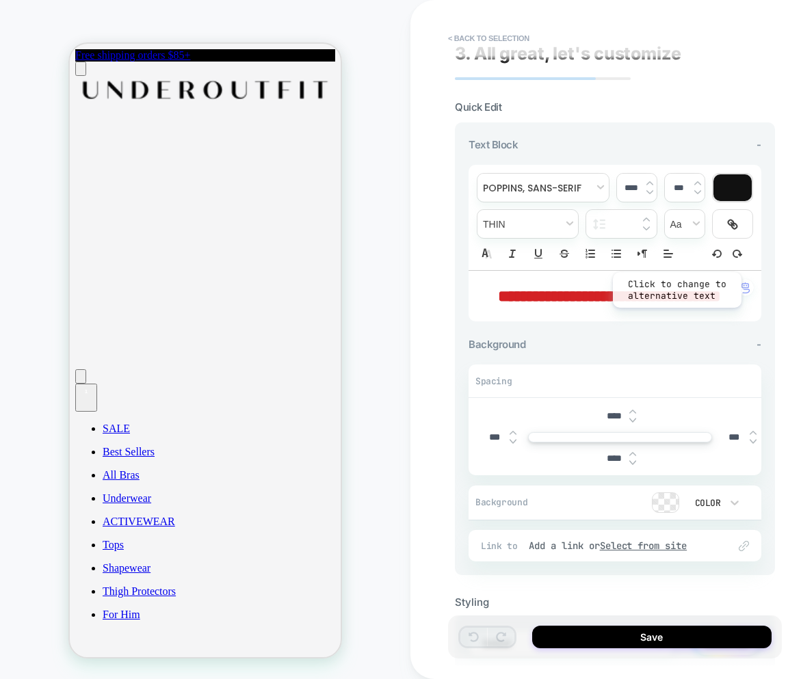
click at [749, 290] on img "button" at bounding box center [745, 287] width 9 height 11
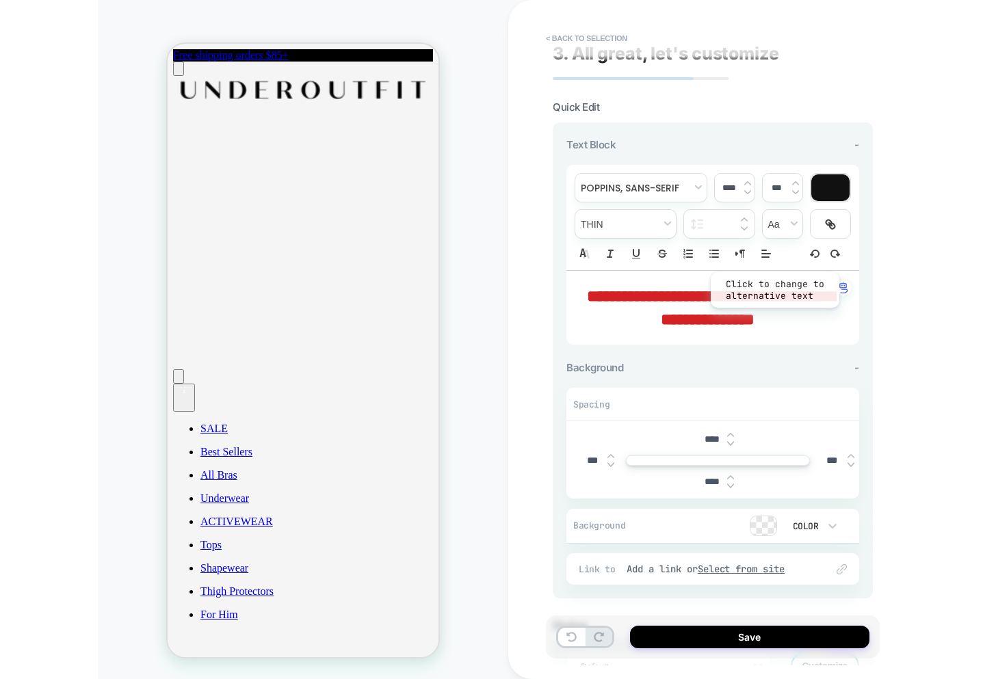
scroll to position [0, 0]
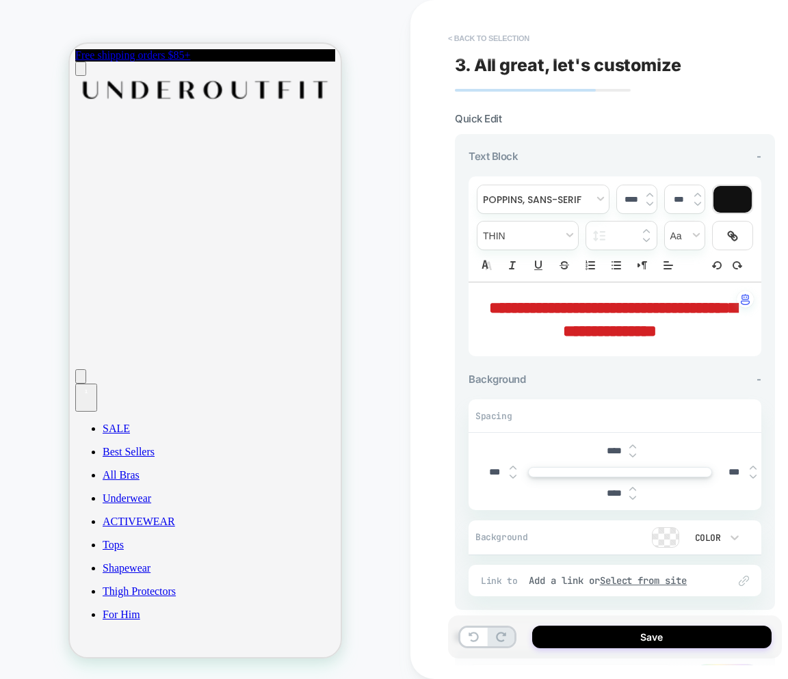
click at [486, 33] on button "< Back to selection" at bounding box center [488, 38] width 95 height 22
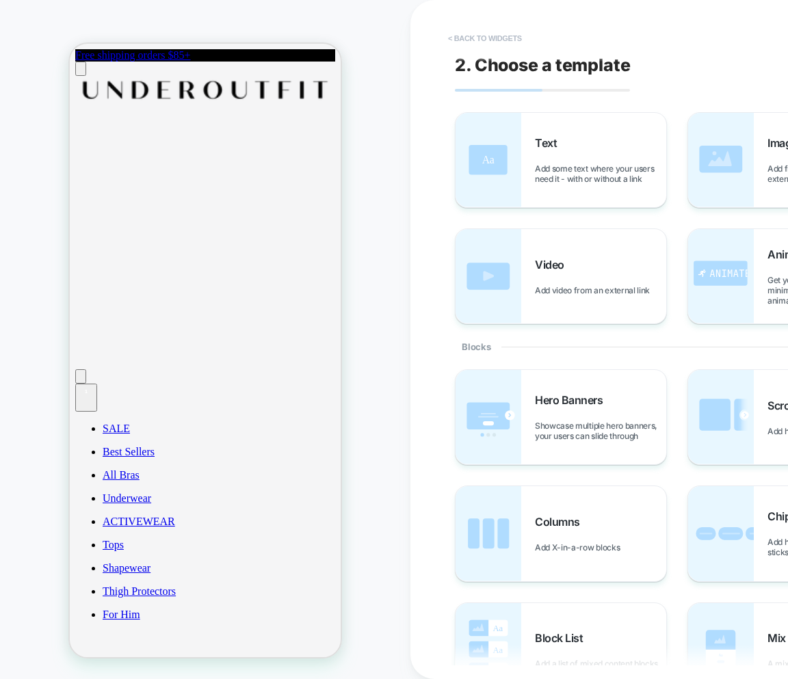
click at [486, 36] on button "< Back to widgets" at bounding box center [485, 38] width 88 height 22
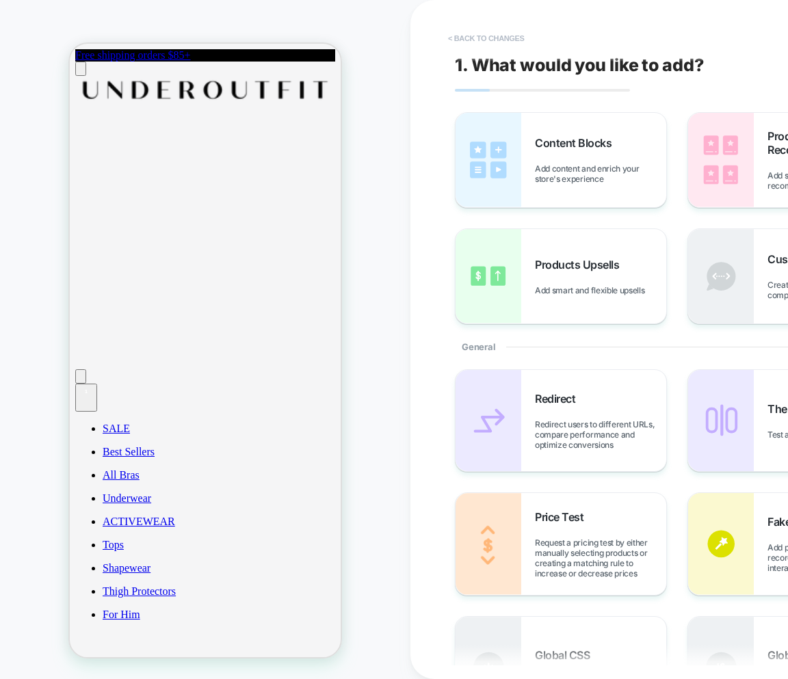
click at [451, 39] on button "< Back to changes" at bounding box center [486, 38] width 90 height 22
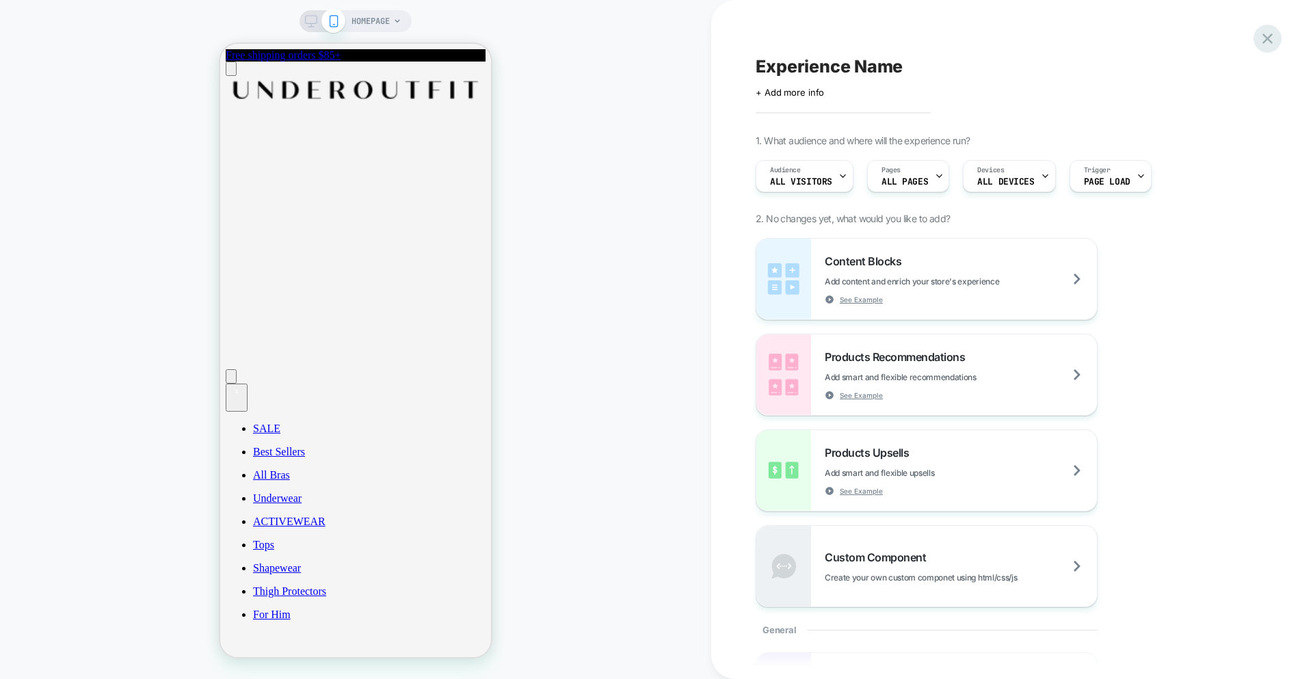
click at [1277, 39] on div at bounding box center [1268, 39] width 28 height 28
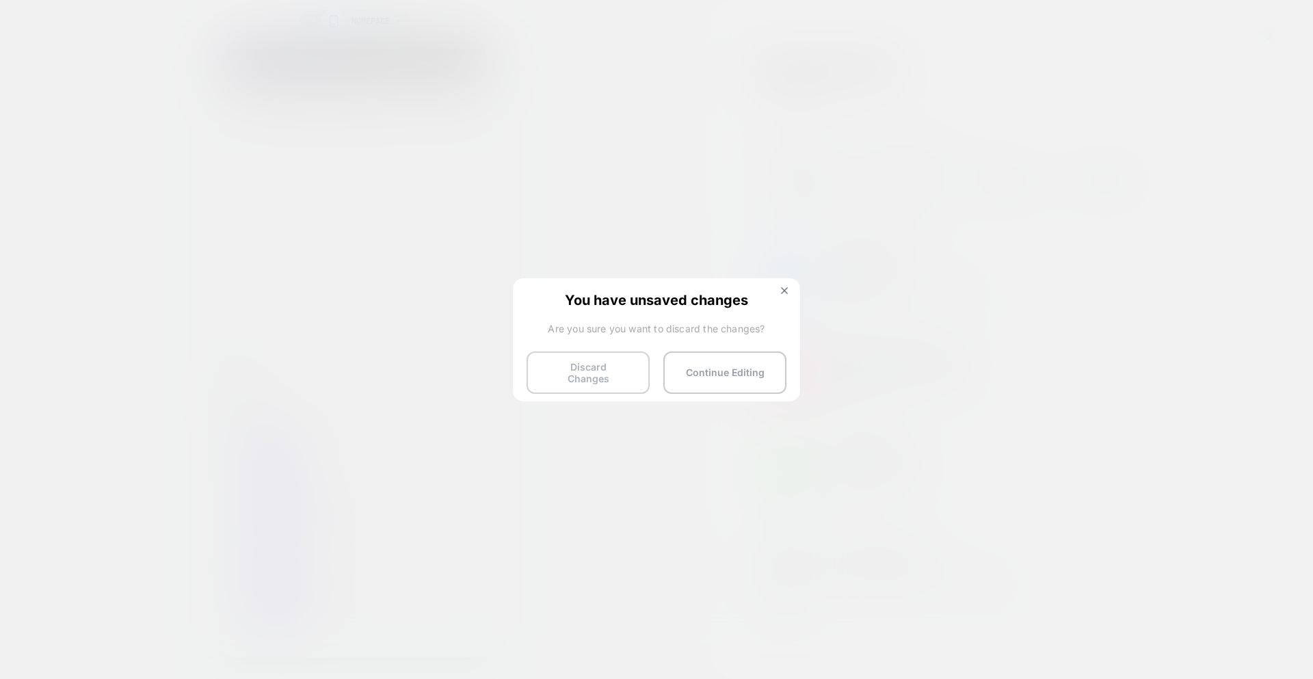
click at [603, 357] on button "Discard Changes" at bounding box center [588, 373] width 123 height 42
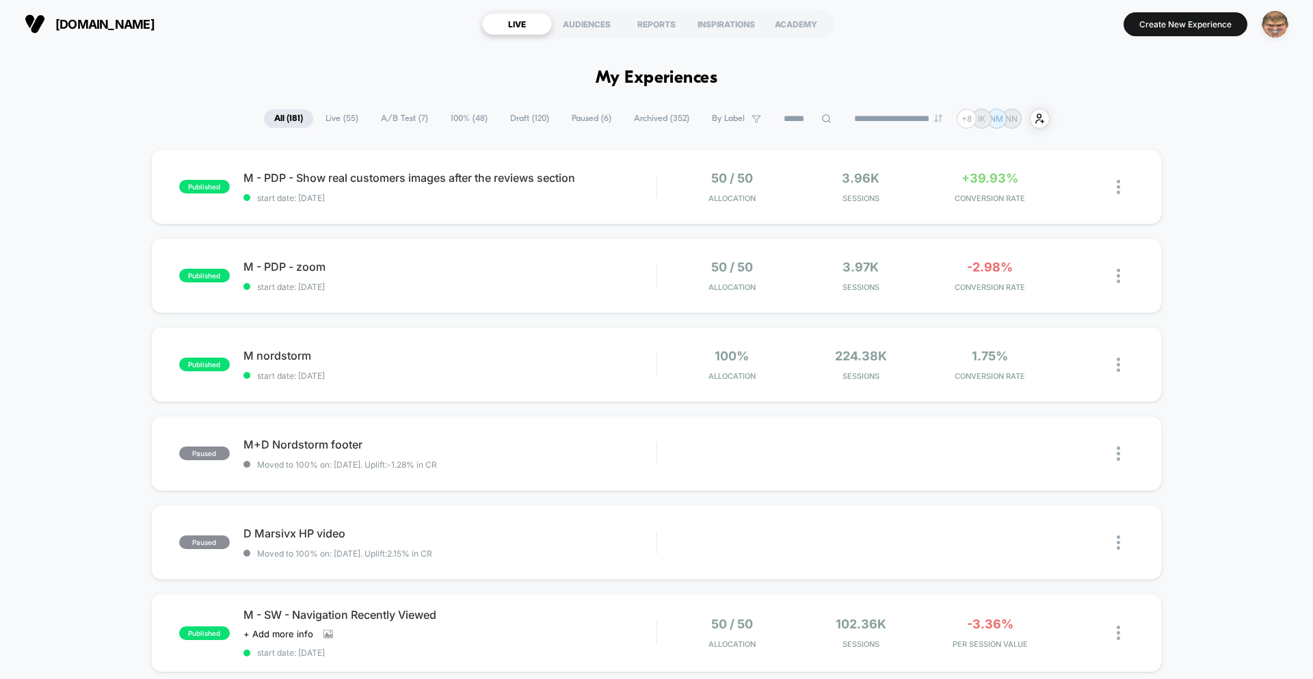
click at [1282, 24] on img "button" at bounding box center [1275, 24] width 27 height 27
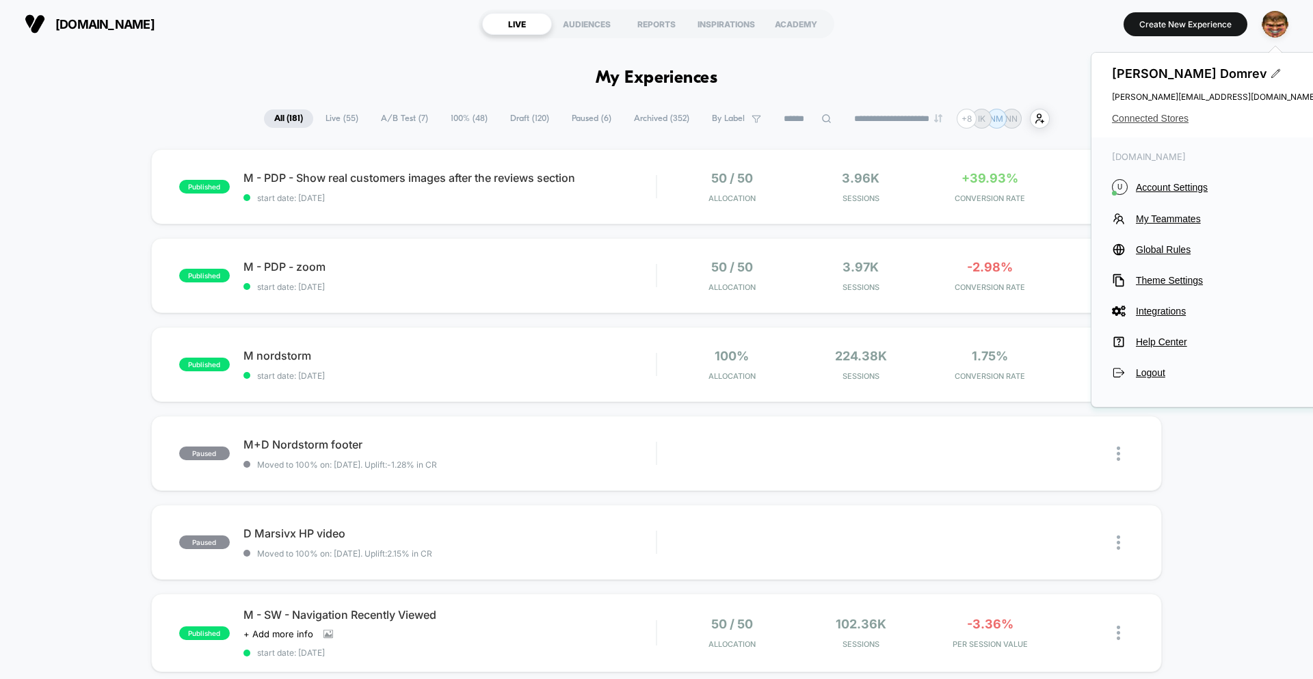
click at [1152, 120] on span "Connected Stores" at bounding box center [1214, 118] width 205 height 11
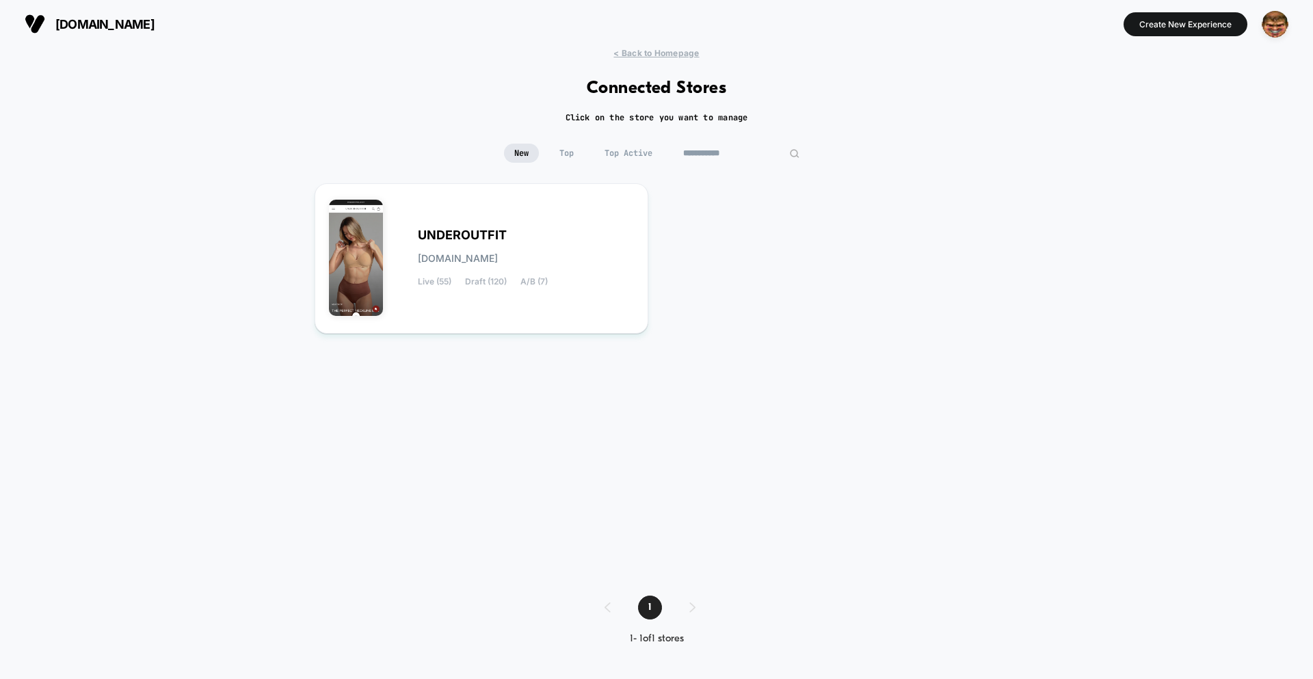
click at [733, 153] on input "**********" at bounding box center [741, 153] width 137 height 19
type input "*********"
click at [580, 245] on div "GOODTHINGSINLIFE goodthingsinlife.myshopify.com Live (44) Draft (159) A/B (15)" at bounding box center [526, 258] width 216 height 56
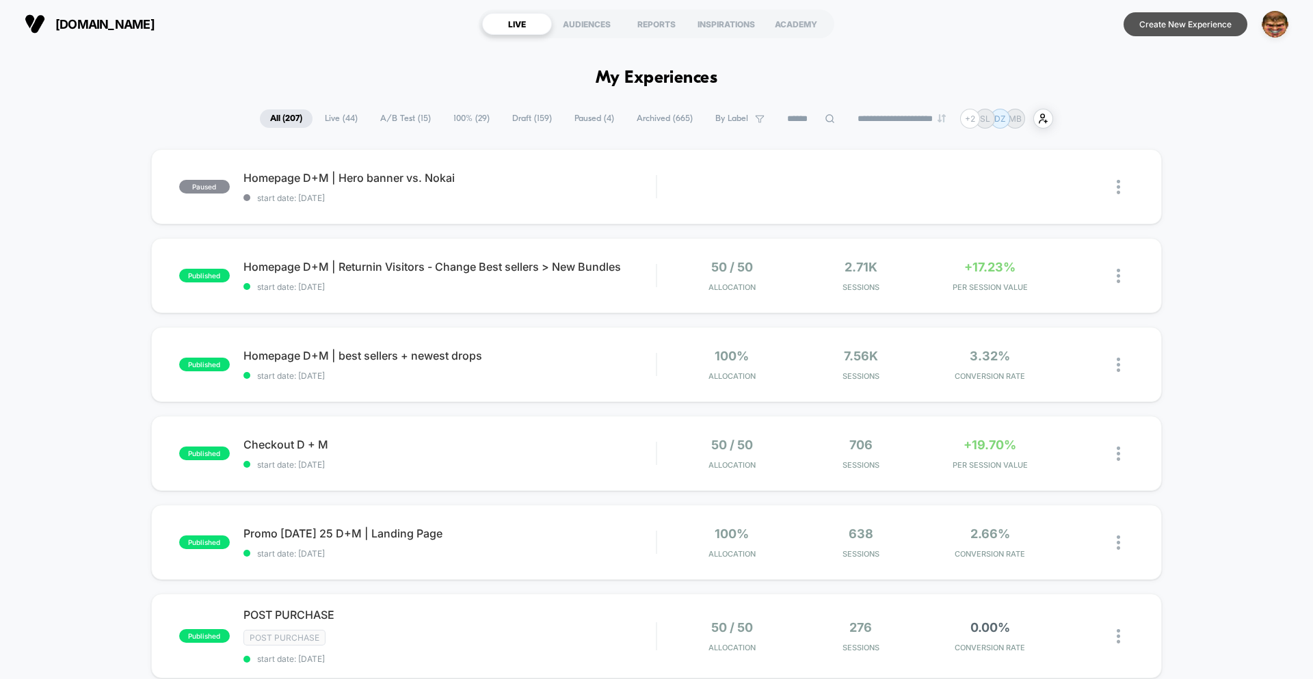
click at [1199, 23] on button "Create New Experience" at bounding box center [1186, 24] width 124 height 24
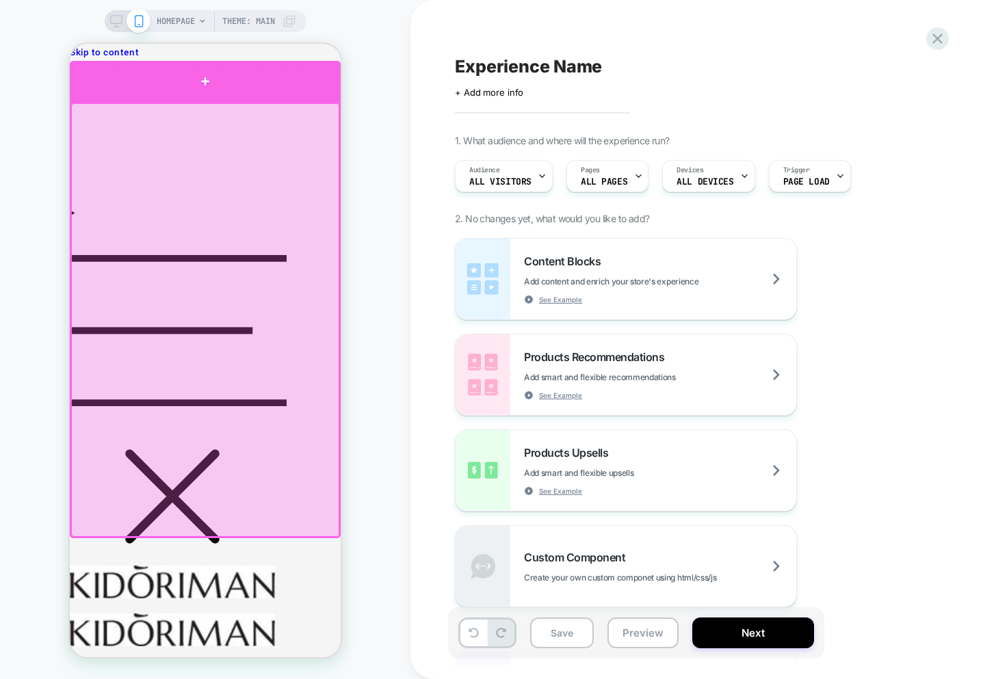
click at [239, 87] on div at bounding box center [205, 81] width 271 height 41
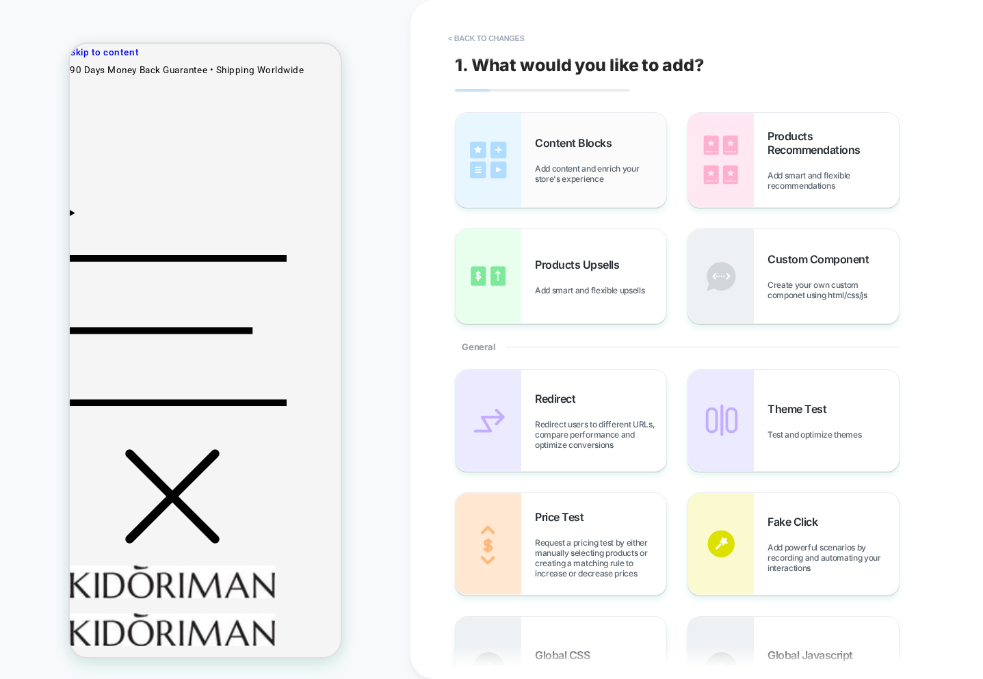
click at [577, 180] on span "Add content and enrich your store's experience" at bounding box center [600, 173] width 131 height 21
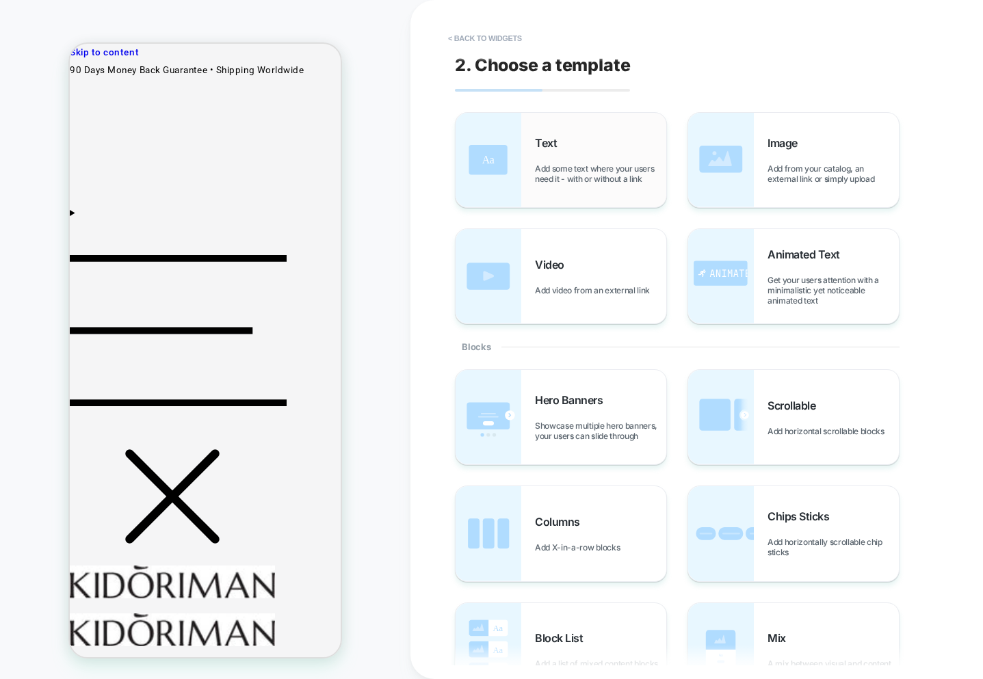
click at [572, 166] on span "Add some text where your users need it - with or without a link" at bounding box center [600, 173] width 131 height 21
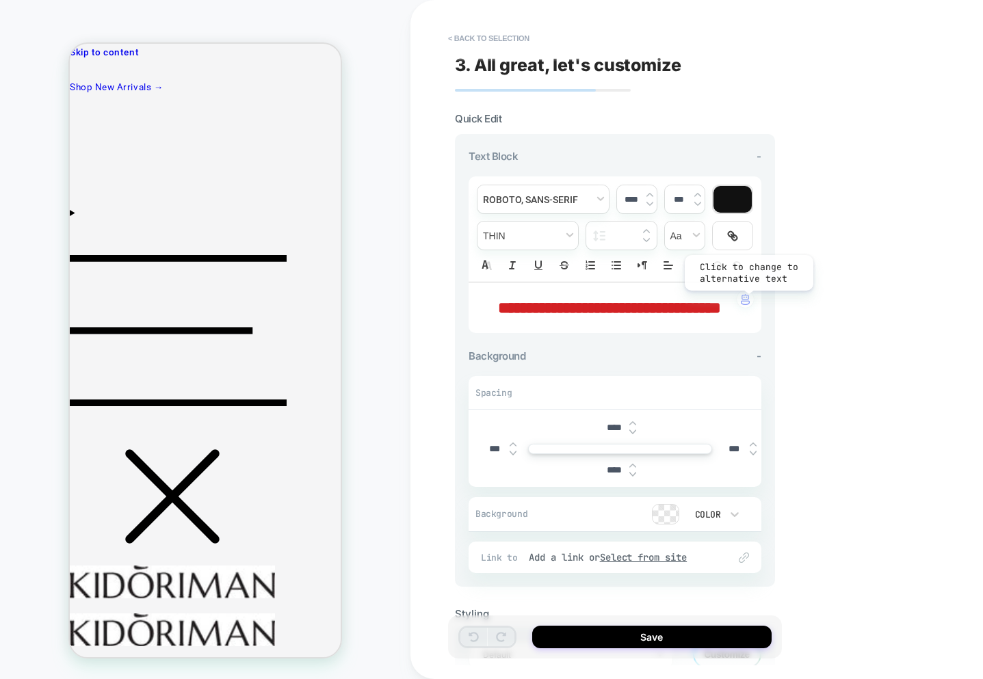
click at [748, 301] on img "button" at bounding box center [745, 299] width 9 height 11
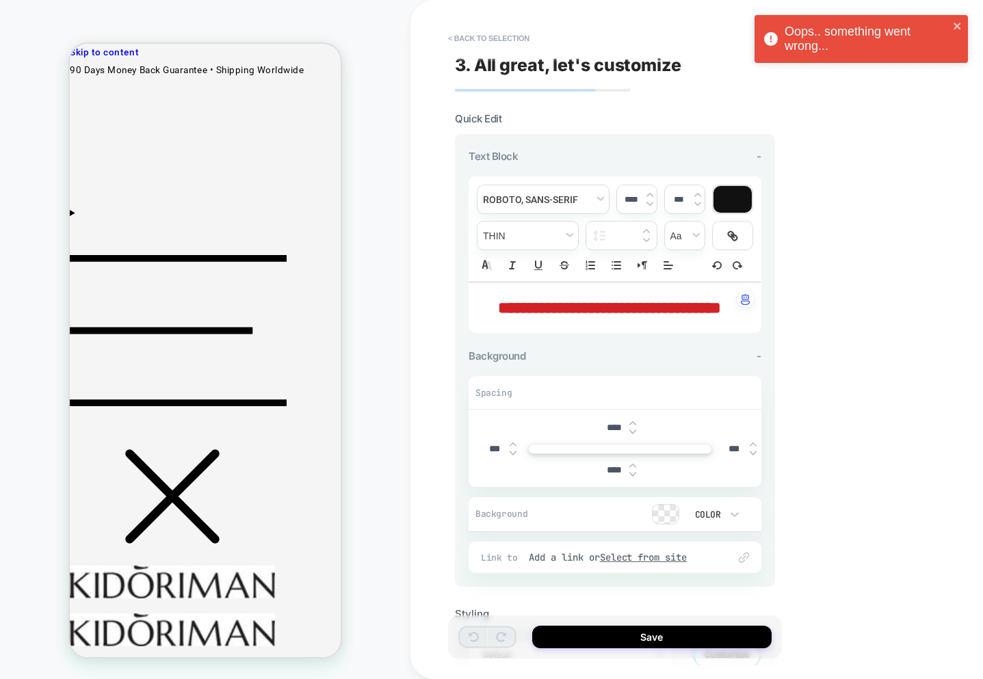
drag, startPoint x: 813, startPoint y: 46, endPoint x: 206, endPoint y: 136, distance: 614.0
click at [813, 46] on div "Oops.. something went wrong..." at bounding box center [866, 39] width 164 height 29
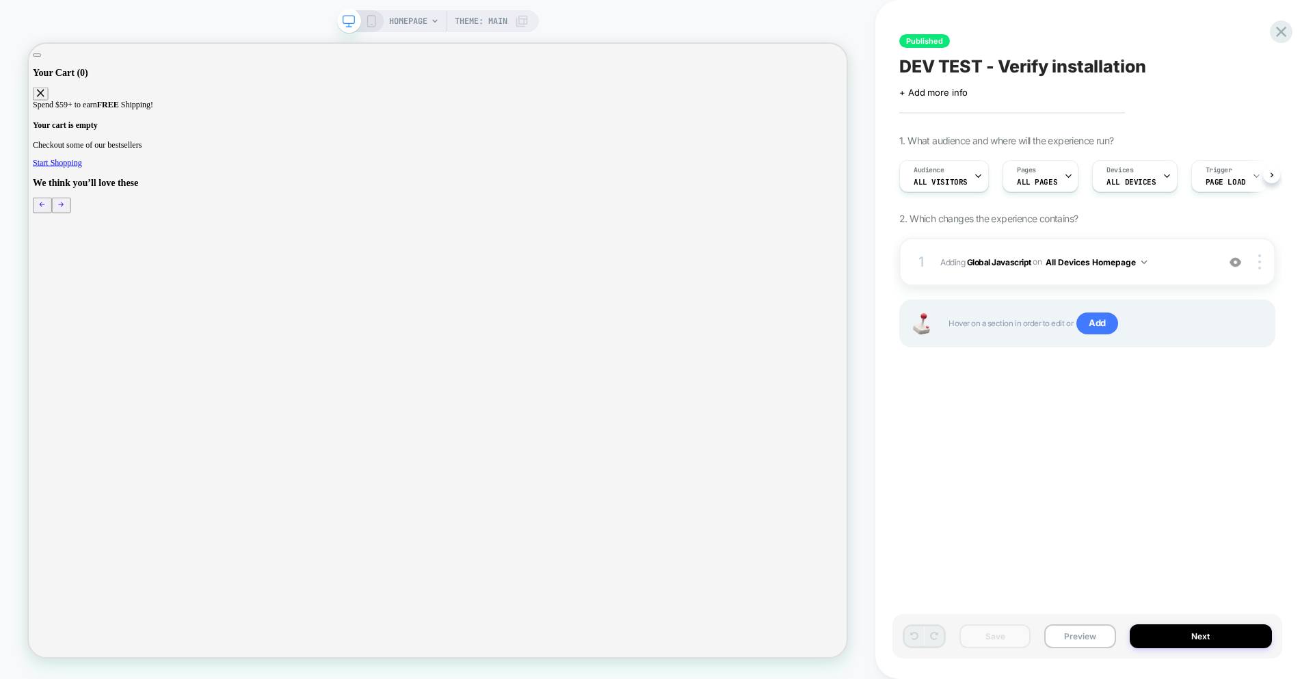
scroll to position [0, 1]
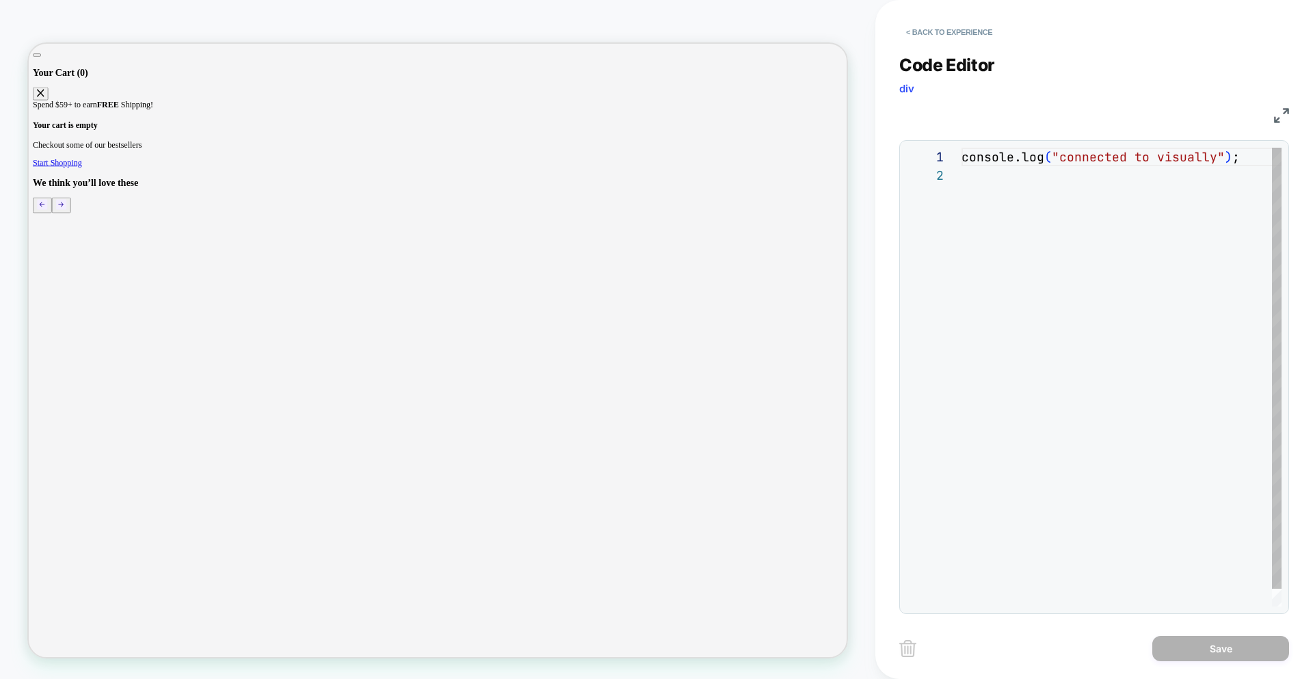
scroll to position [18, 0]
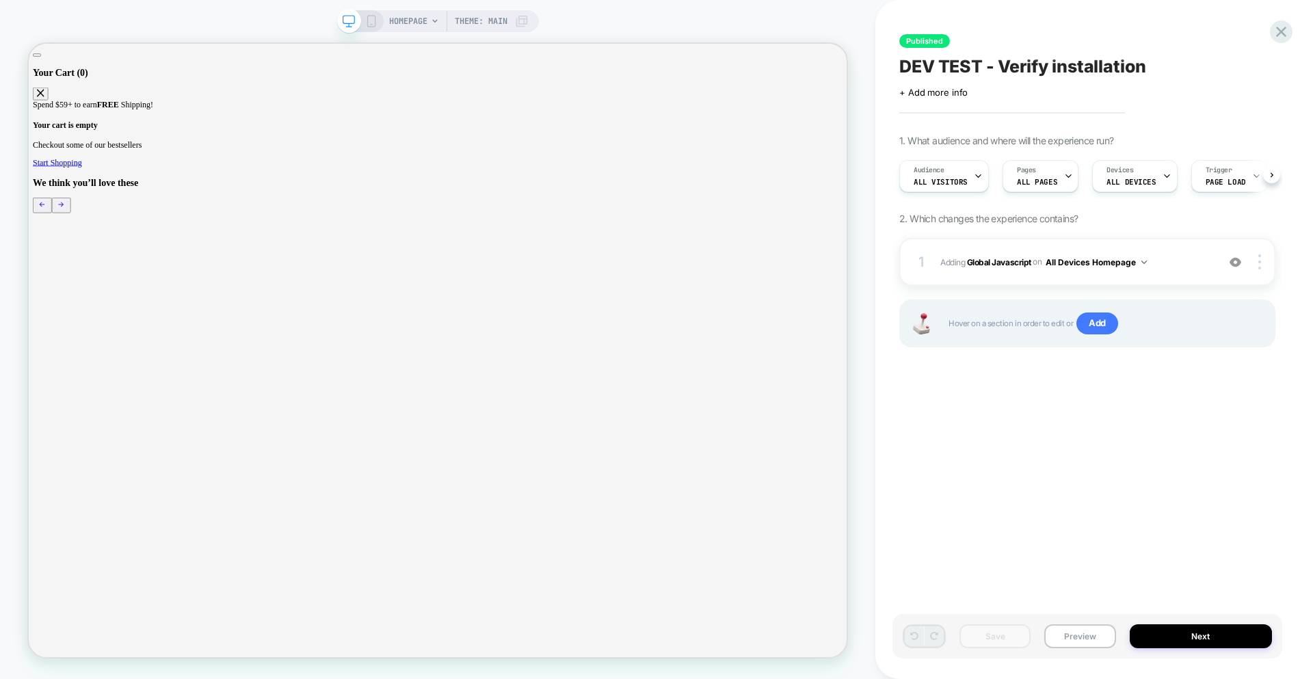
scroll to position [0, 1]
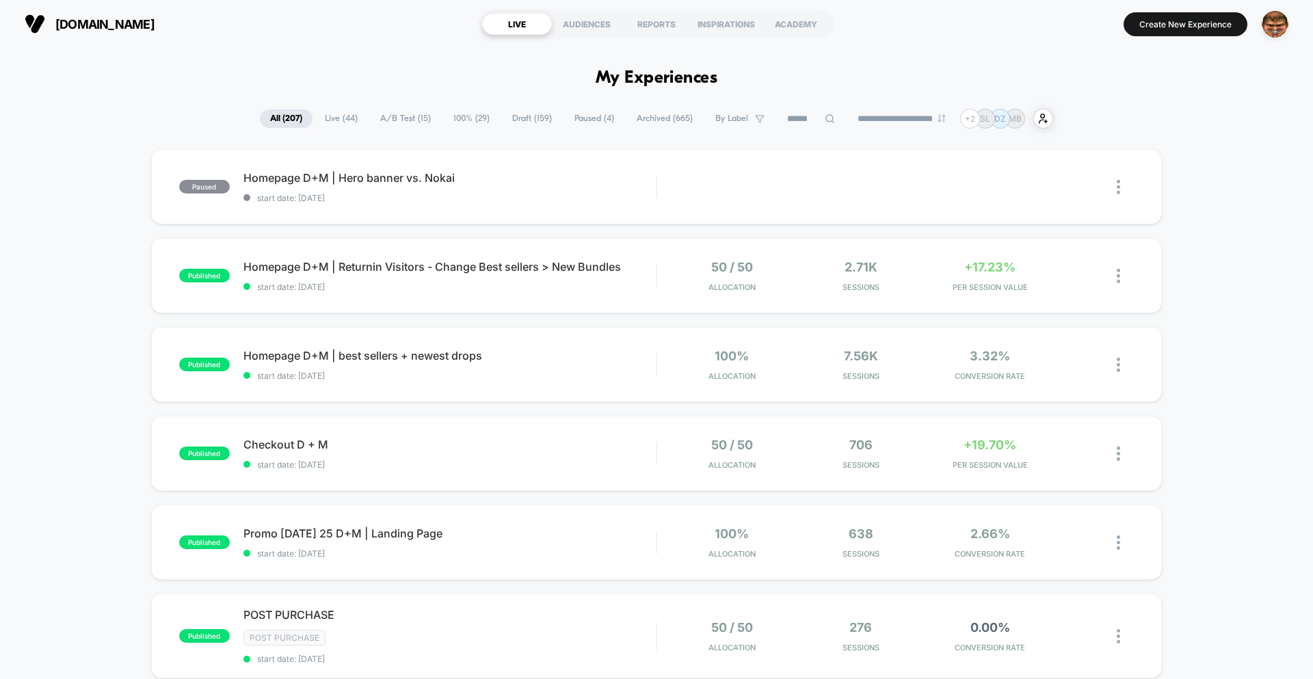
click at [1194, 42] on div "kidoriman.com LIVE AUDIENCES REPORTS INSPIRATIONS ACADEMY Create New Experience" at bounding box center [656, 24] width 1313 height 48
click at [1184, 23] on button "Create New Experience" at bounding box center [1186, 24] width 124 height 24
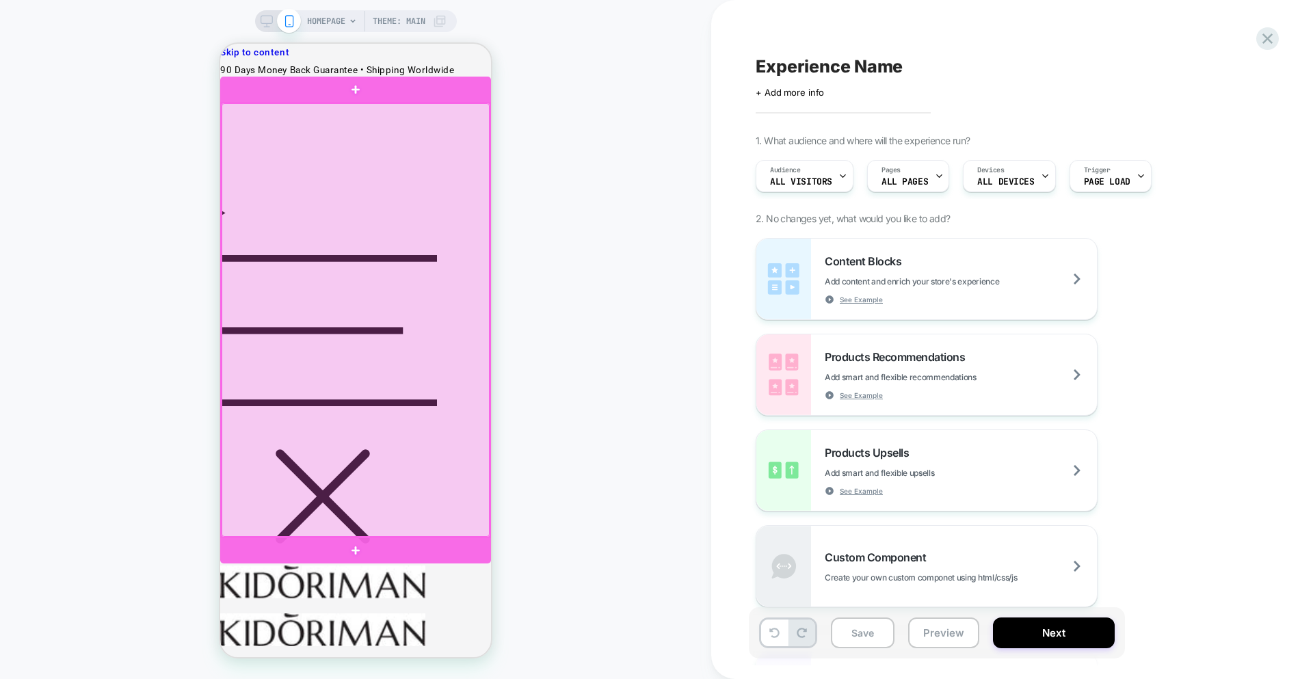
click at [424, 92] on div at bounding box center [355, 90] width 271 height 26
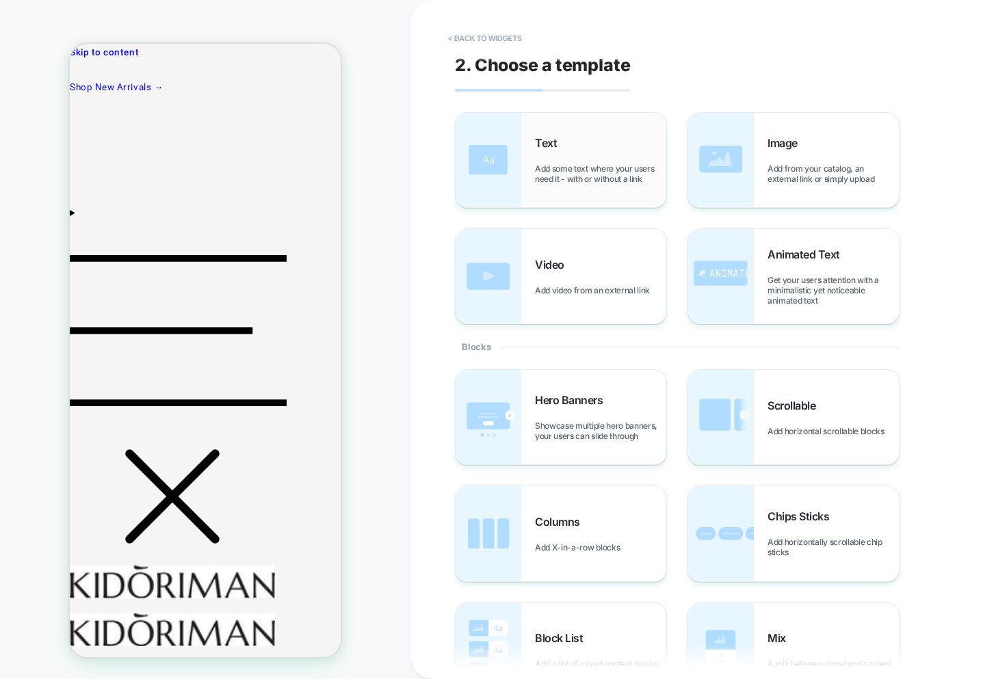
click at [505, 159] on img at bounding box center [489, 160] width 66 height 94
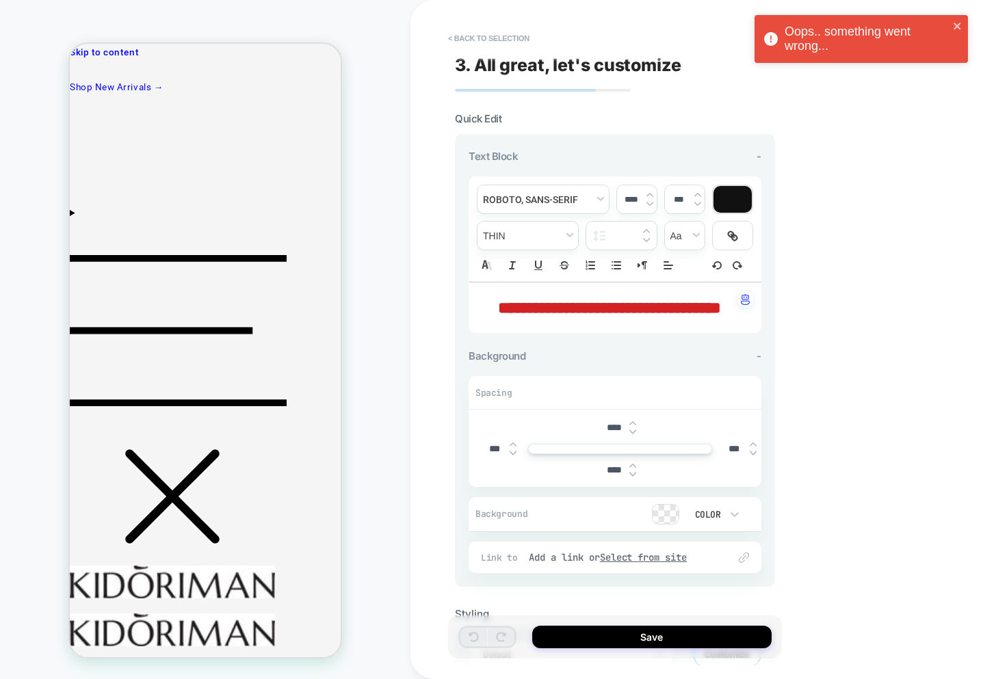
click at [820, 47] on div "Oops.. something went wrong..." at bounding box center [866, 39] width 164 height 29
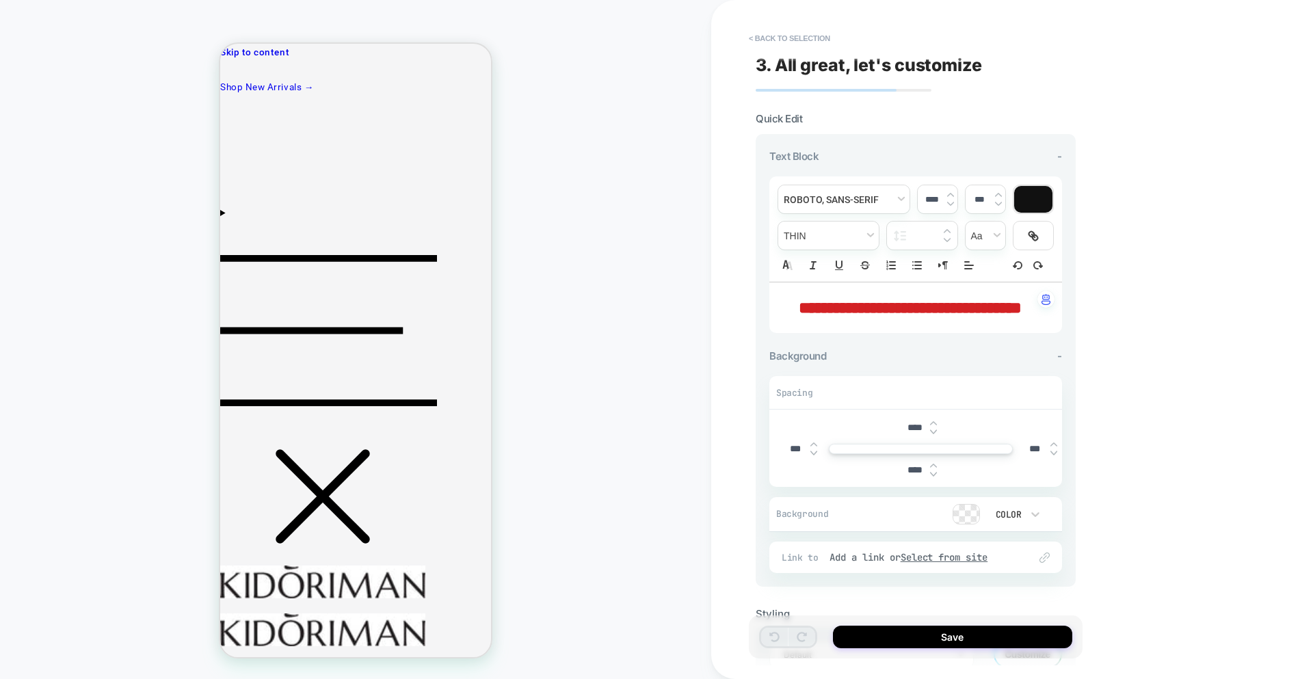
click at [614, 250] on div "HOMEPAGE Theme: MAIN" at bounding box center [355, 340] width 711 height 652
click at [1046, 300] on img "button" at bounding box center [1046, 299] width 9 height 11
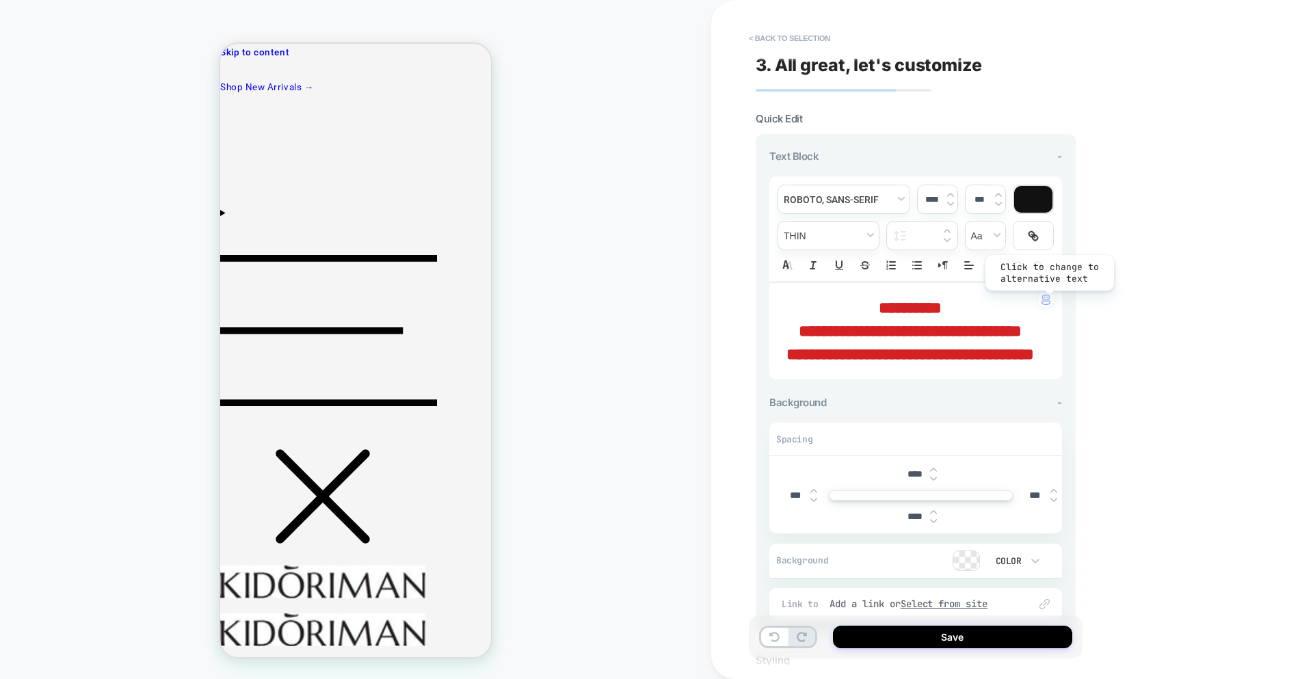
click at [0, 0] on img "button" at bounding box center [0, 0] width 0 height 0
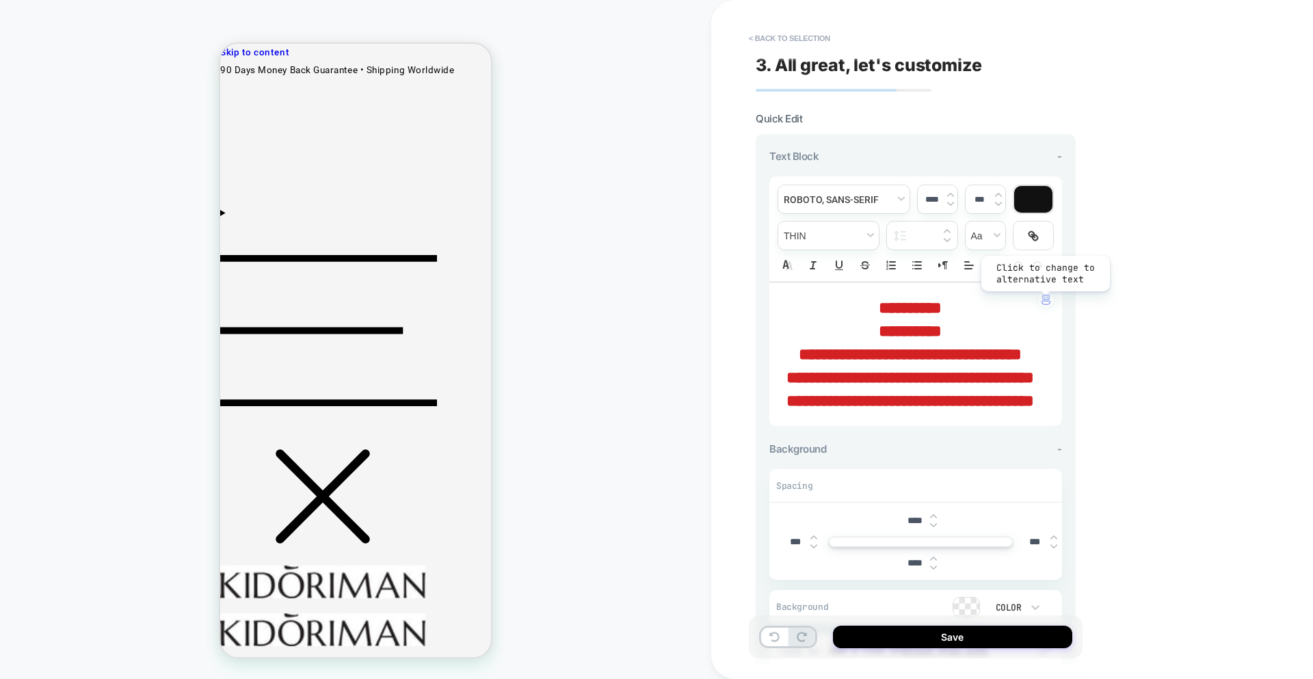
click at [0, 0] on img "button" at bounding box center [0, 0] width 0 height 0
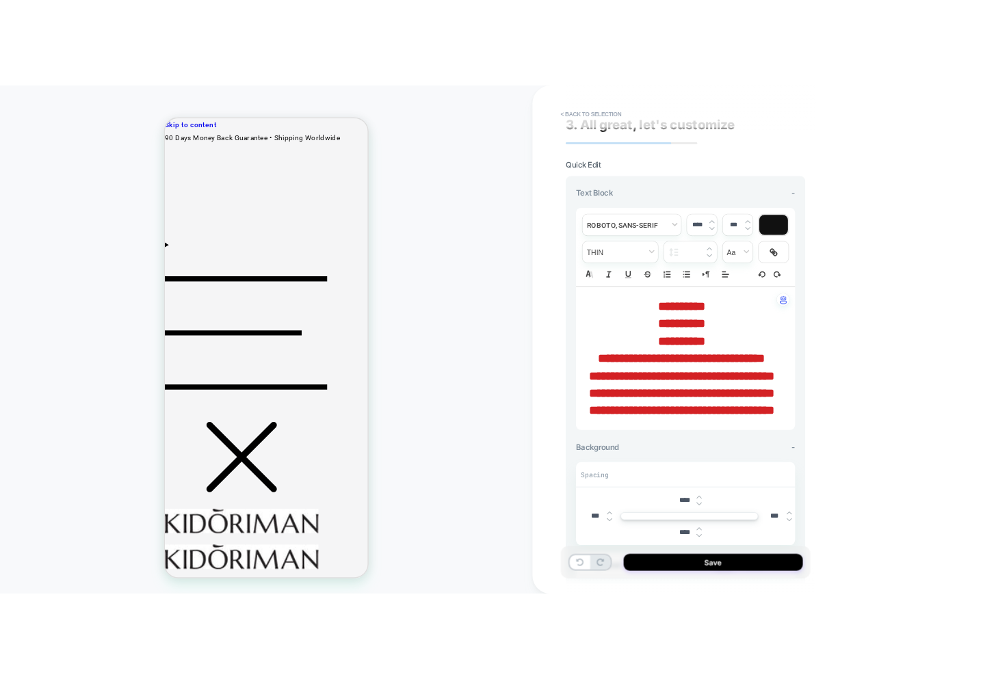
scroll to position [16, 0]
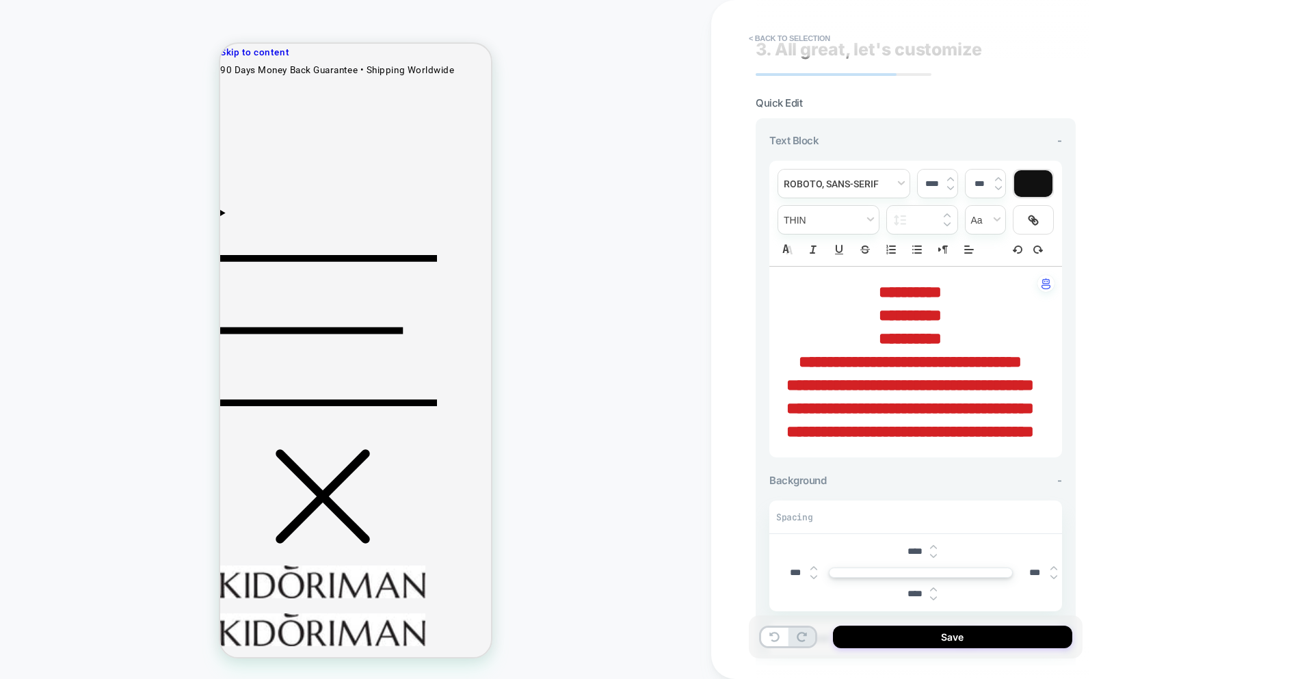
click at [958, 360] on strong "**********" at bounding box center [910, 362] width 223 height 16
type input "****"
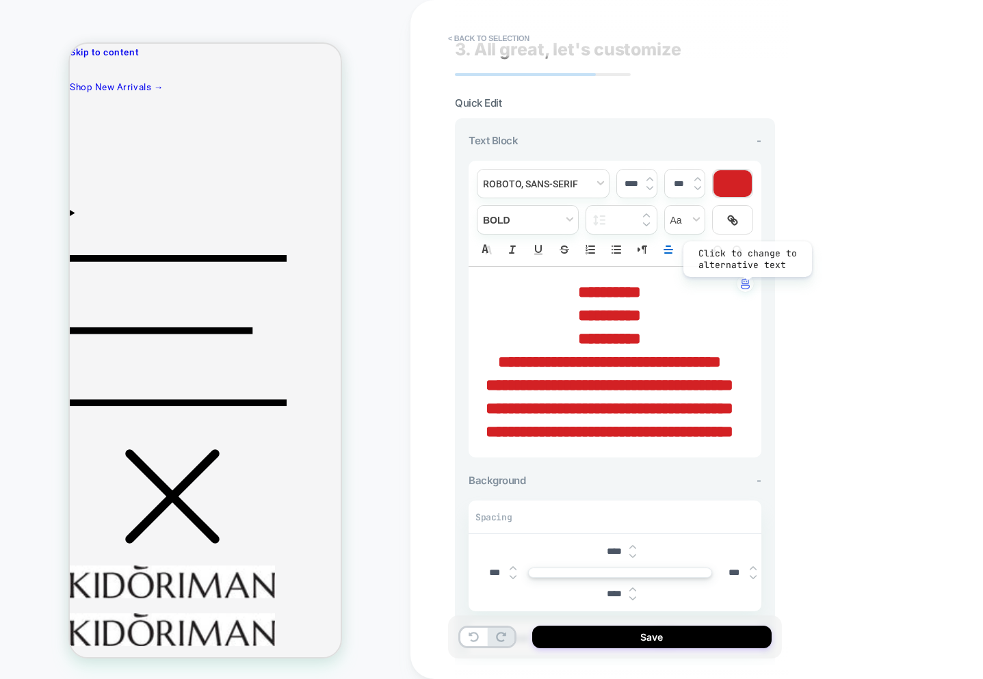
drag, startPoint x: 746, startPoint y: 287, endPoint x: 445, endPoint y: 305, distance: 301.5
click at [746, 287] on img "button" at bounding box center [745, 283] width 9 height 11
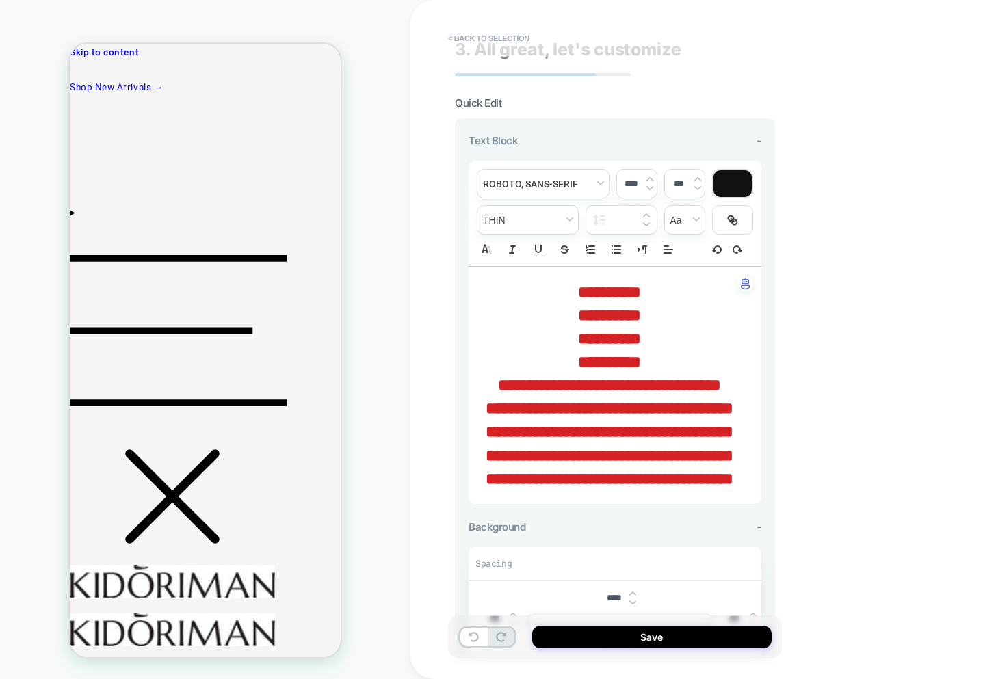
scroll to position [0, 0]
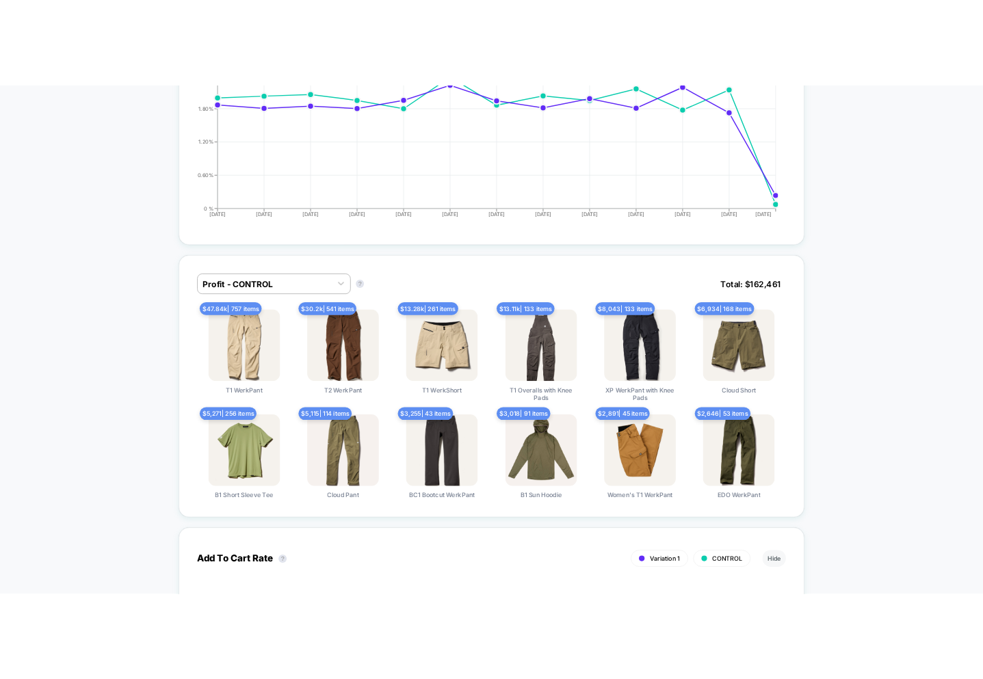
scroll to position [684, 0]
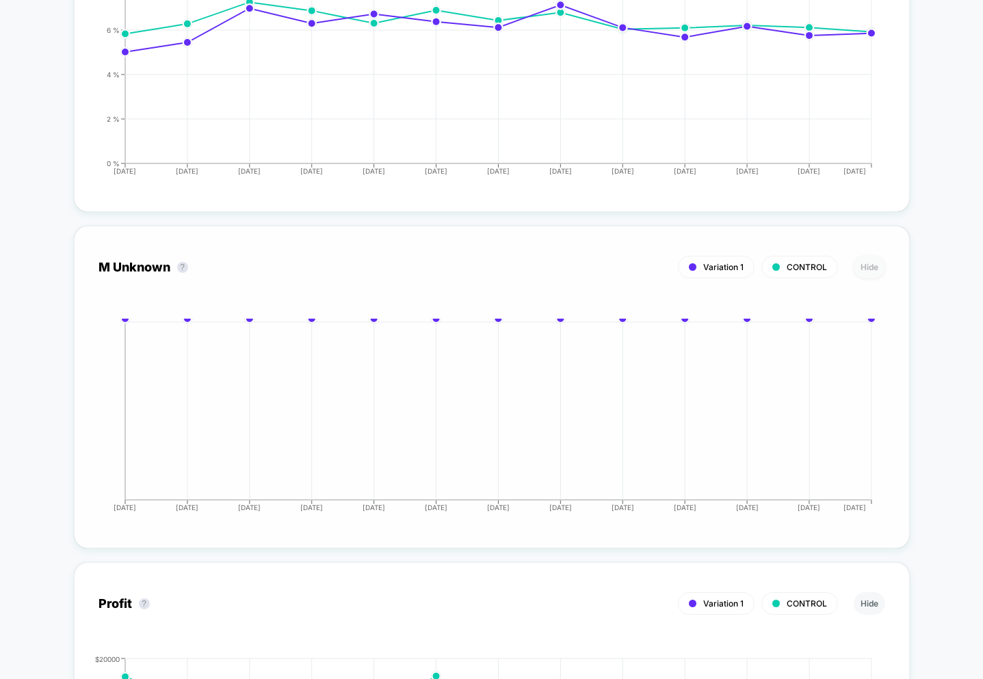
click at [865, 274] on button "Hide" at bounding box center [869, 267] width 31 height 23
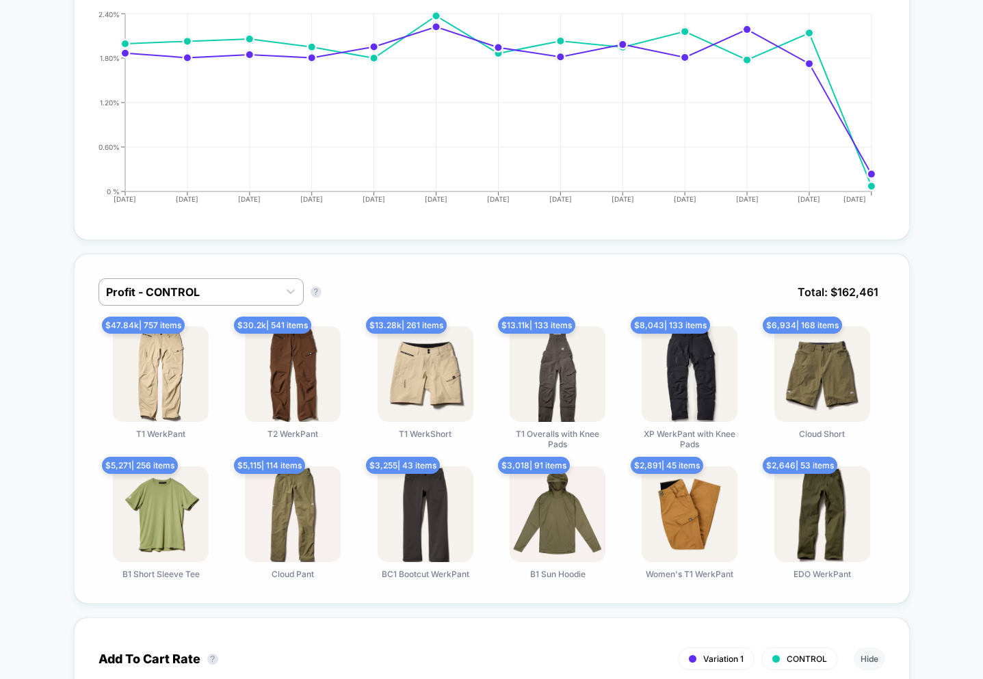
scroll to position [685, 0]
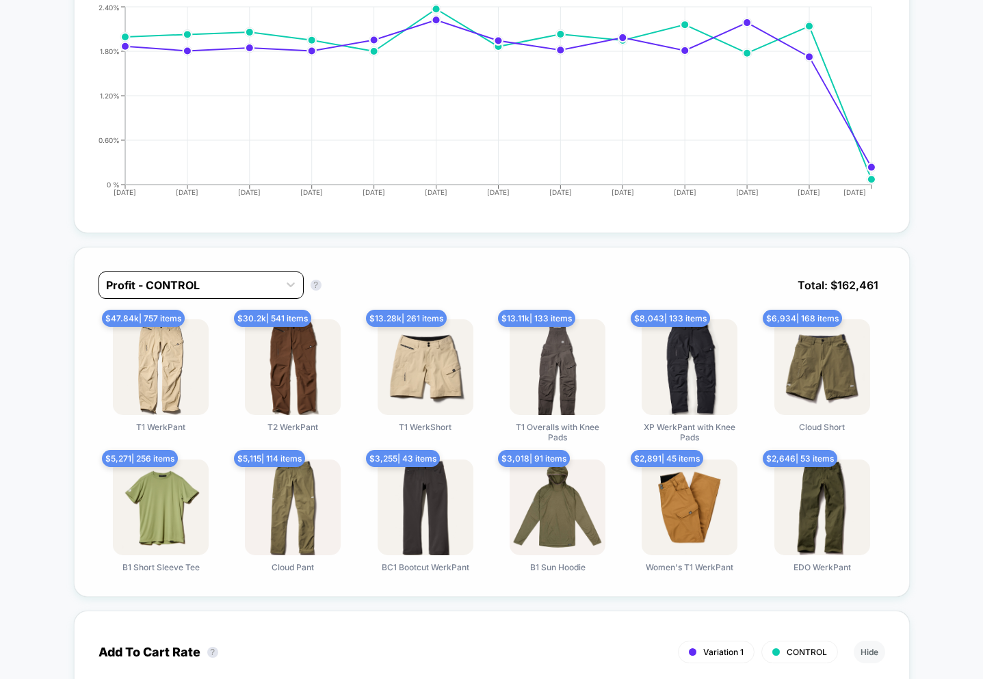
click at [246, 290] on div at bounding box center [189, 285] width 166 height 16
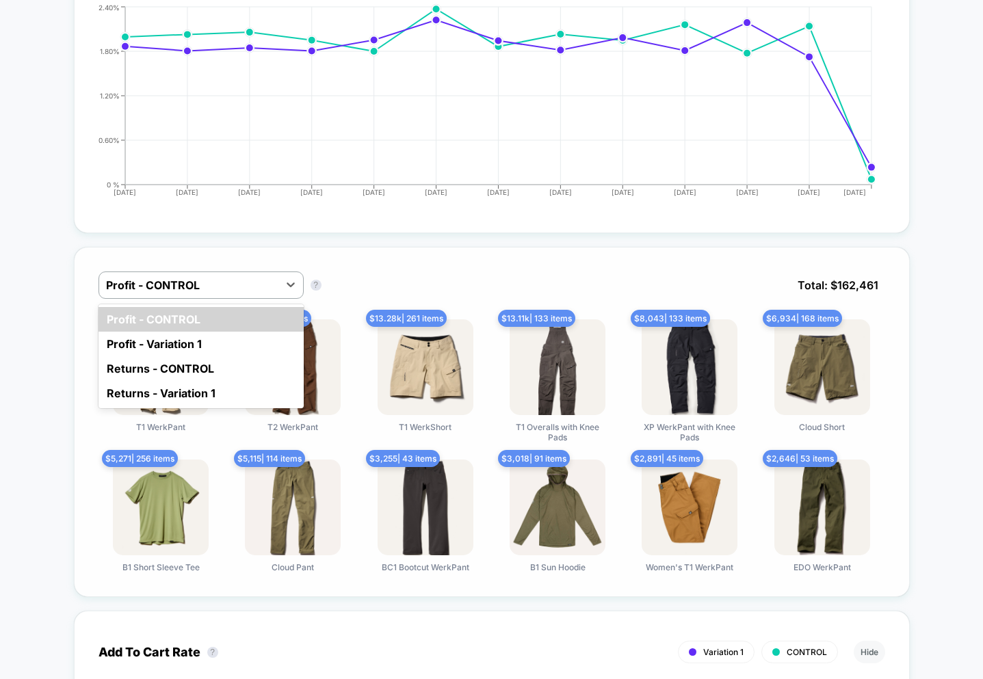
drag, startPoint x: 510, startPoint y: 267, endPoint x: 467, endPoint y: 342, distance: 86.7
click at [510, 267] on div "option Profit - CONTROL focused, 1 of 4. 4 results available. Use Up and Down t…" at bounding box center [492, 422] width 836 height 350
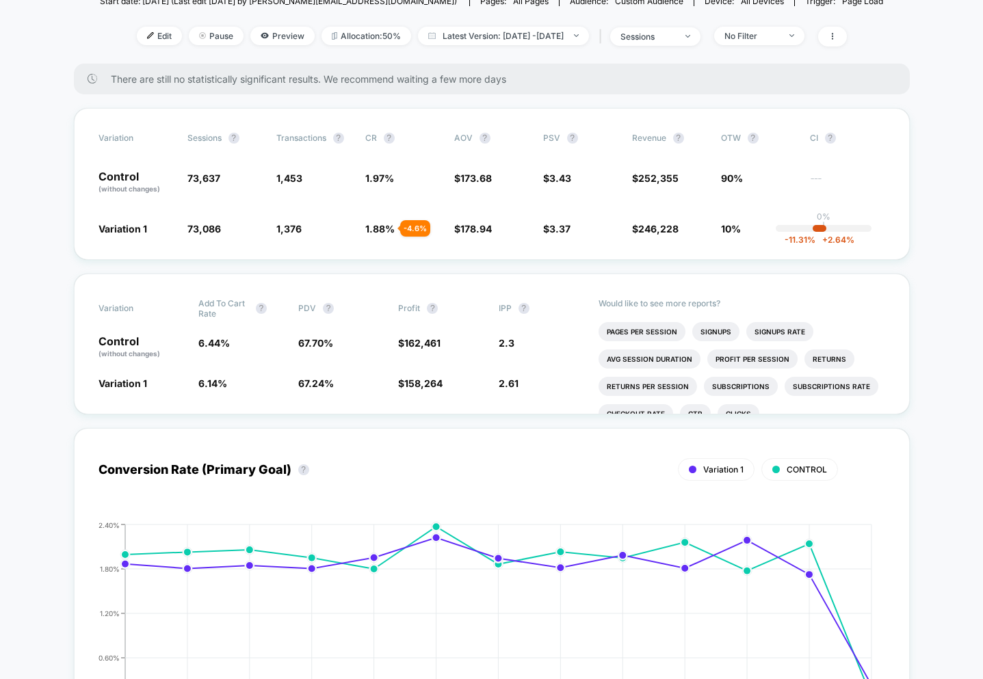
scroll to position [0, 0]
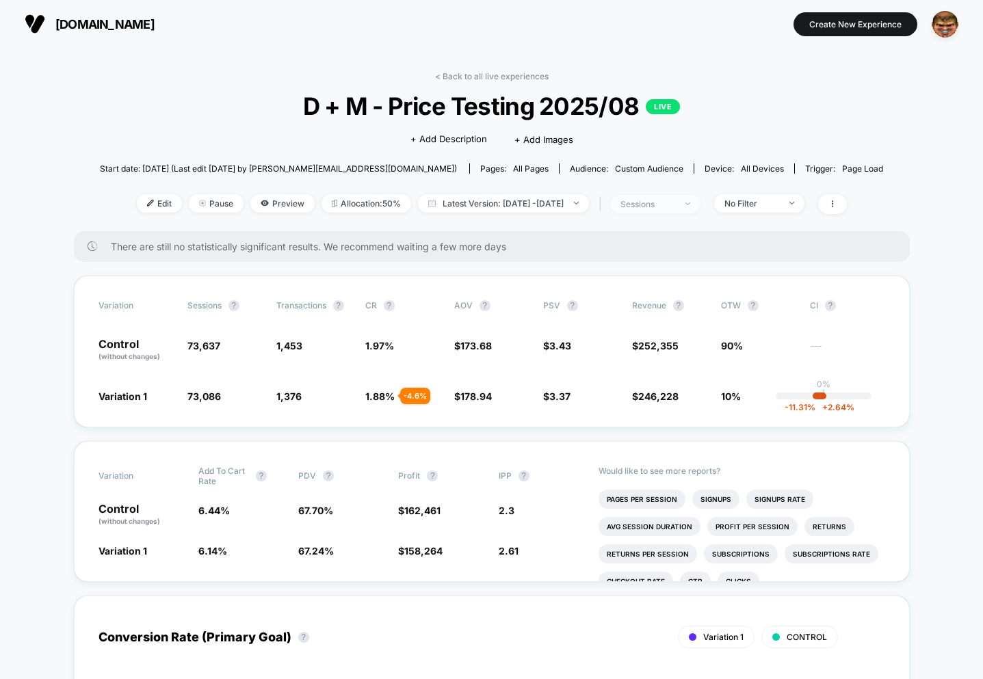
click at [672, 210] on span "sessions" at bounding box center [655, 204] width 90 height 18
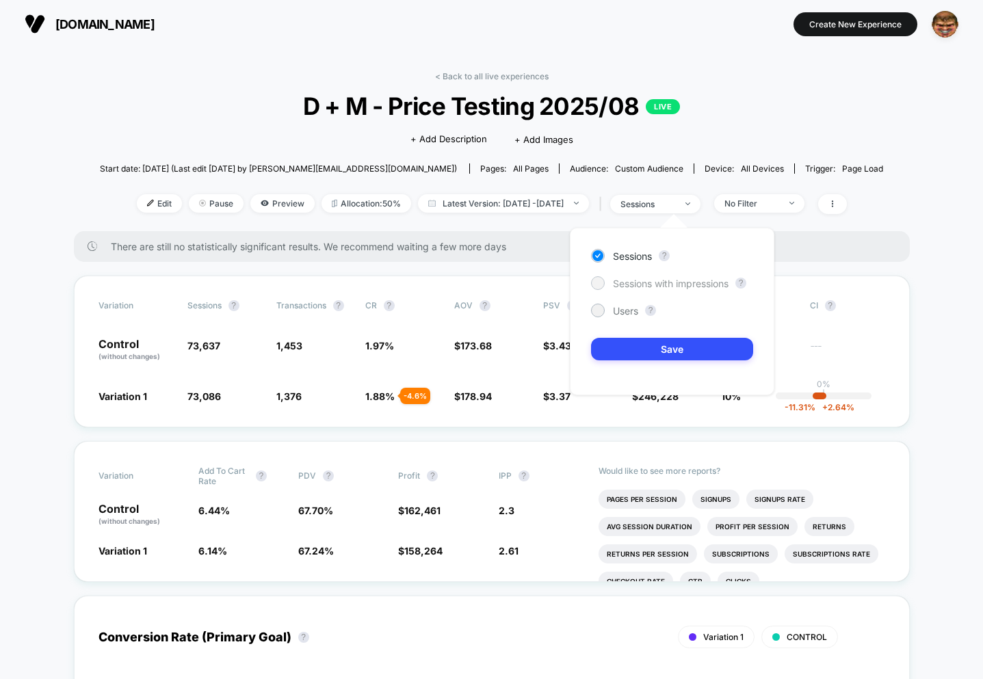
click at [652, 278] on span "Sessions with impressions" at bounding box center [671, 284] width 116 height 12
click at [677, 345] on button "Save" at bounding box center [672, 349] width 162 height 23
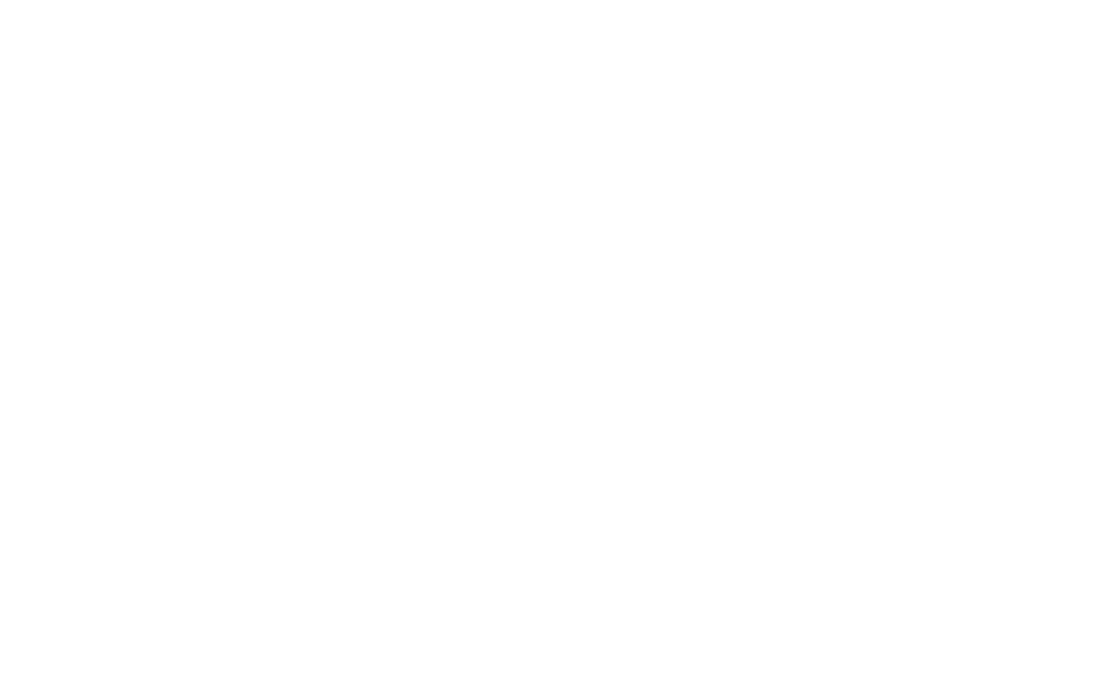
click at [261, 5] on html at bounding box center [547, 2] width 1094 height 5
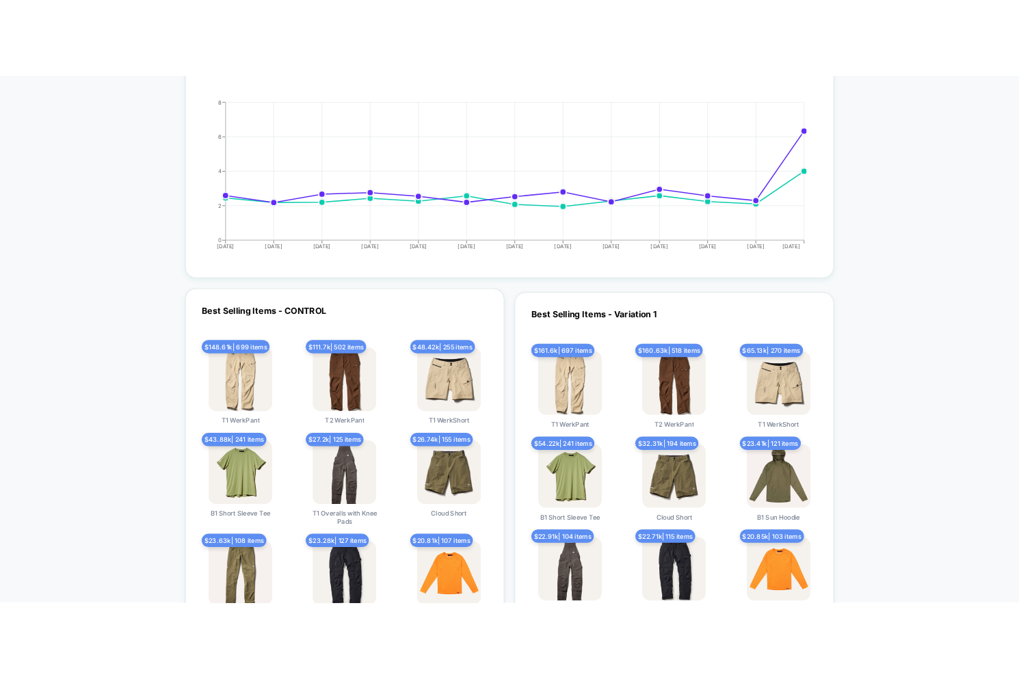
scroll to position [2033, 0]
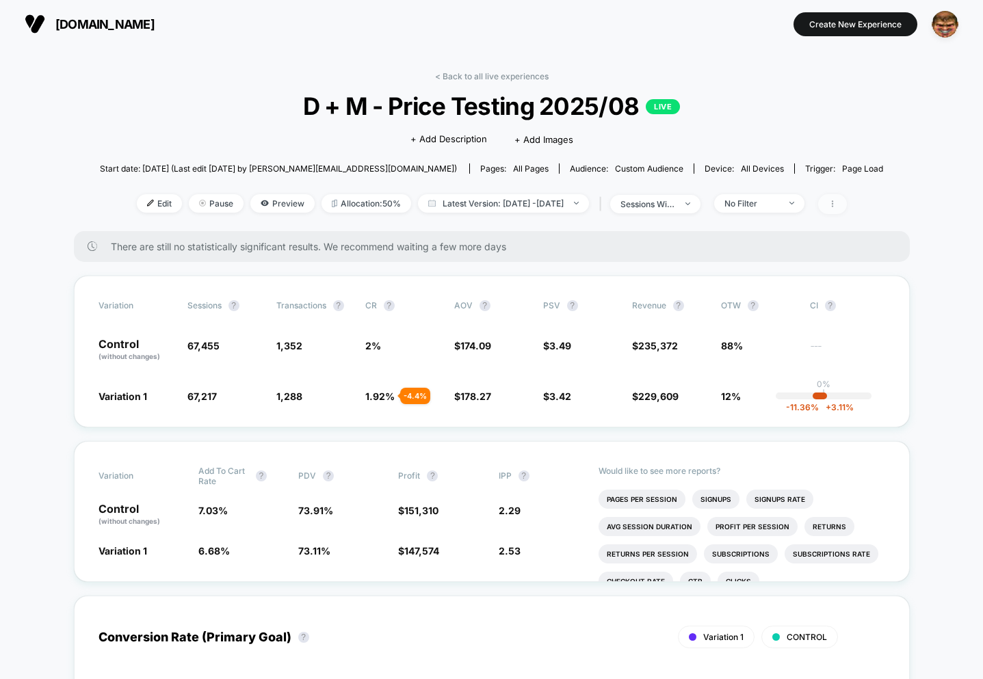
click at [847, 206] on span at bounding box center [832, 204] width 29 height 20
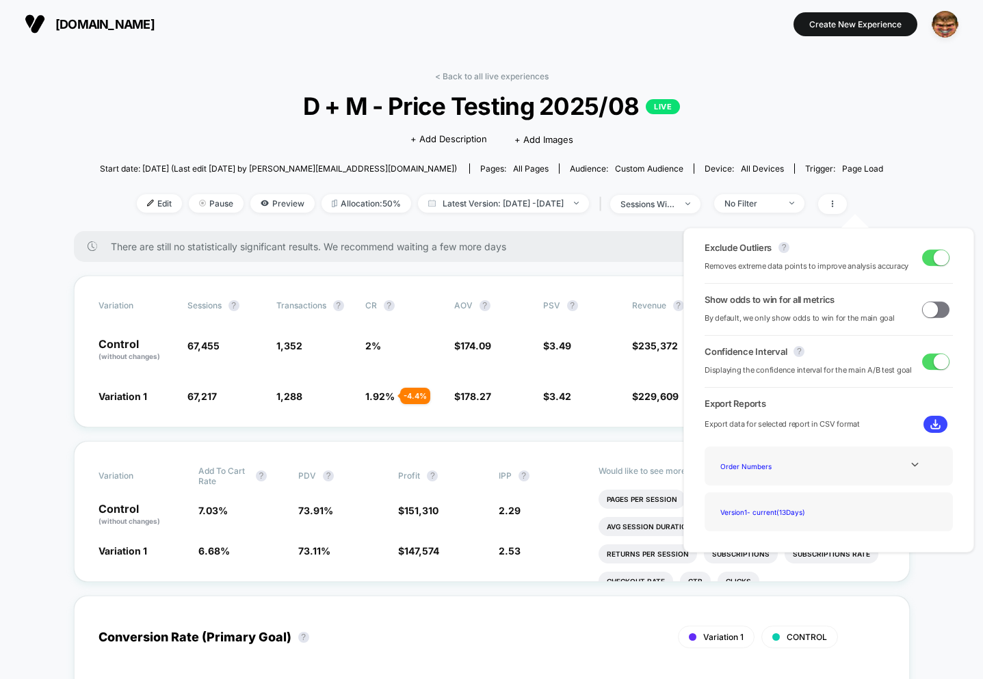
click at [936, 260] on span at bounding box center [941, 257] width 15 height 15
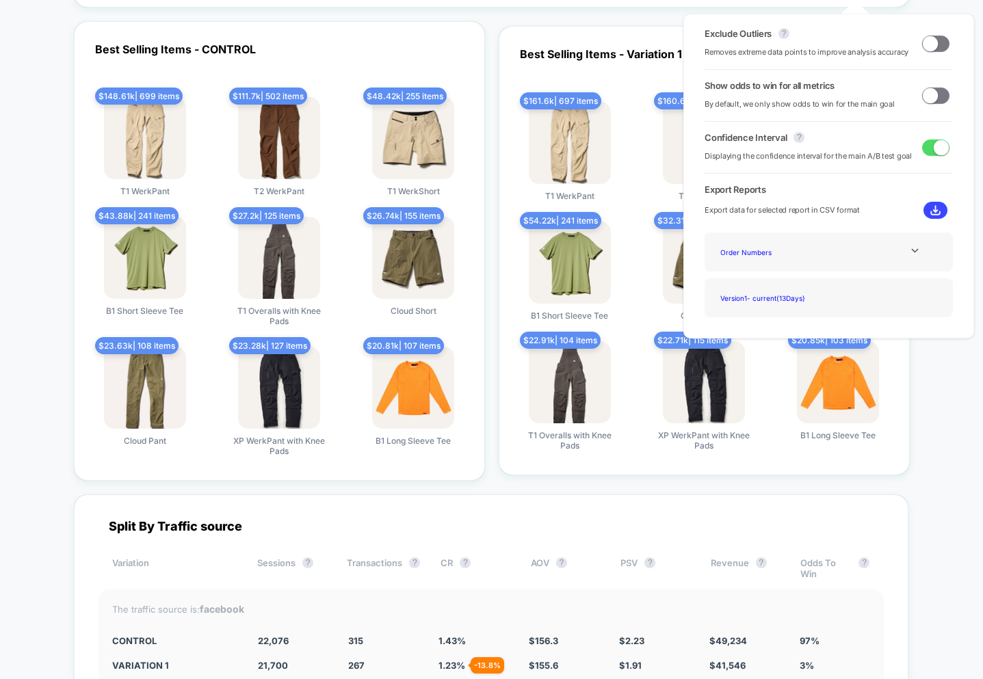
scroll to position [2279, 0]
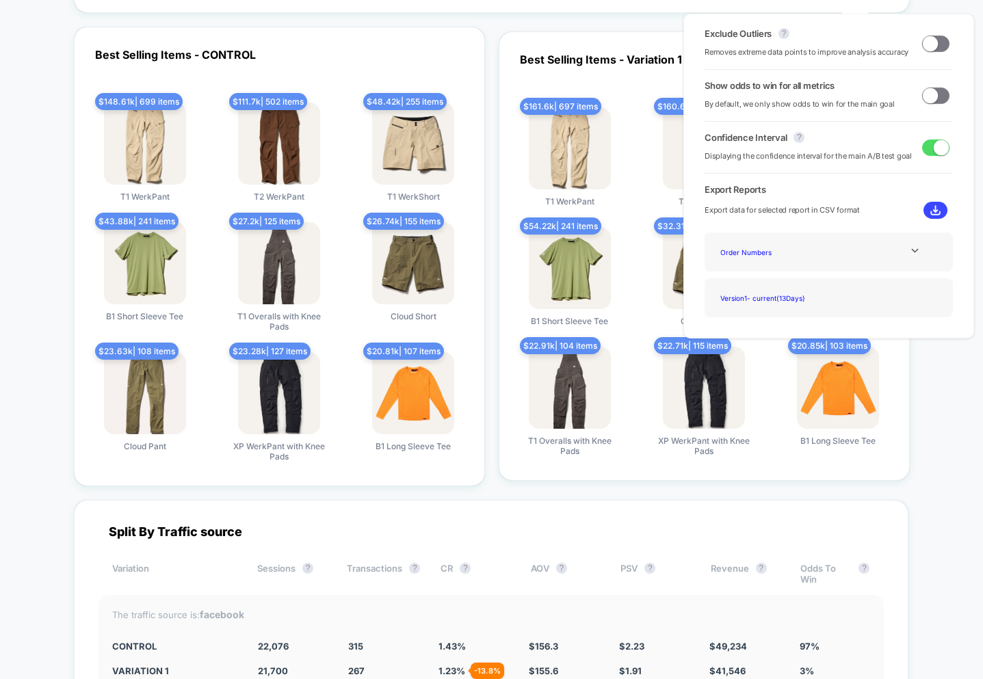
click at [932, 43] on span at bounding box center [930, 43] width 15 height 15
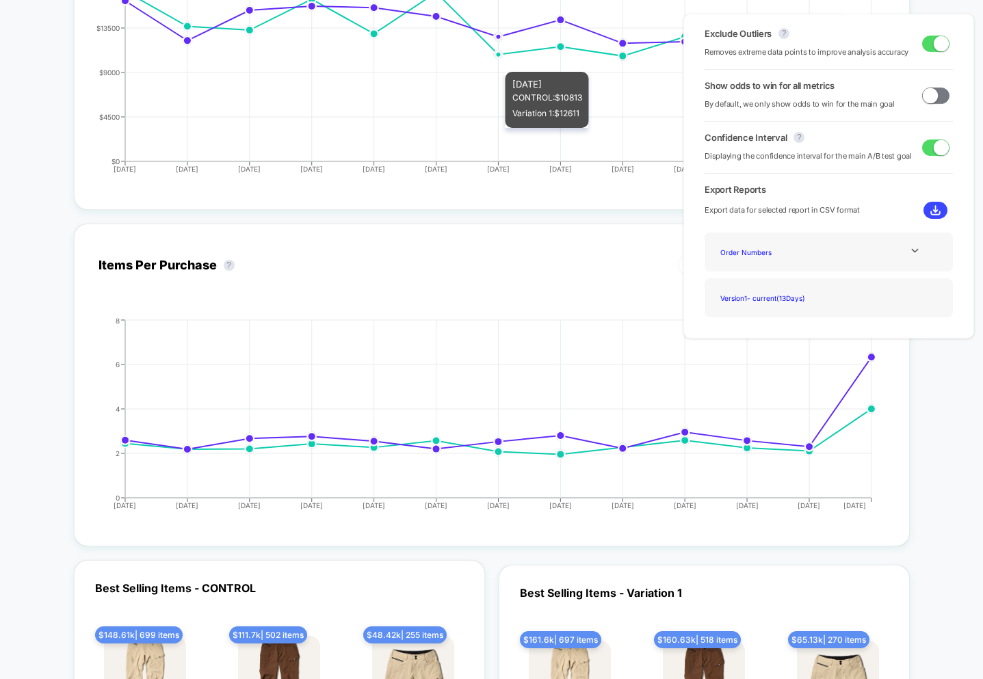
scroll to position [1908, 0]
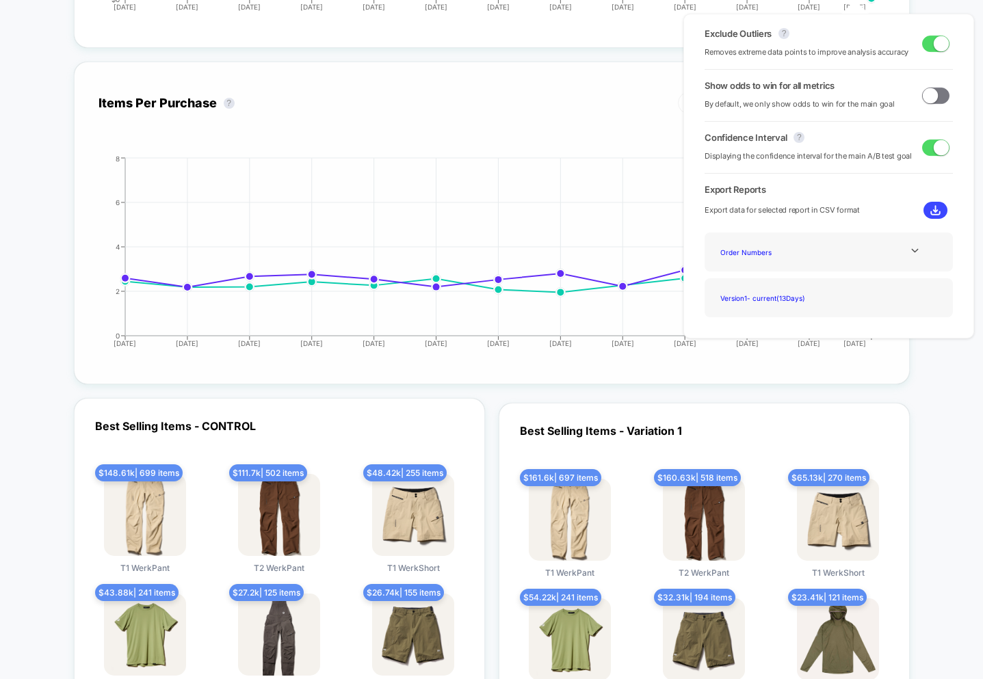
click at [603, 120] on div "Items Per Purchase ? Variation 1 CONTROL Hide" at bounding box center [491, 103] width 787 height 34
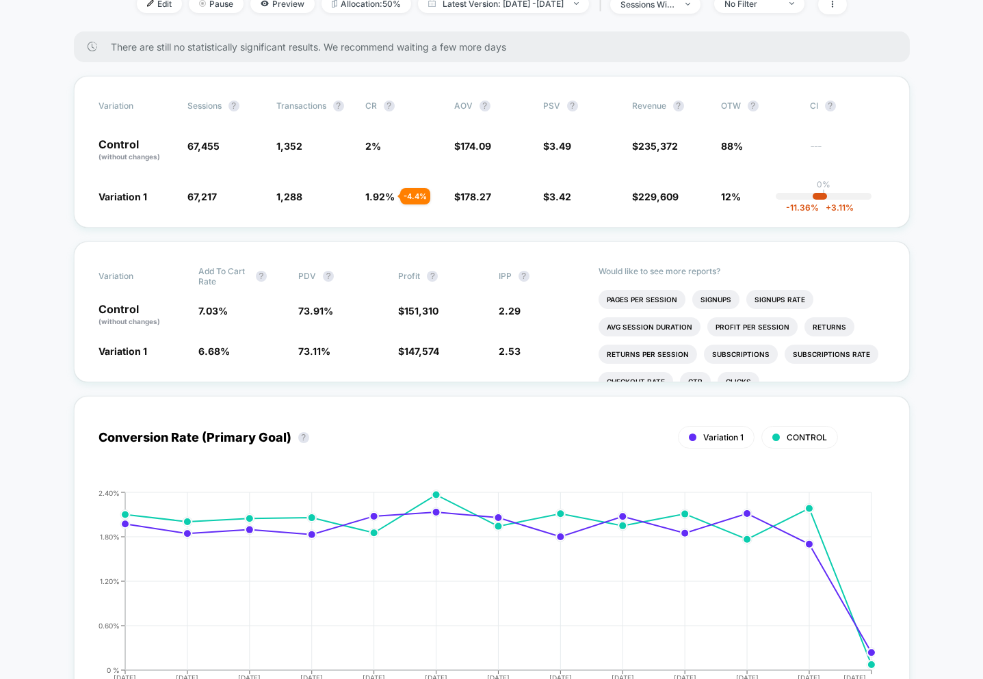
scroll to position [0, 0]
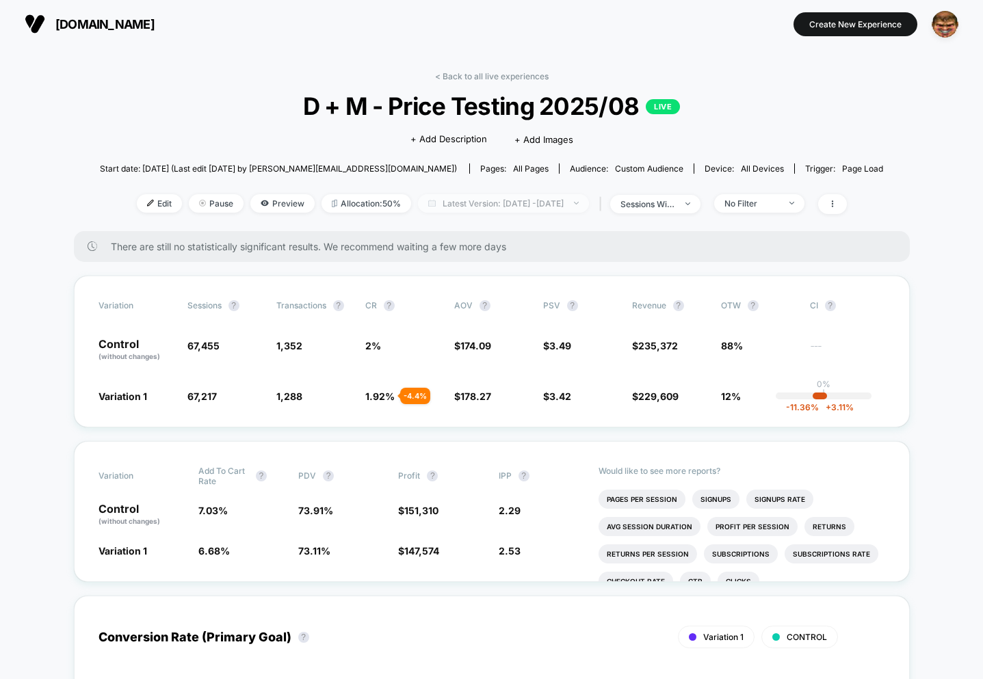
click at [511, 202] on span "Latest Version: Aug 11, 2025 - Aug 24, 2025" at bounding box center [503, 203] width 171 height 18
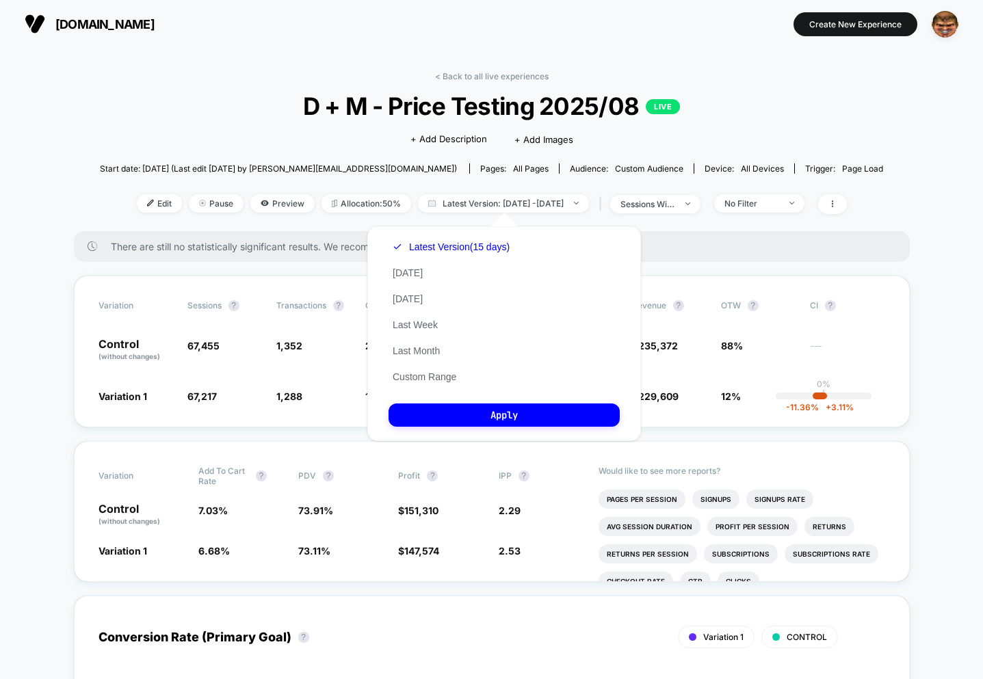
drag, startPoint x: 440, startPoint y: 379, endPoint x: 488, endPoint y: 383, distance: 48.1
click at [440, 379] on button "Custom Range" at bounding box center [424, 377] width 72 height 12
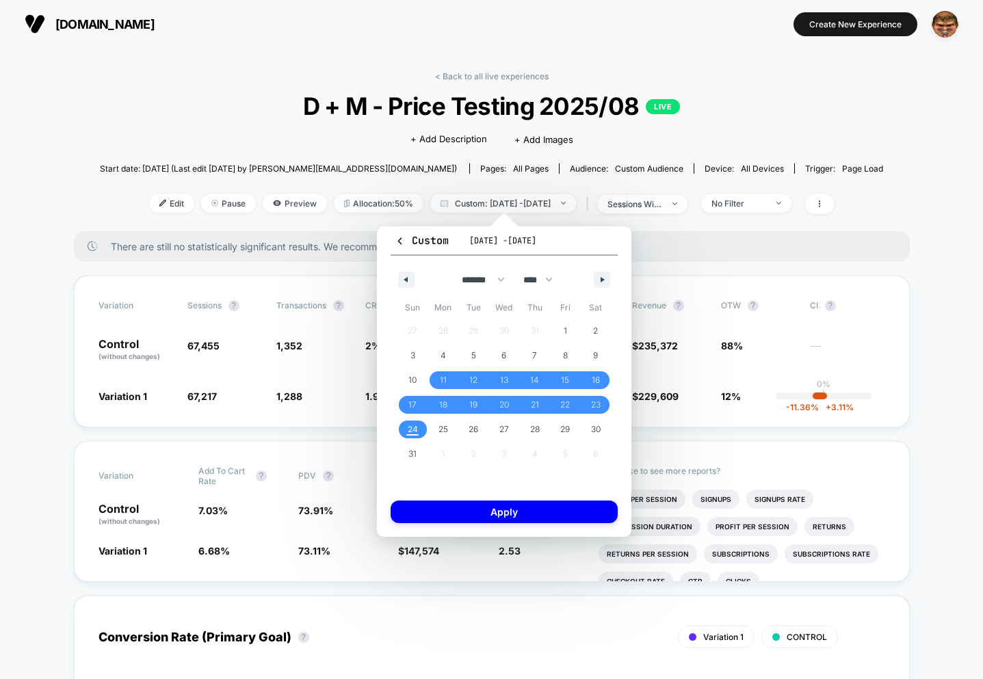
click at [399, 239] on icon "button" at bounding box center [400, 240] width 4 height 7
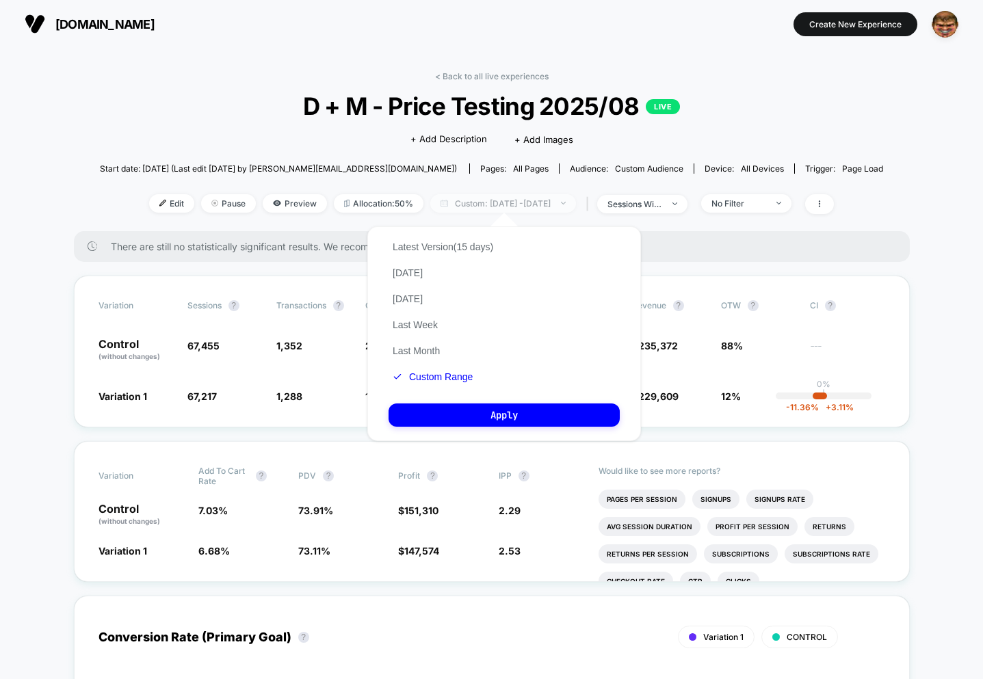
click at [486, 209] on span "Custom: Aug 11, 2025 - Aug 24, 2025" at bounding box center [503, 203] width 146 height 18
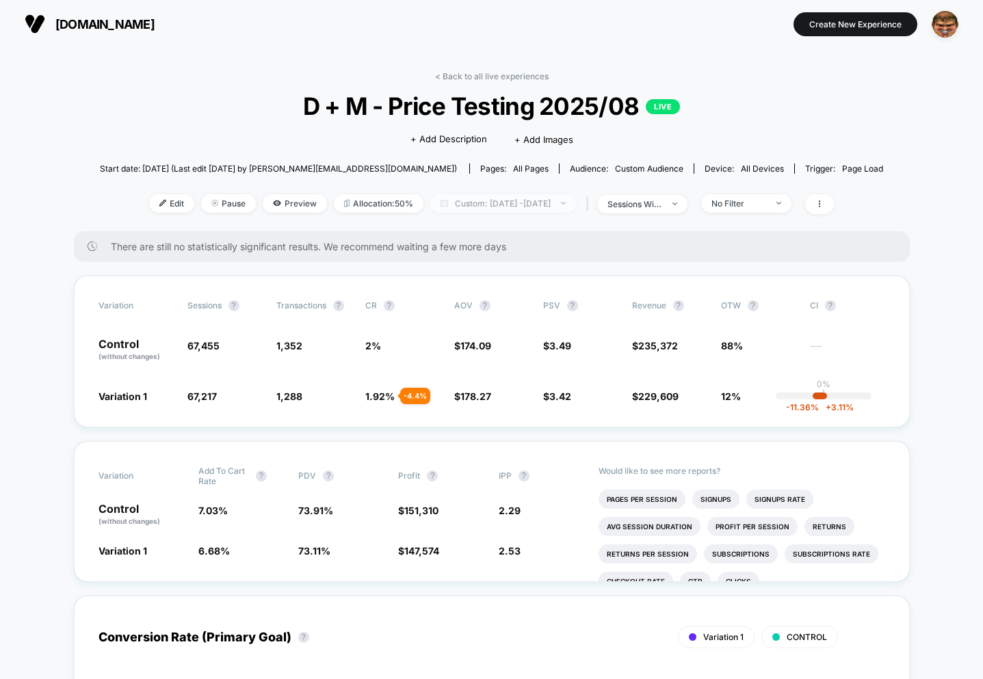
drag, startPoint x: 466, startPoint y: 204, endPoint x: 467, endPoint y: 211, distance: 7.6
click at [467, 205] on span "Custom: Aug 11, 2025 - Aug 24, 2025" at bounding box center [503, 203] width 146 height 18
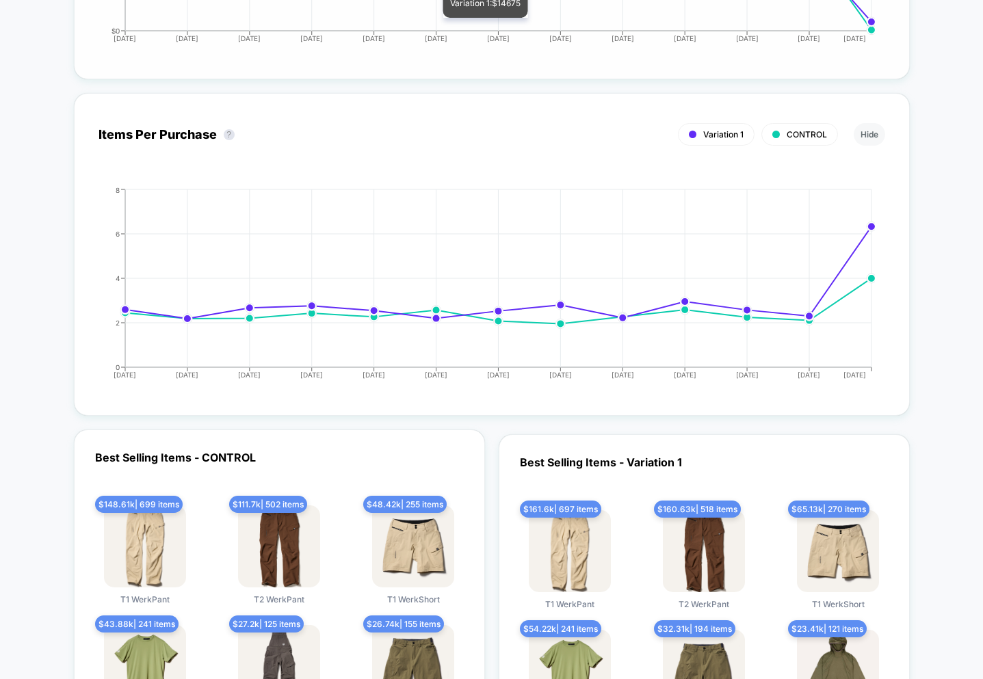
scroll to position [2068, 0]
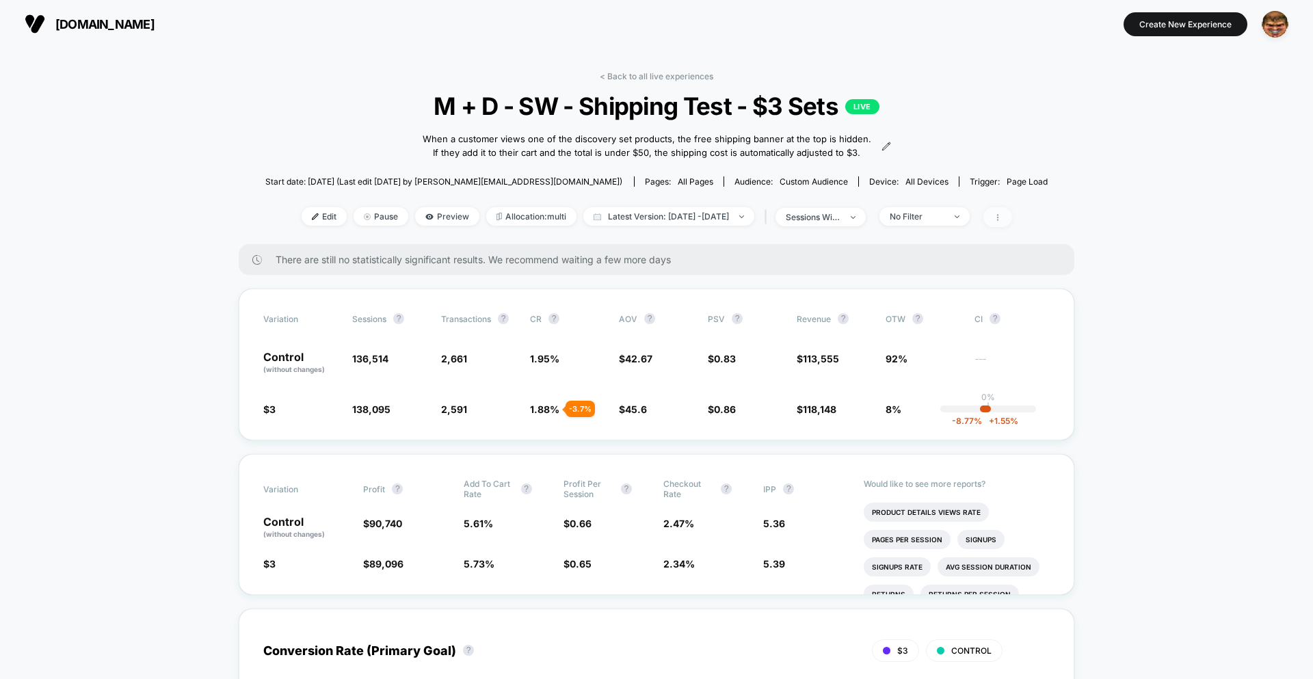
click at [1012, 227] on span at bounding box center [998, 217] width 29 height 20
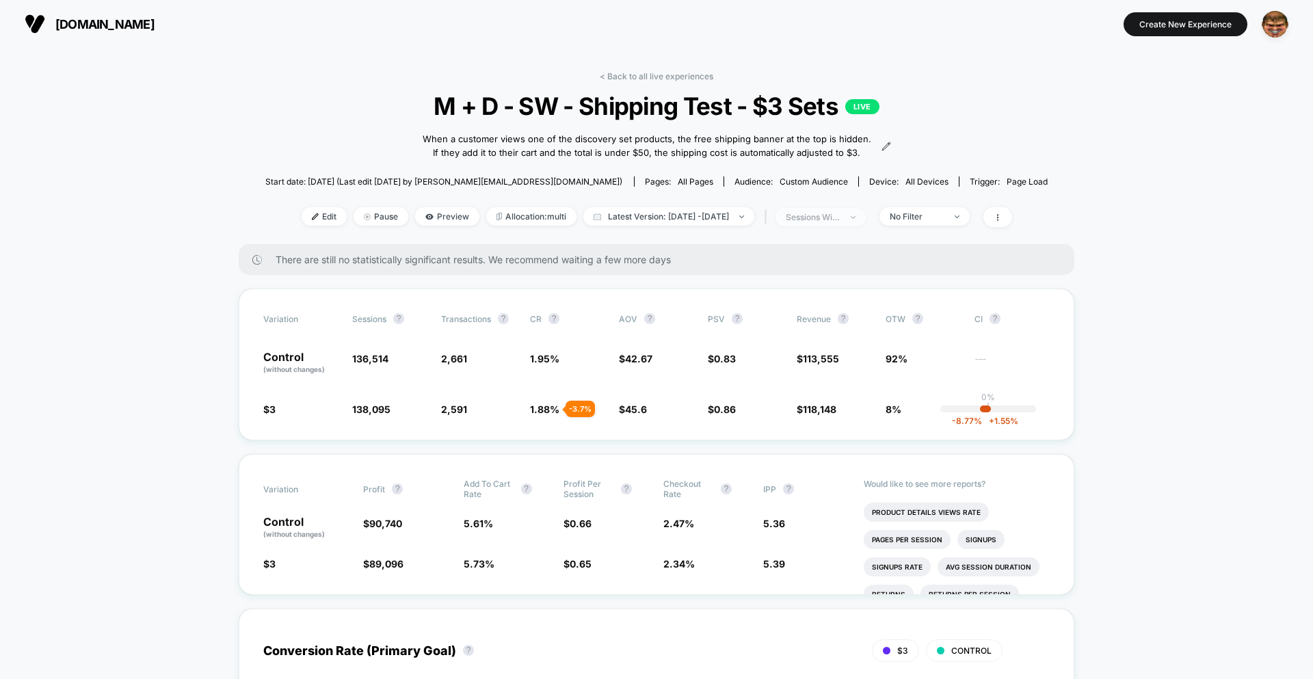
click at [834, 226] on span "sessions with impression" at bounding box center [821, 217] width 90 height 18
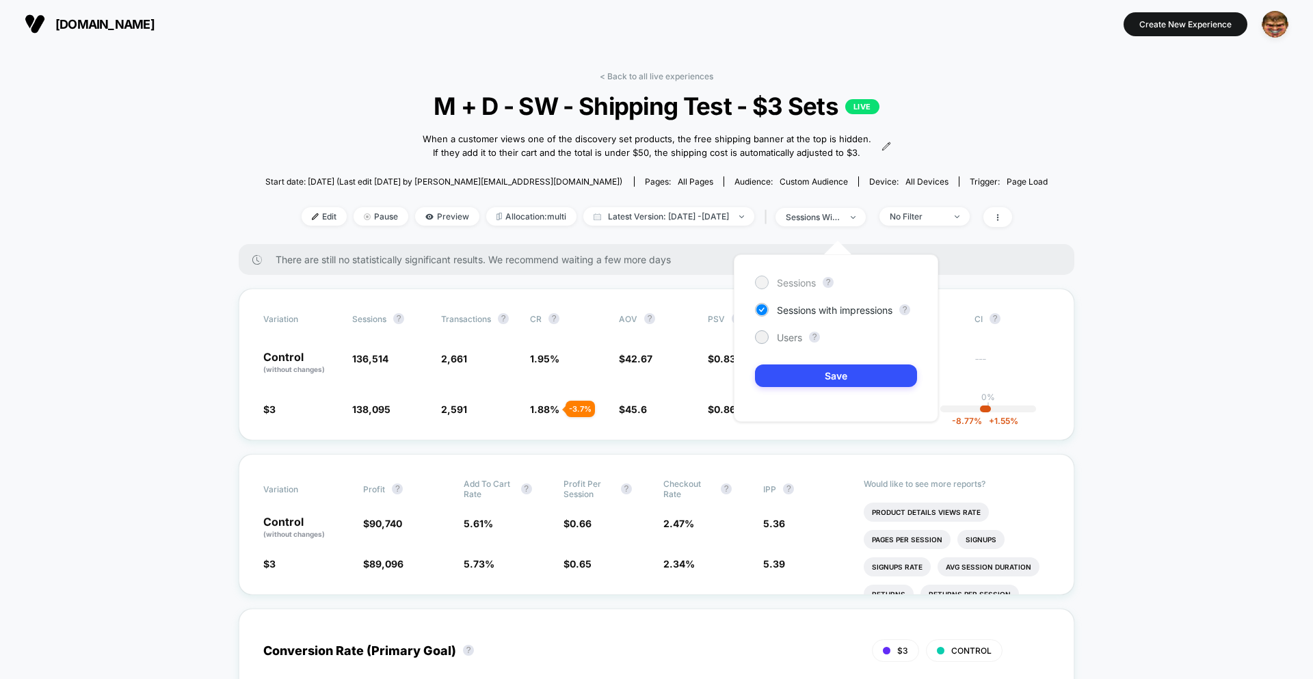
click at [812, 279] on span "Sessions" at bounding box center [796, 283] width 39 height 12
click at [800, 369] on button "Save" at bounding box center [836, 376] width 162 height 23
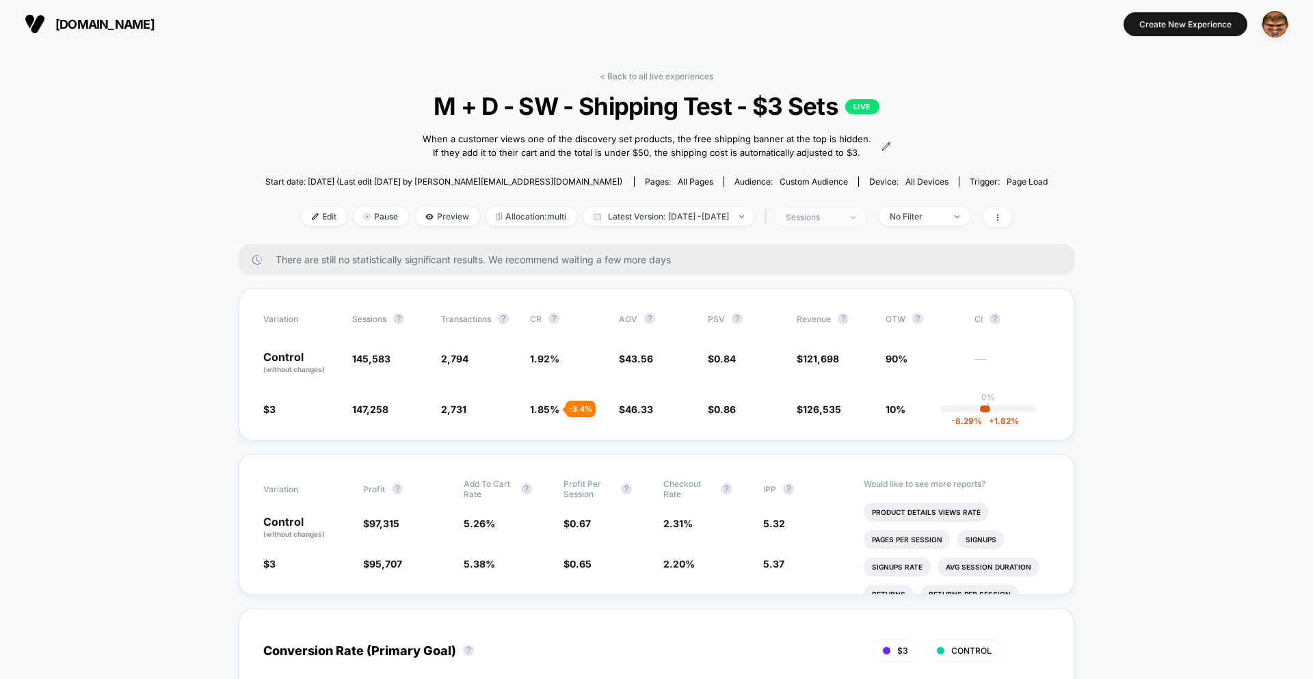
click at [835, 222] on div "sessions" at bounding box center [813, 217] width 55 height 10
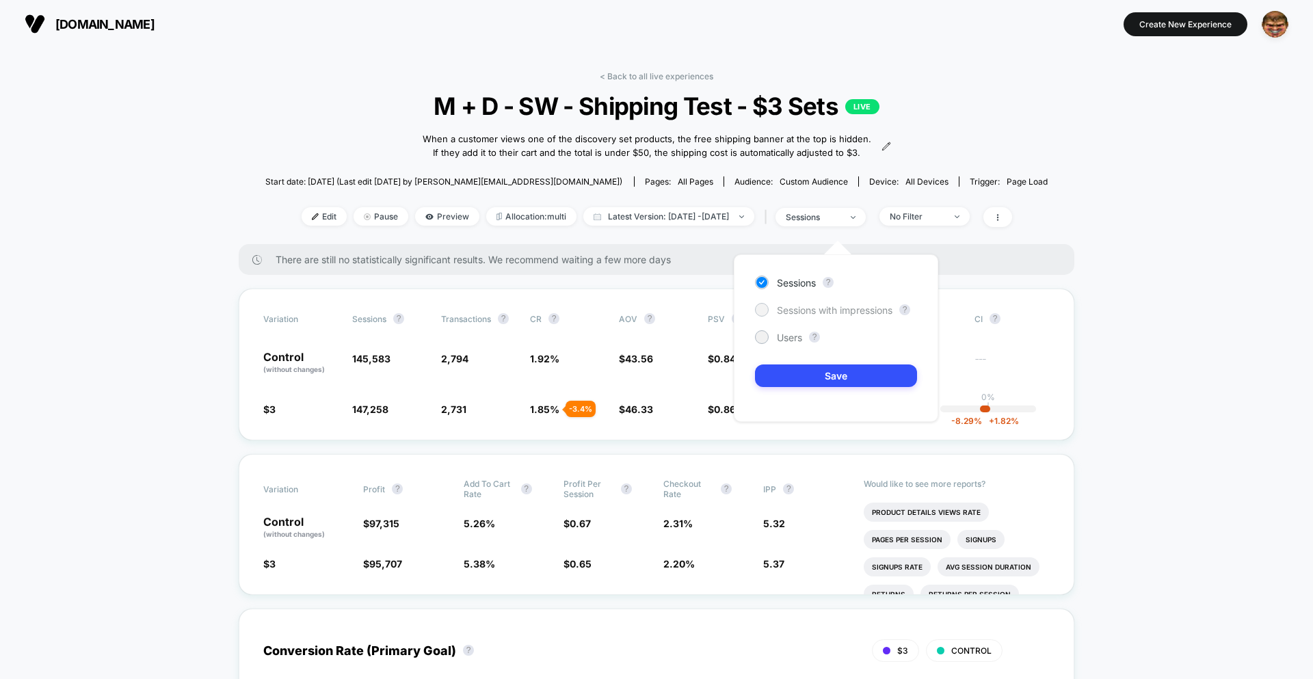
click at [792, 306] on span "Sessions with impressions" at bounding box center [835, 310] width 116 height 12
click at [806, 377] on button "Save" at bounding box center [836, 376] width 162 height 23
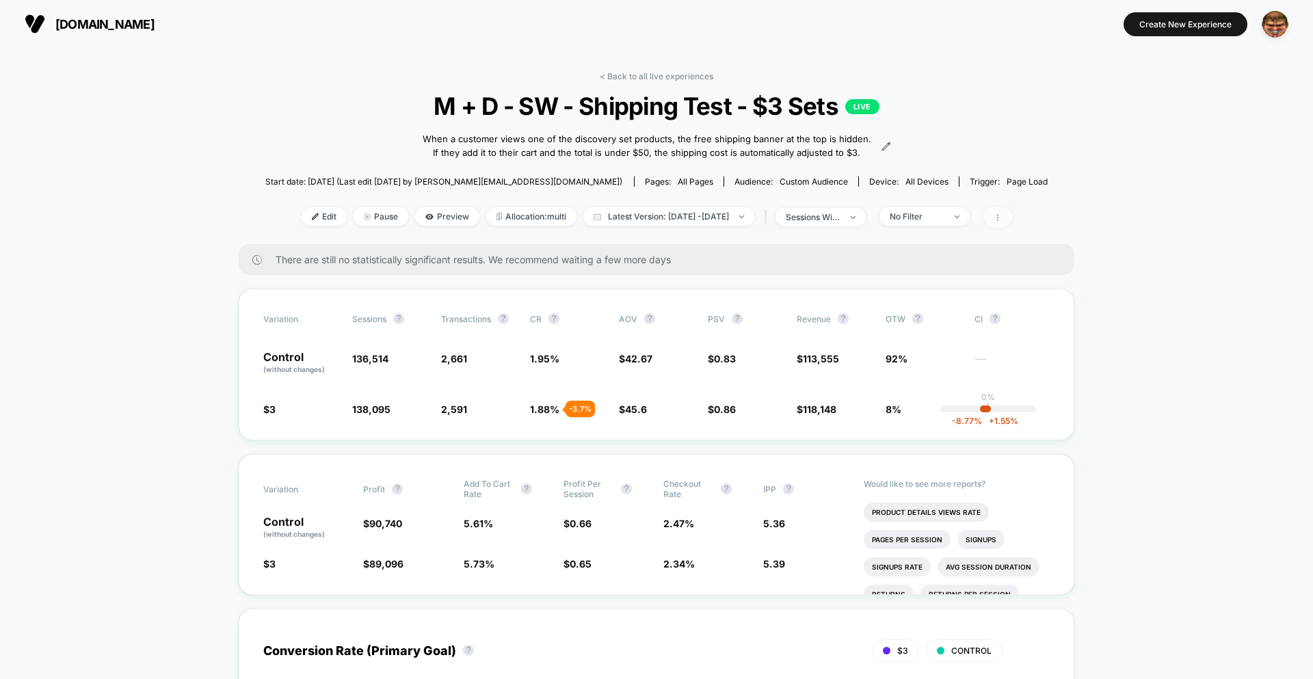
click at [1002, 222] on icon at bounding box center [998, 217] width 8 height 8
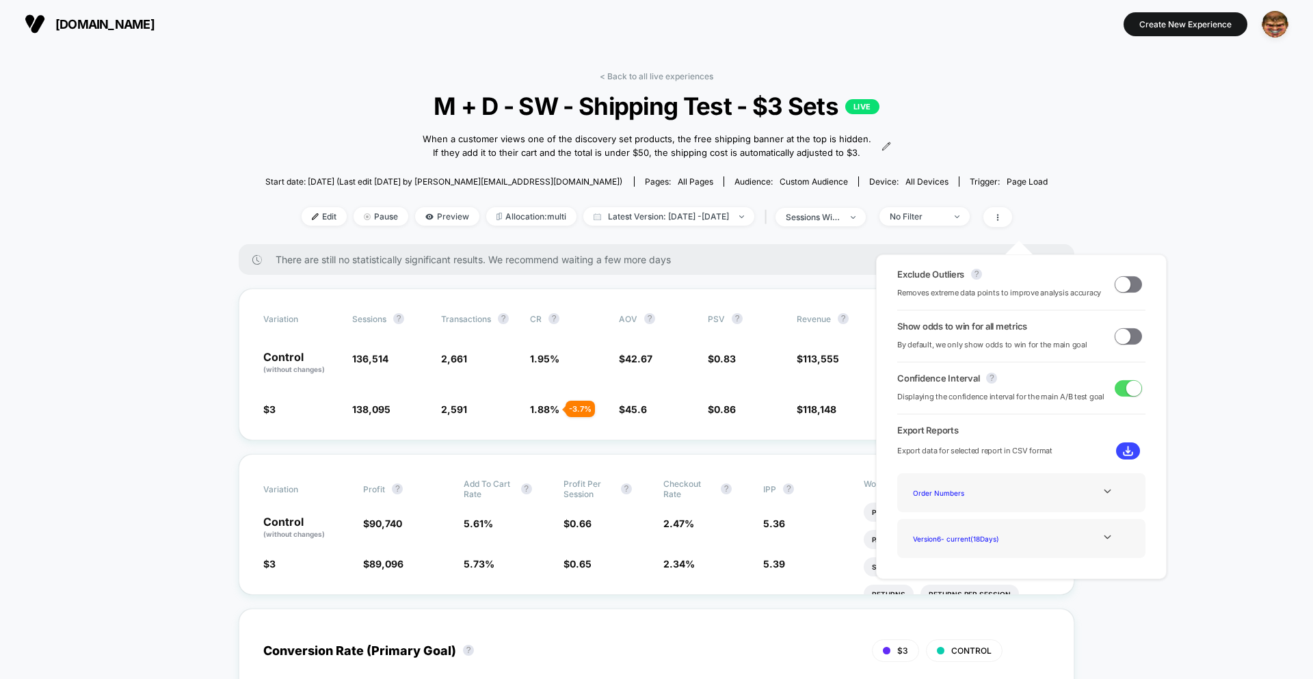
click at [1126, 292] on span at bounding box center [1128, 284] width 27 height 16
click at [445, 568] on div "Variation Profit ? Add To Cart Rate ? Profit Per Session ? Checkout Rate ? IPP …" at bounding box center [657, 524] width 836 height 141
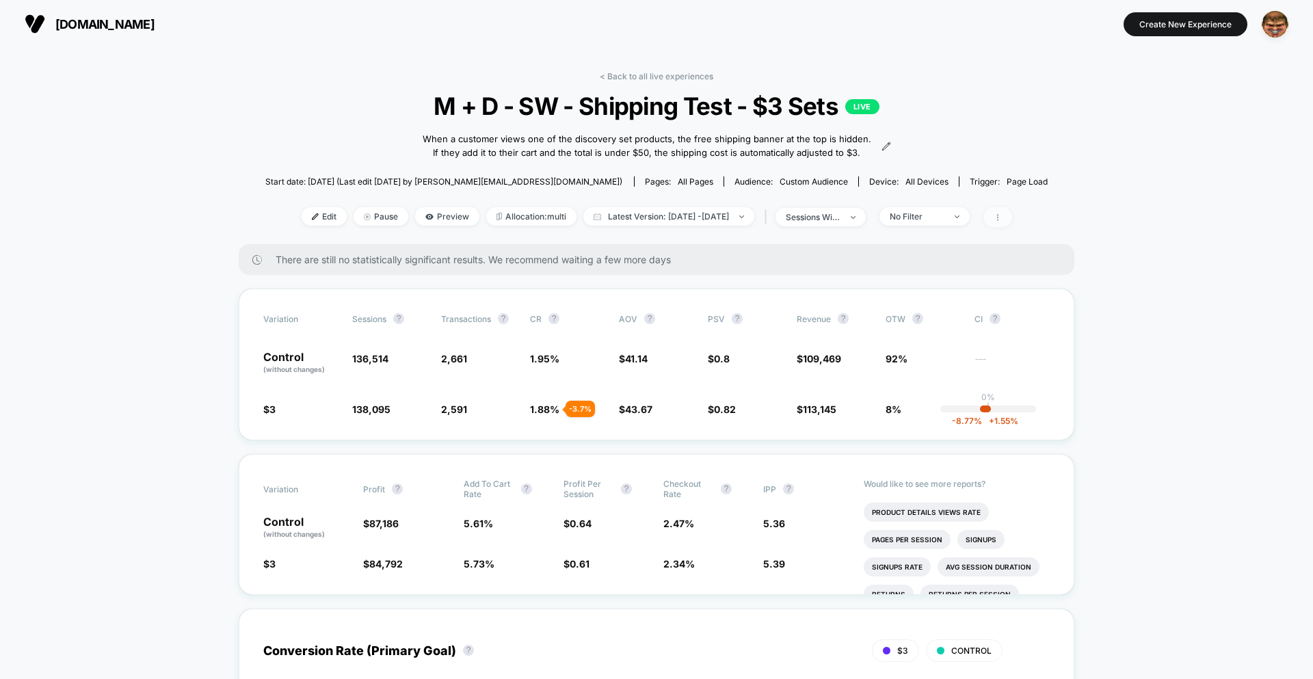
click at [1012, 224] on span at bounding box center [998, 217] width 29 height 20
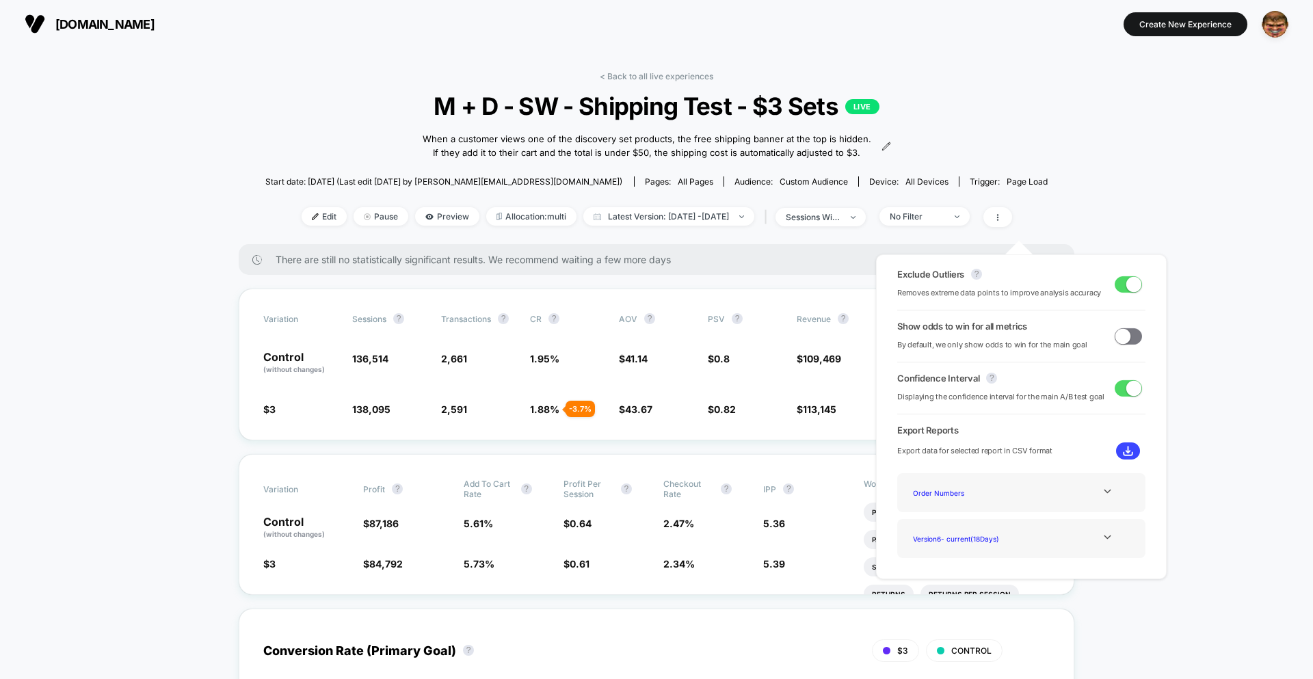
click at [1121, 287] on span at bounding box center [1128, 284] width 27 height 16
click at [829, 416] on span "$ 118,148 + 2.9 %" at bounding box center [834, 409] width 75 height 14
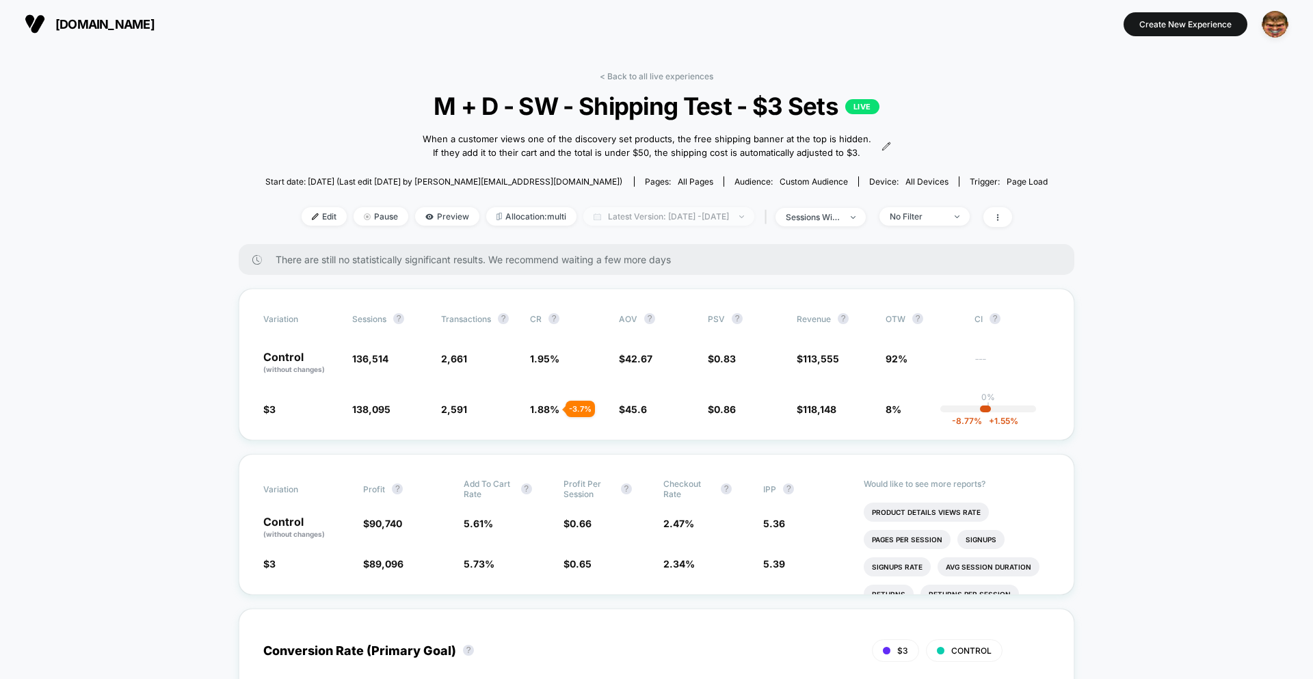
click at [695, 226] on span "Latest Version: [DATE] - [DATE]" at bounding box center [668, 216] width 171 height 18
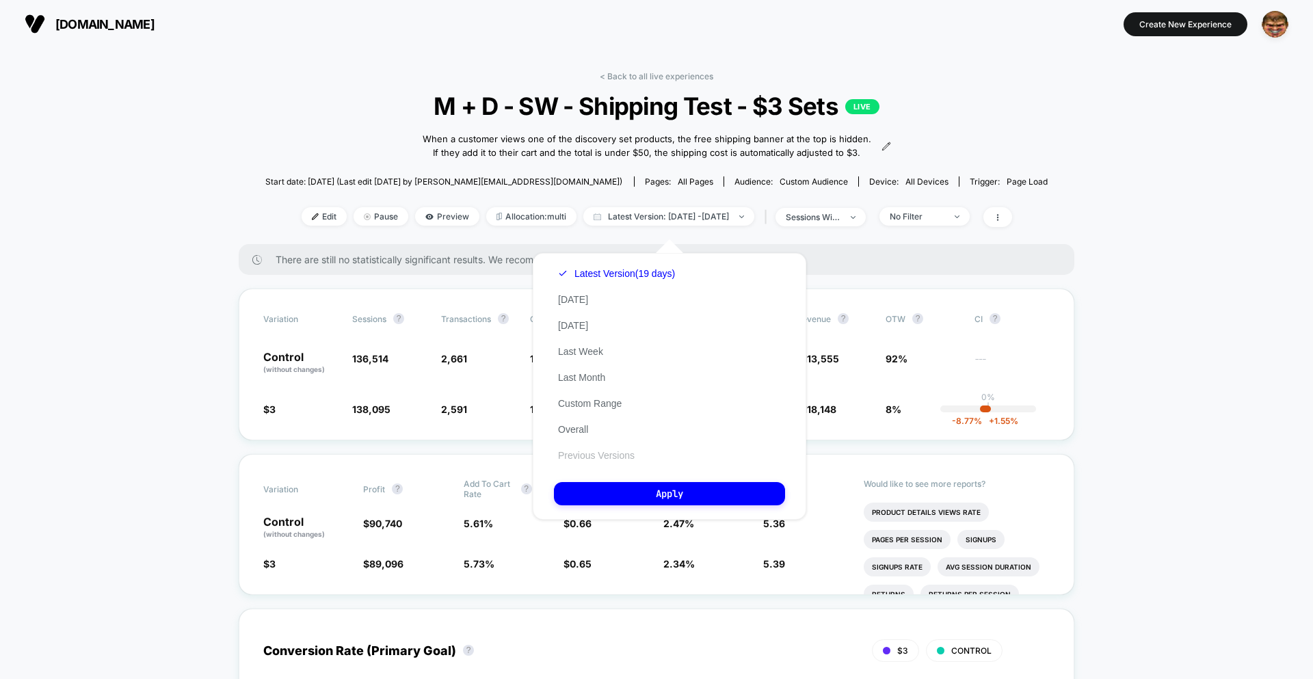
click at [623, 453] on button "Previous Versions" at bounding box center [596, 455] width 85 height 12
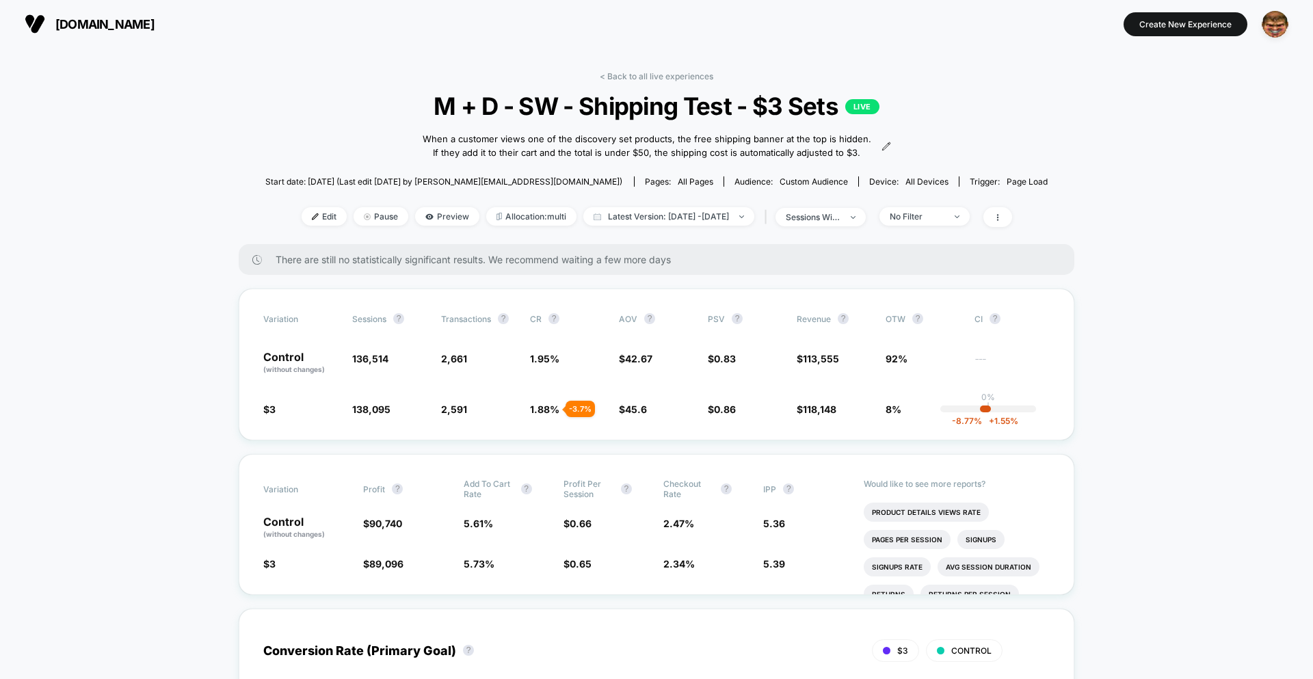
click at [732, 227] on div "Edit Pause Preview Allocation: multi Latest Version: [DATE] - [DATE] | sessions…" at bounding box center [656, 217] width 783 height 20
click at [733, 226] on span "Latest Version: [DATE] - [DATE]" at bounding box center [668, 216] width 171 height 18
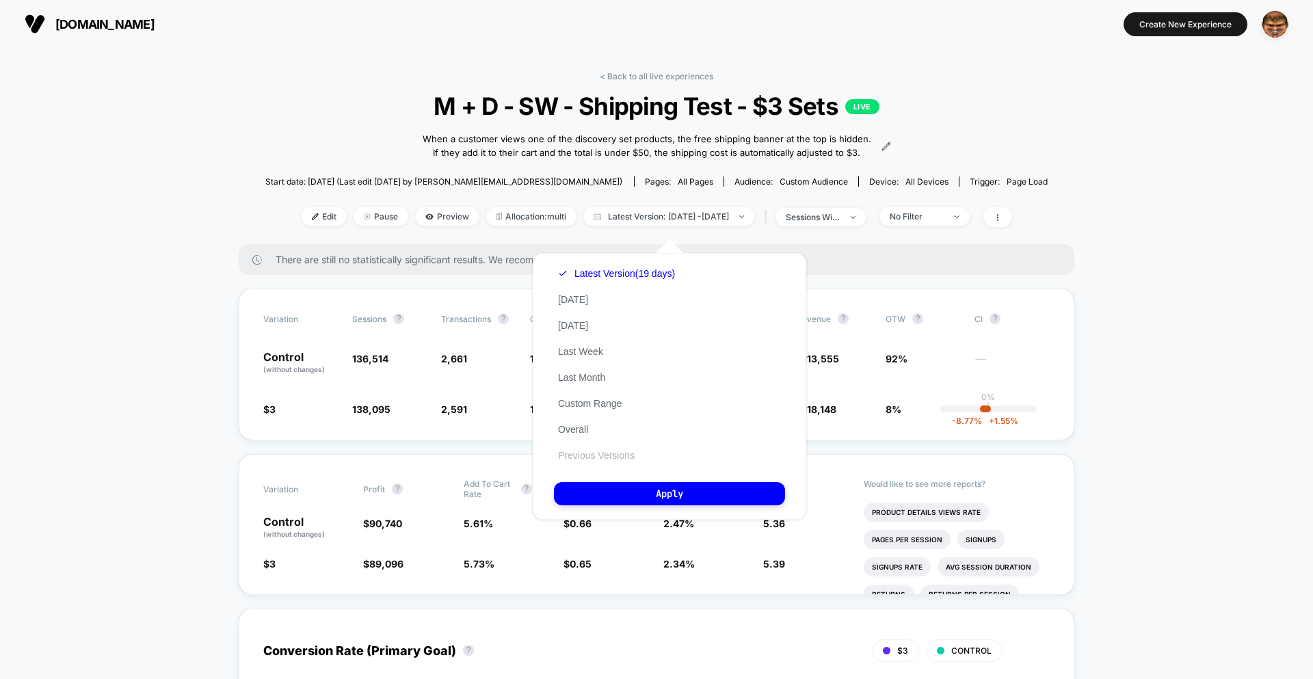
click at [611, 454] on button "Previous Versions" at bounding box center [596, 455] width 85 height 12
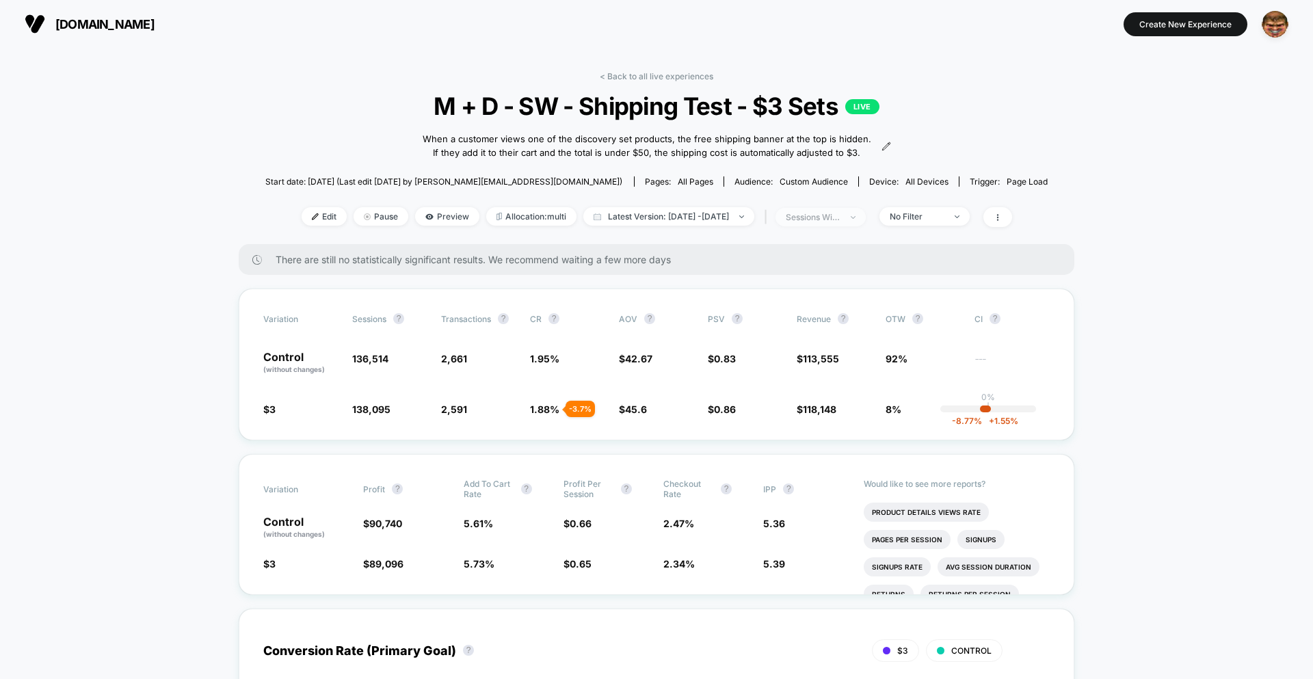
click at [822, 222] on div "sessions with impression" at bounding box center [813, 217] width 55 height 10
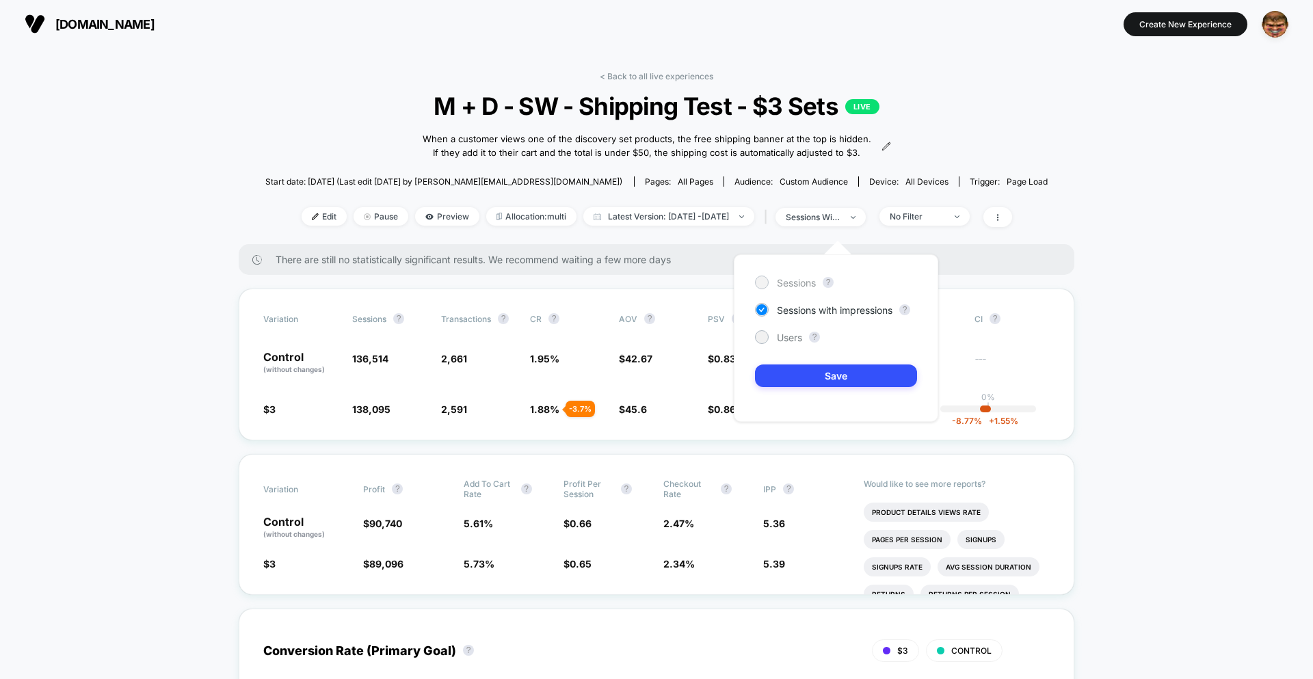
click at [794, 283] on span "Sessions" at bounding box center [796, 283] width 39 height 12
click at [807, 380] on button "Save" at bounding box center [836, 376] width 162 height 23
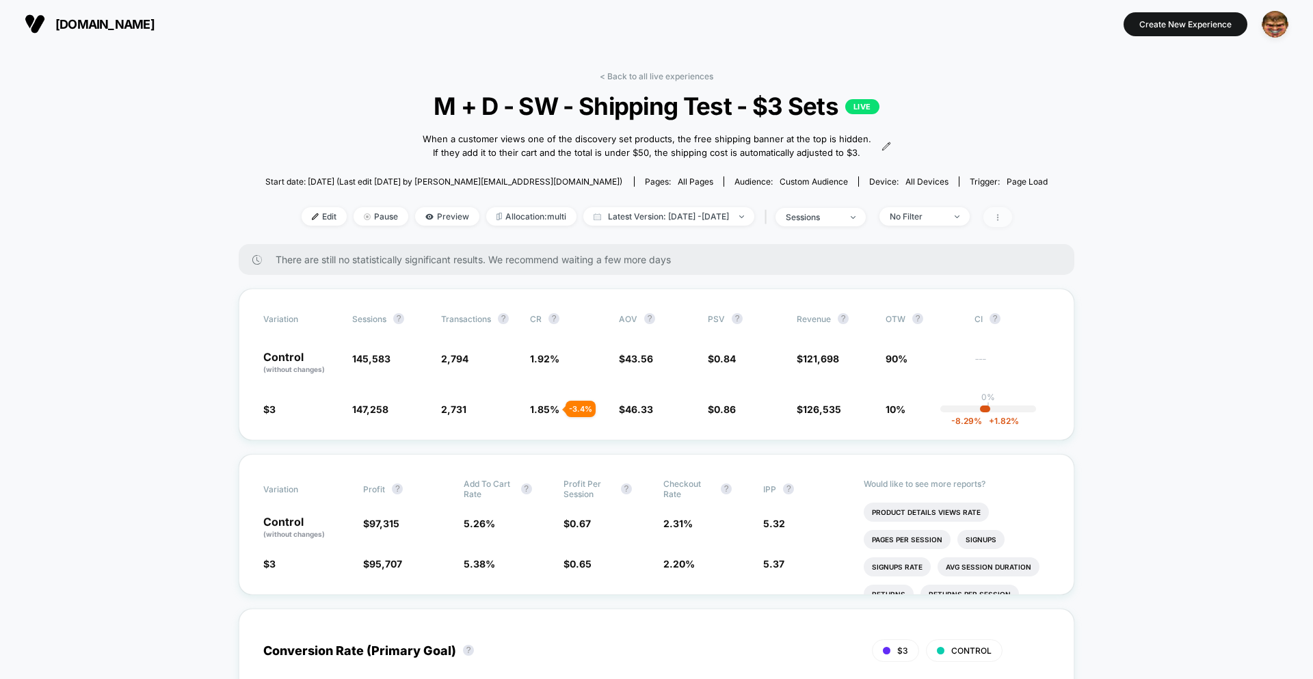
click at [1012, 227] on span at bounding box center [998, 217] width 29 height 20
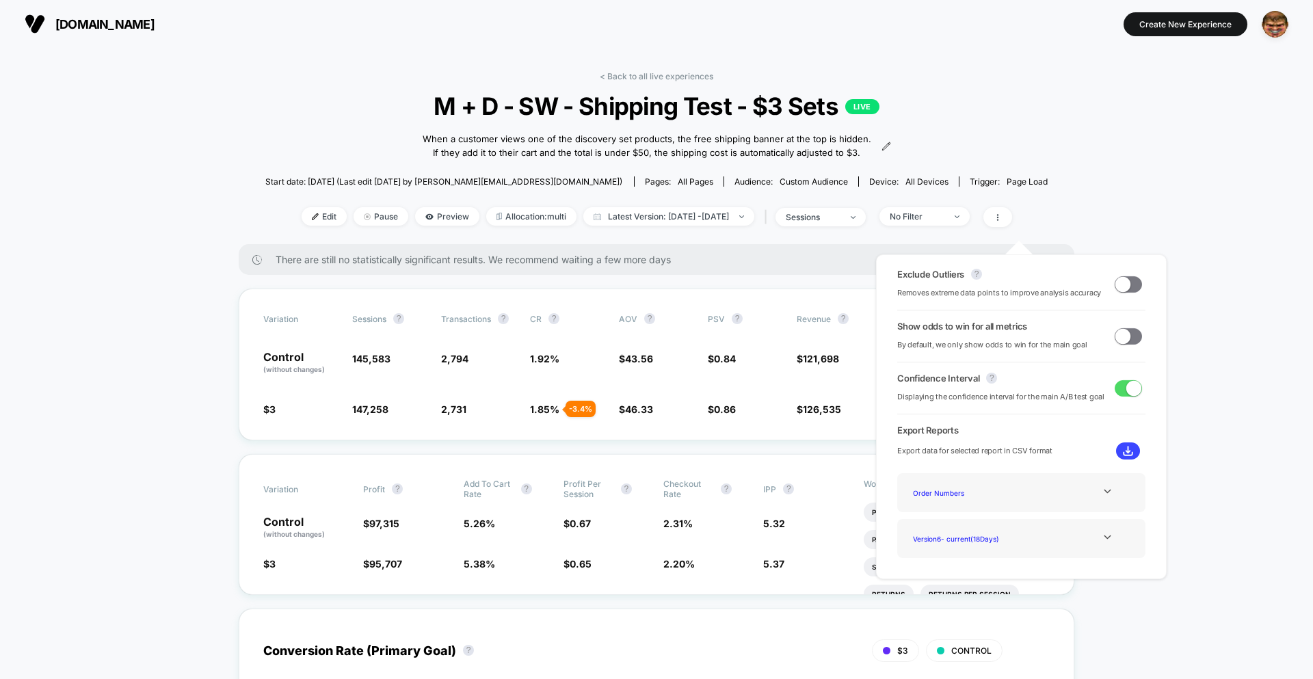
click at [1116, 290] on span at bounding box center [1123, 283] width 15 height 15
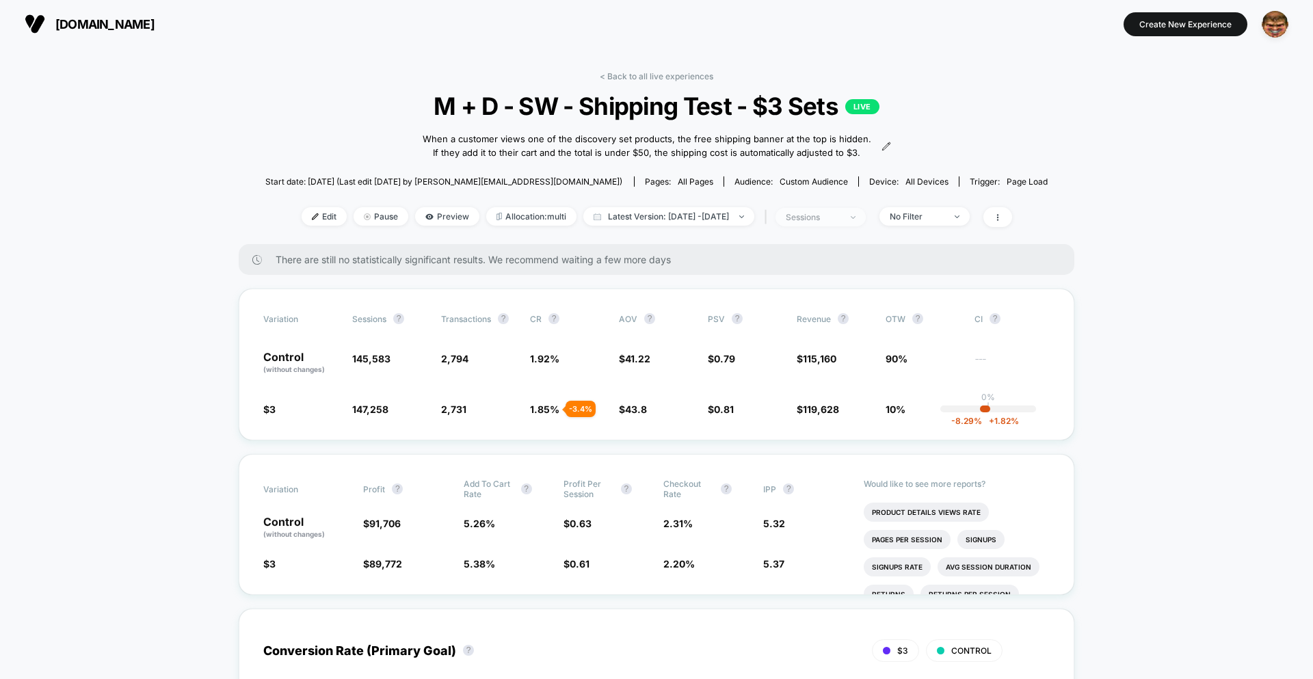
click at [831, 222] on div "sessions" at bounding box center [813, 217] width 55 height 10
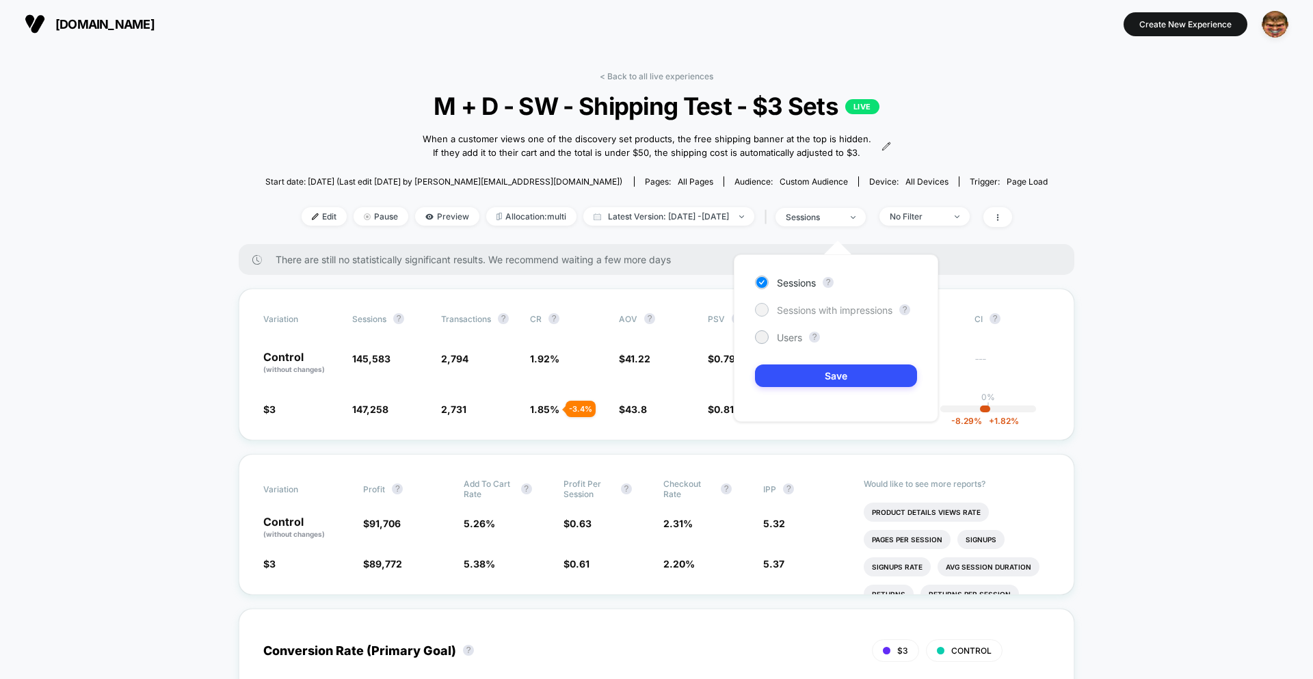
click at [819, 306] on span "Sessions with impressions" at bounding box center [835, 310] width 116 height 12
drag, startPoint x: 836, startPoint y: 369, endPoint x: 845, endPoint y: 367, distance: 9.7
click at [840, 369] on button "Save" at bounding box center [836, 376] width 162 height 23
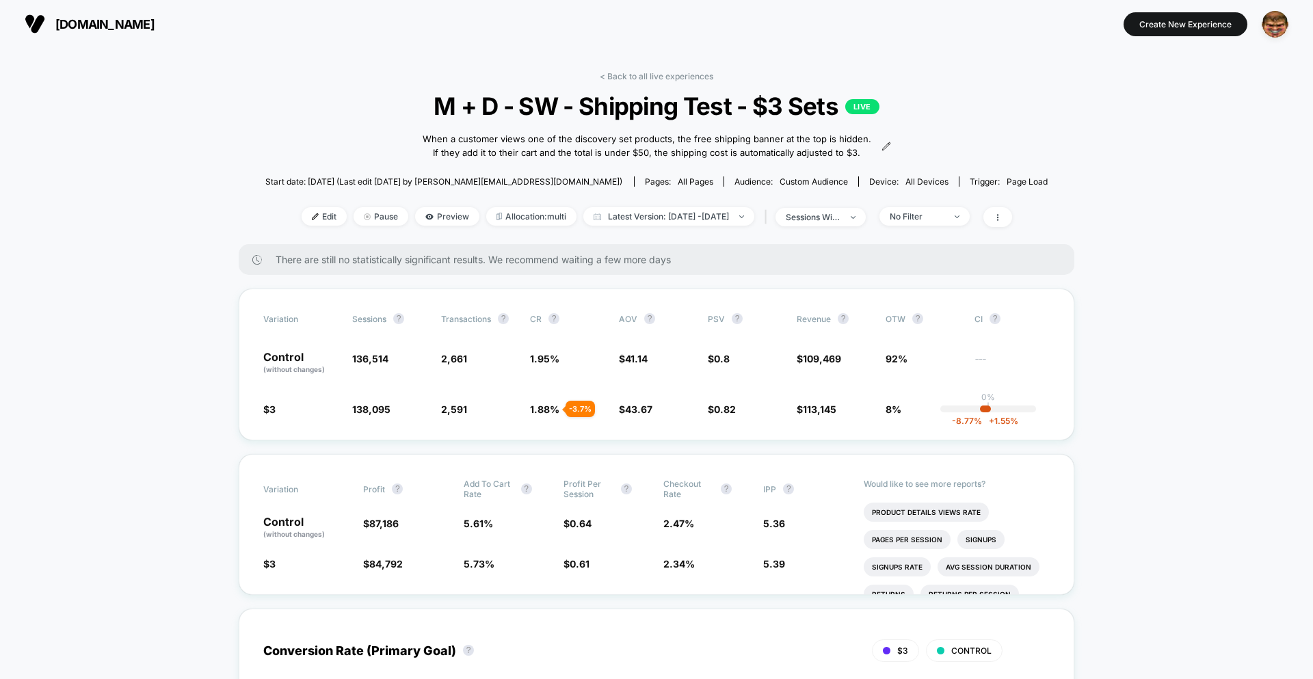
click at [1022, 219] on div "< Back to all live experiences M + D - SW - Shipping Test - $3 Sets LIVE When a…" at bounding box center [656, 157] width 783 height 173
click at [1012, 225] on span at bounding box center [998, 217] width 29 height 20
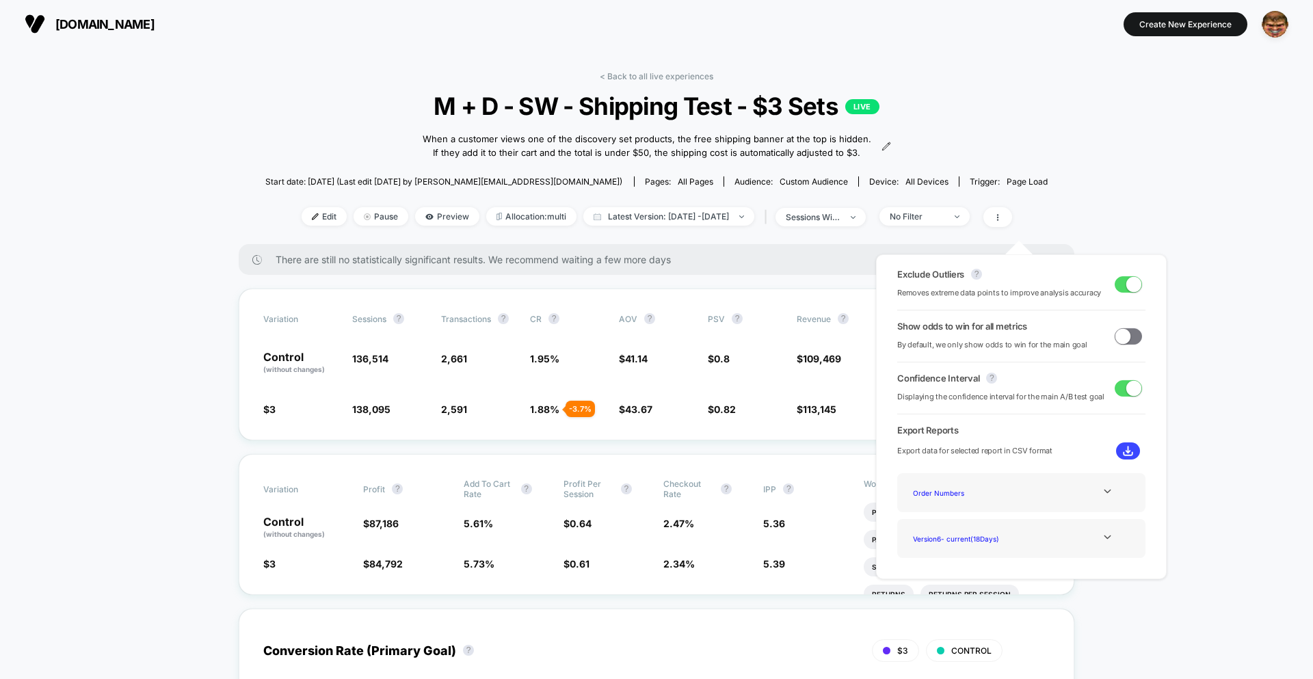
click at [1109, 285] on div "Exclude Outliers ? Removes extreme data points to improve analysis accuracy" at bounding box center [1021, 284] width 248 height 31
click at [1115, 284] on span at bounding box center [1128, 284] width 27 height 16
drag, startPoint x: 1118, startPoint y: 220, endPoint x: 711, endPoint y: 395, distance: 443.0
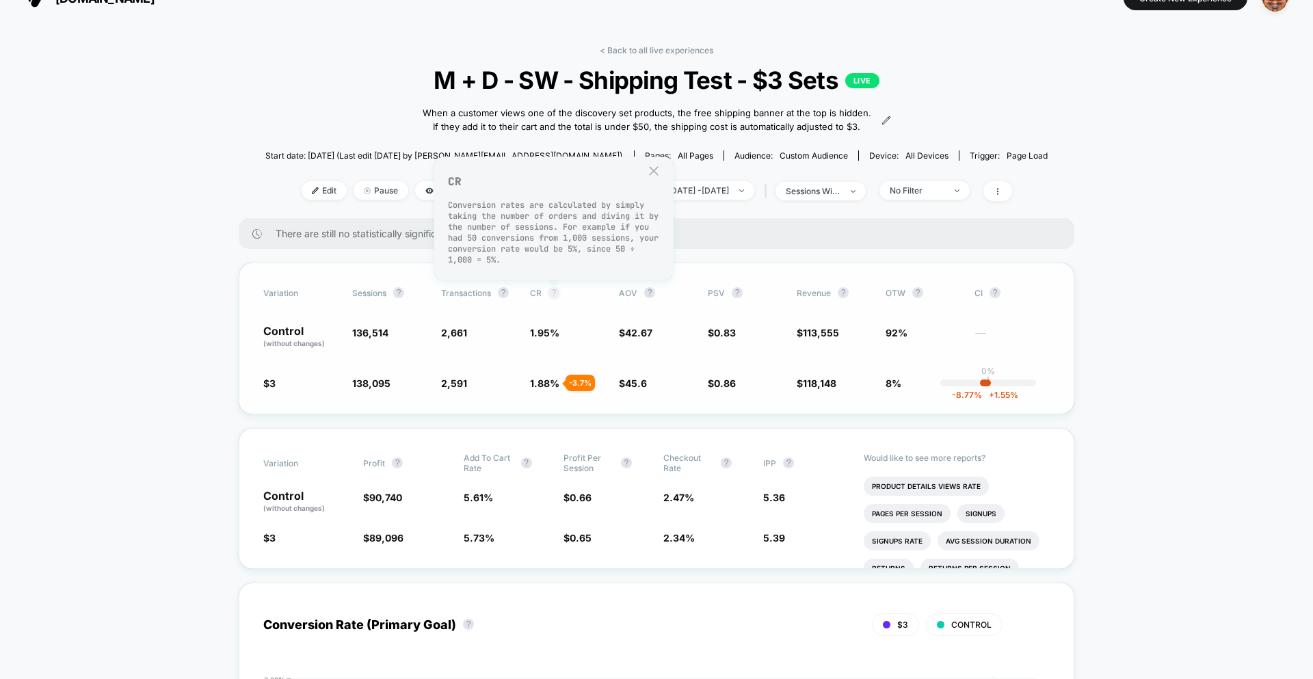
scroll to position [33, 0]
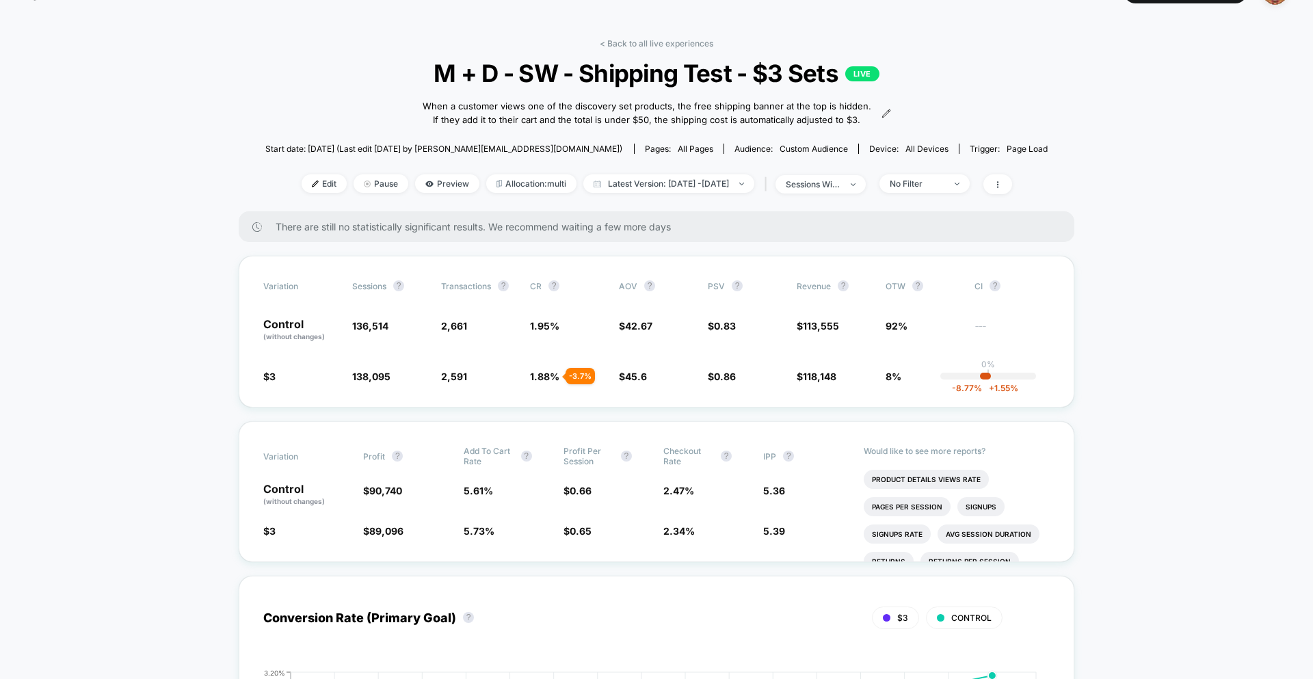
drag, startPoint x: 481, startPoint y: 388, endPoint x: 460, endPoint y: 388, distance: 21.2
click at [475, 383] on span "2,591 - 3.7 %" at bounding box center [478, 376] width 75 height 14
click at [452, 382] on span "2,591" at bounding box center [454, 377] width 26 height 12
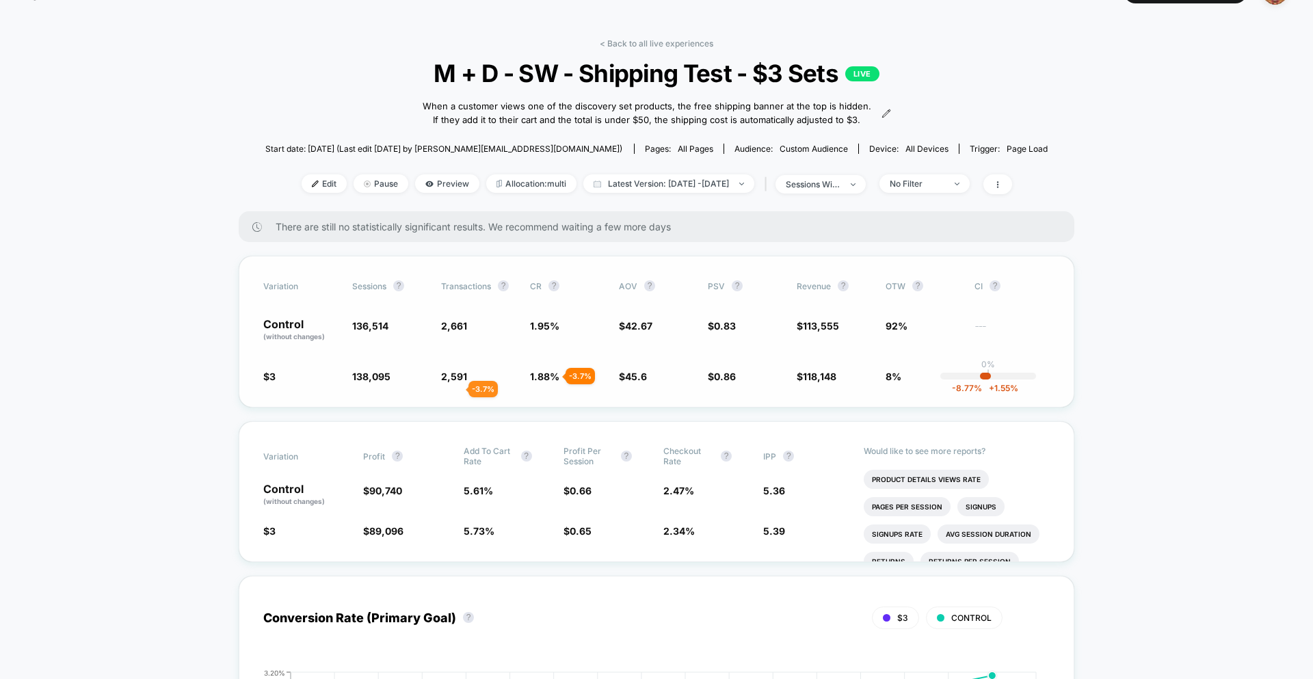
drag, startPoint x: 452, startPoint y: 389, endPoint x: 460, endPoint y: 396, distance: 10.2
click at [453, 382] on span "2,591" at bounding box center [454, 377] width 26 height 12
click at [488, 397] on div "Variation Sessions ? Transactions ? CR ? AOV ? PSV ? Revenue ? OTW ? CI ? Contr…" at bounding box center [657, 332] width 836 height 152
